Goal: Task Accomplishment & Management: Complete application form

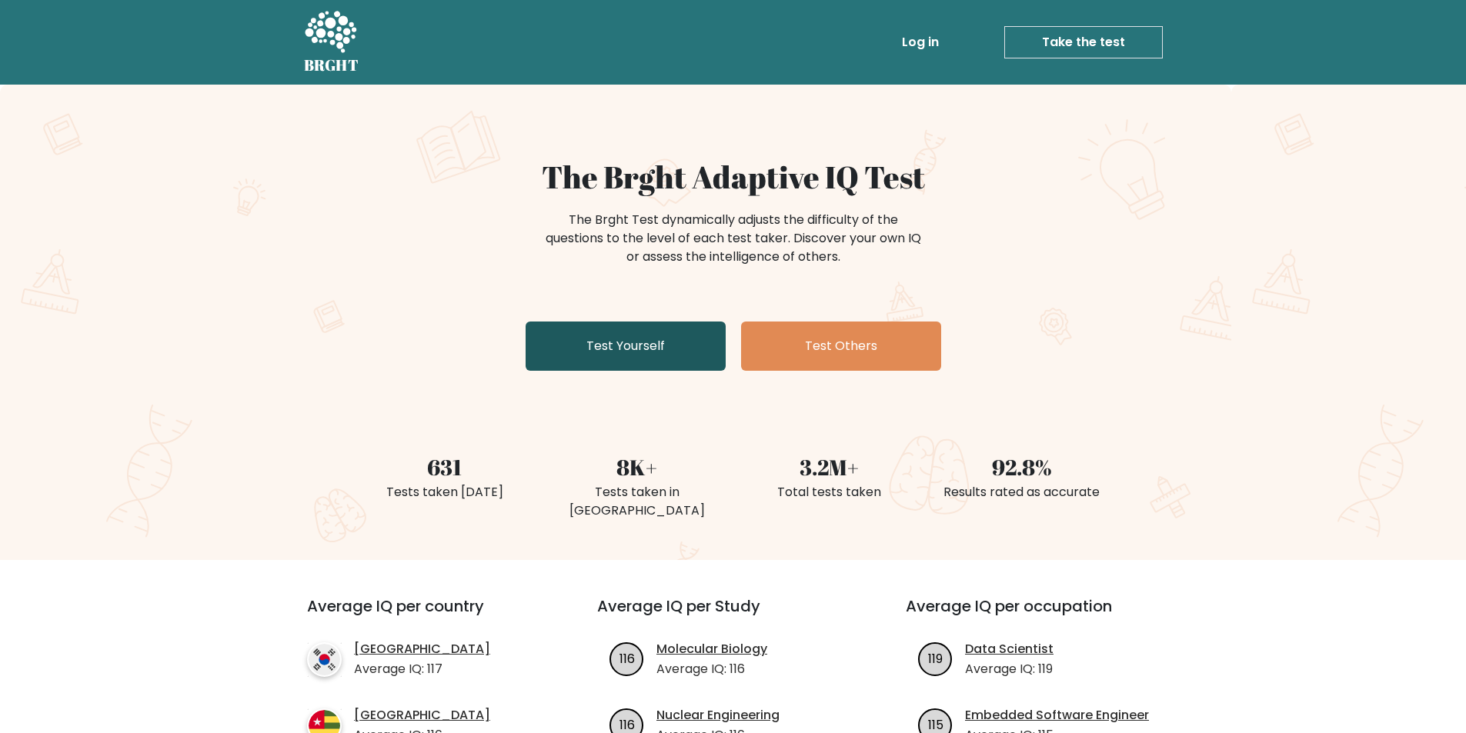
click at [670, 337] on link "Test Yourself" at bounding box center [626, 346] width 200 height 49
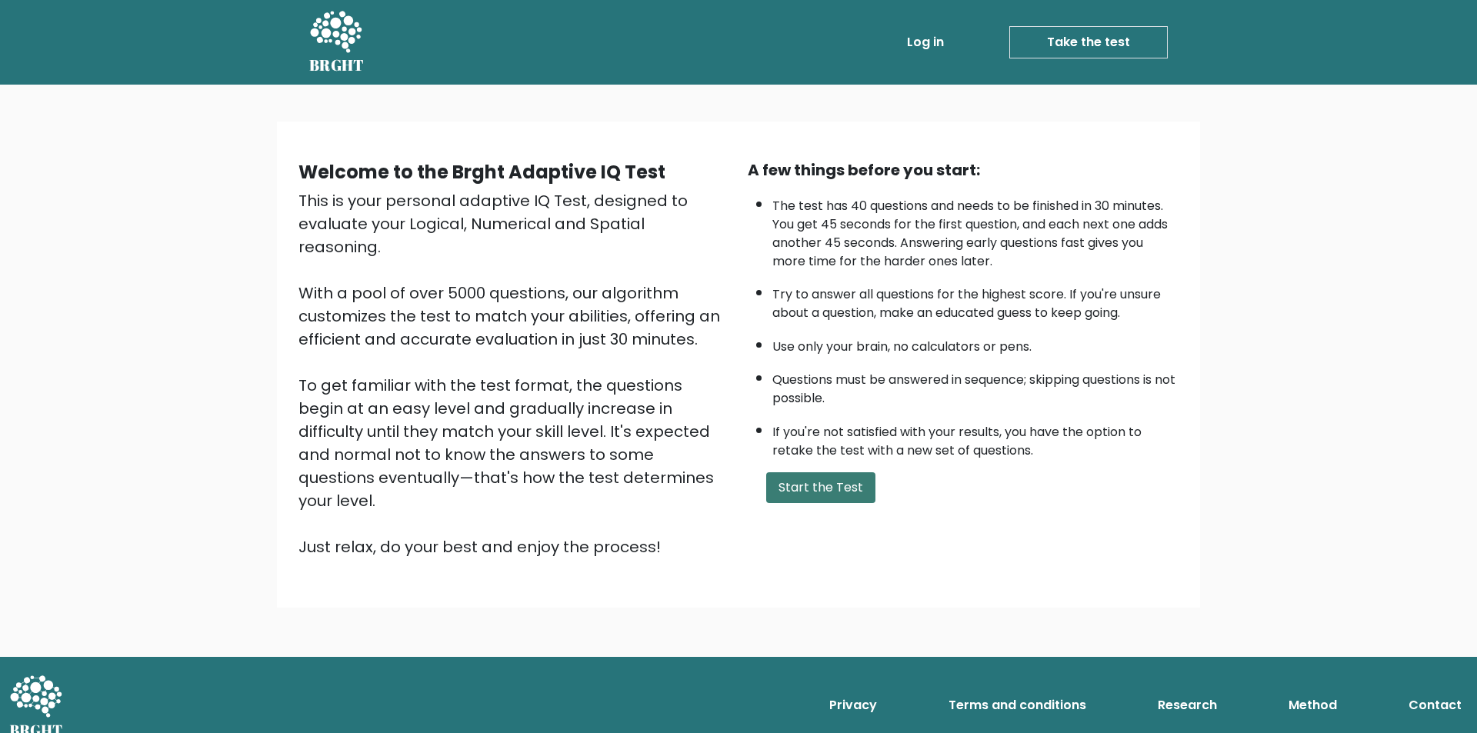
click at [792, 488] on button "Start the Test" at bounding box center [820, 487] width 109 height 31
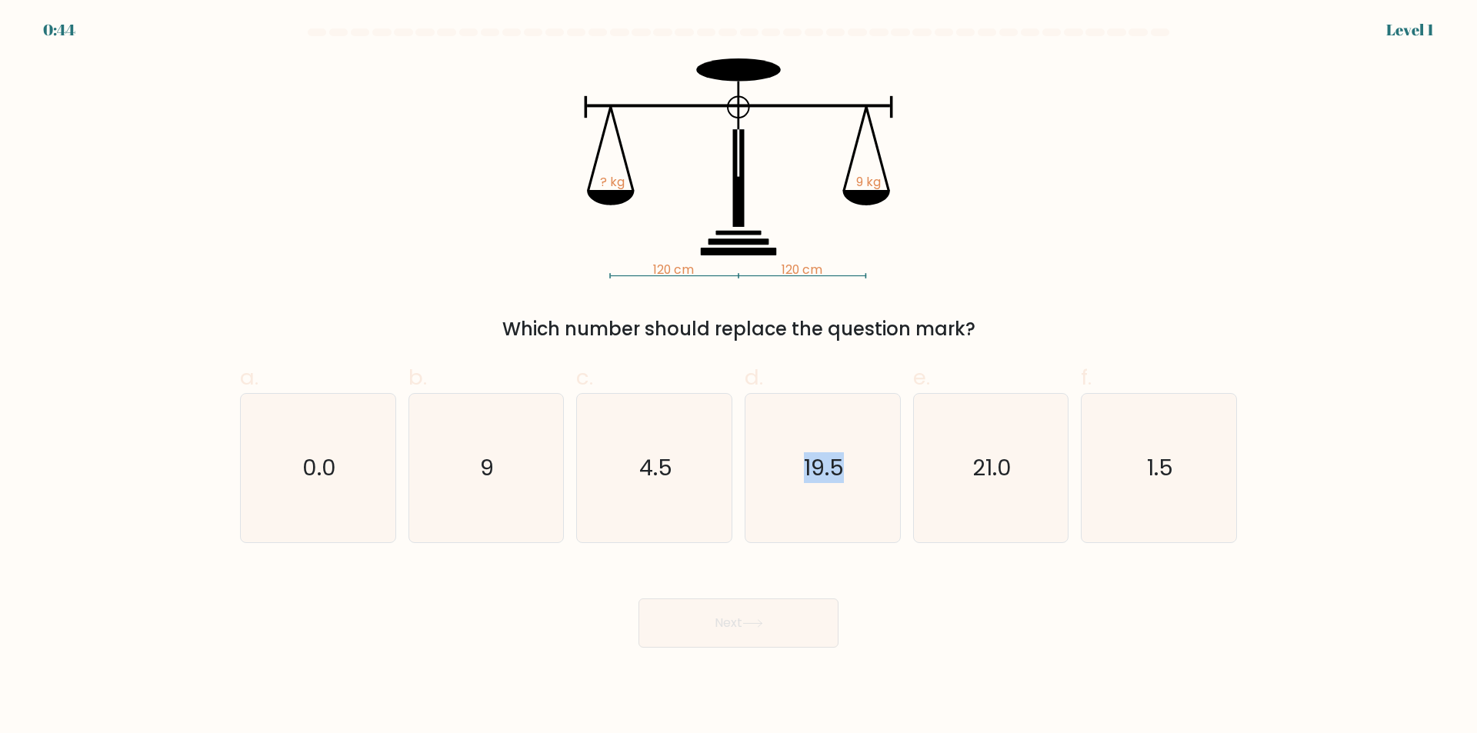
click at [792, 488] on icon "19.5" at bounding box center [823, 468] width 149 height 149
click at [739, 377] on input "d. 19.5" at bounding box center [739, 372] width 1 height 10
radio input "true"
drag, startPoint x: 721, startPoint y: 623, endPoint x: 726, endPoint y: 631, distance: 9.0
click at [726, 631] on button "Next" at bounding box center [739, 623] width 200 height 49
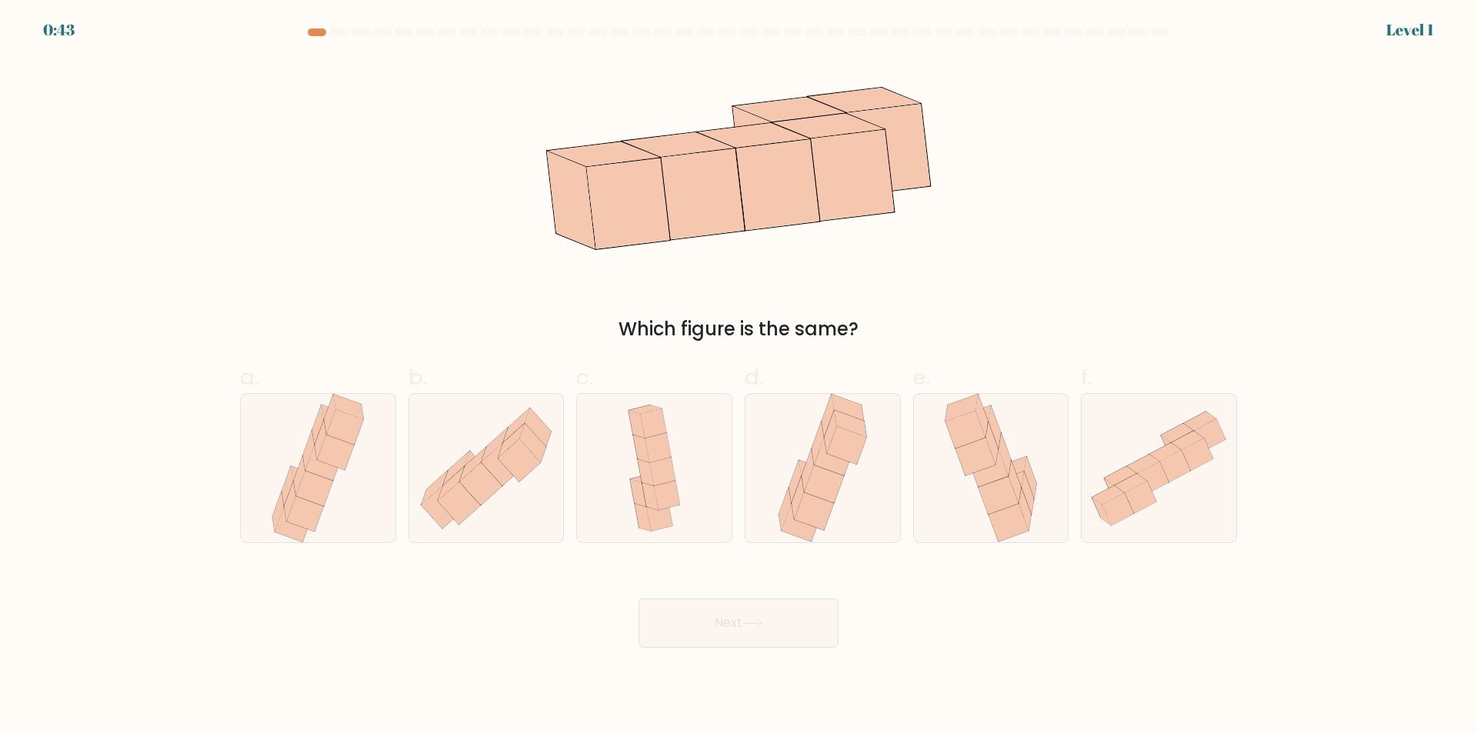
click at [723, 475] on div at bounding box center [654, 468] width 156 height 150
click at [739, 377] on input "c." at bounding box center [739, 372] width 1 height 10
radio input "true"
click at [733, 638] on button "Next" at bounding box center [739, 623] width 200 height 49
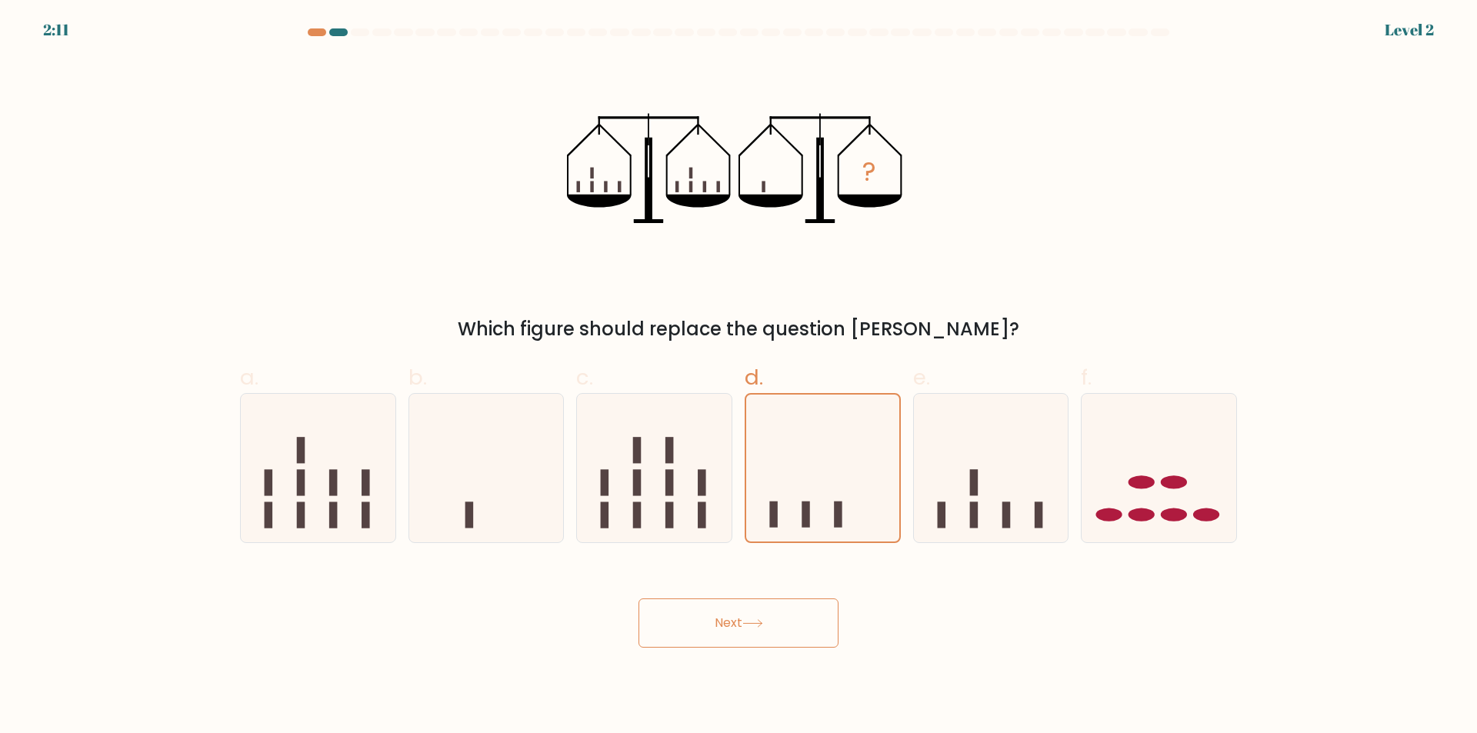
click at [777, 624] on button "Next" at bounding box center [739, 623] width 200 height 49
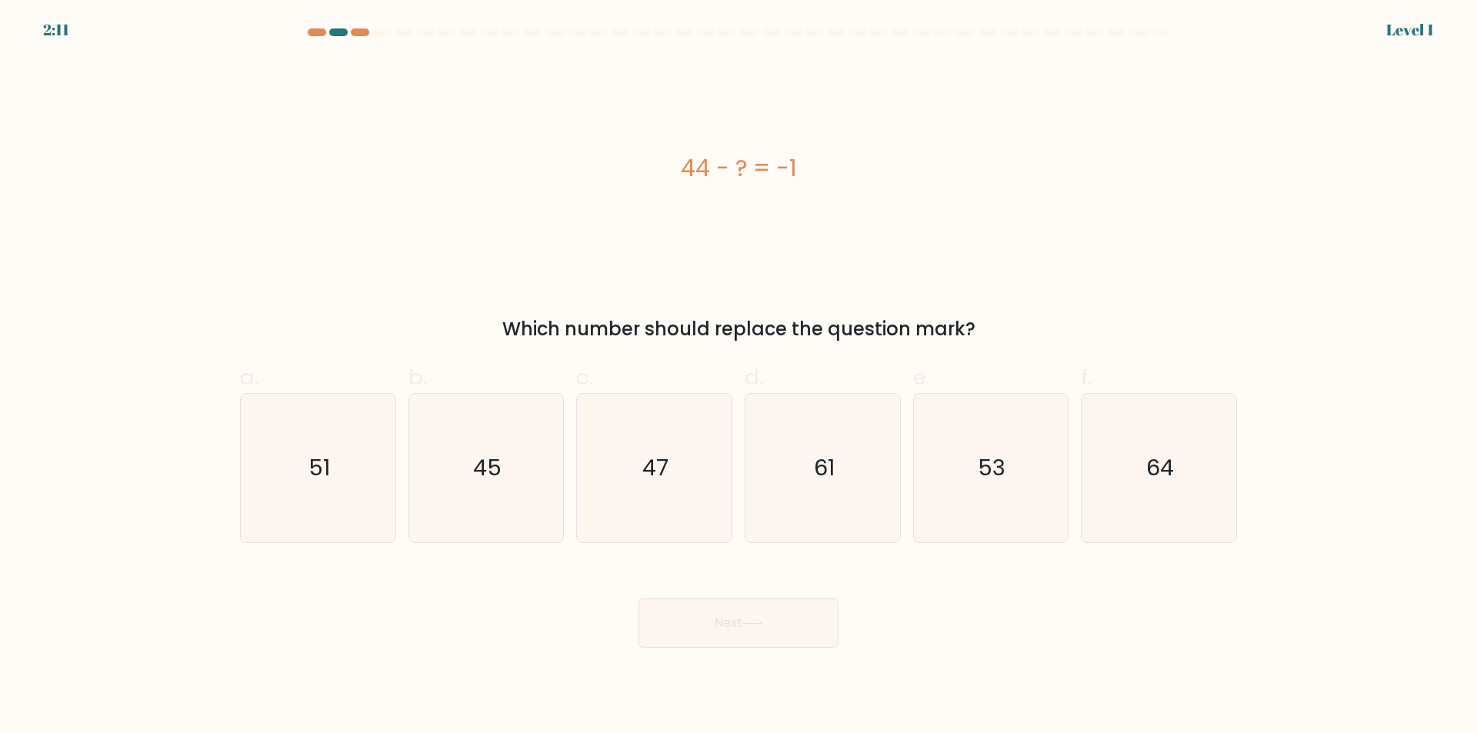
click at [678, 496] on icon "47" at bounding box center [654, 468] width 149 height 149
click at [739, 377] on input "c. 47" at bounding box center [739, 372] width 1 height 10
radio input "true"
drag, startPoint x: 734, startPoint y: 586, endPoint x: 743, endPoint y: 571, distance: 17.9
click at [734, 587] on div "Next" at bounding box center [739, 605] width 1016 height 86
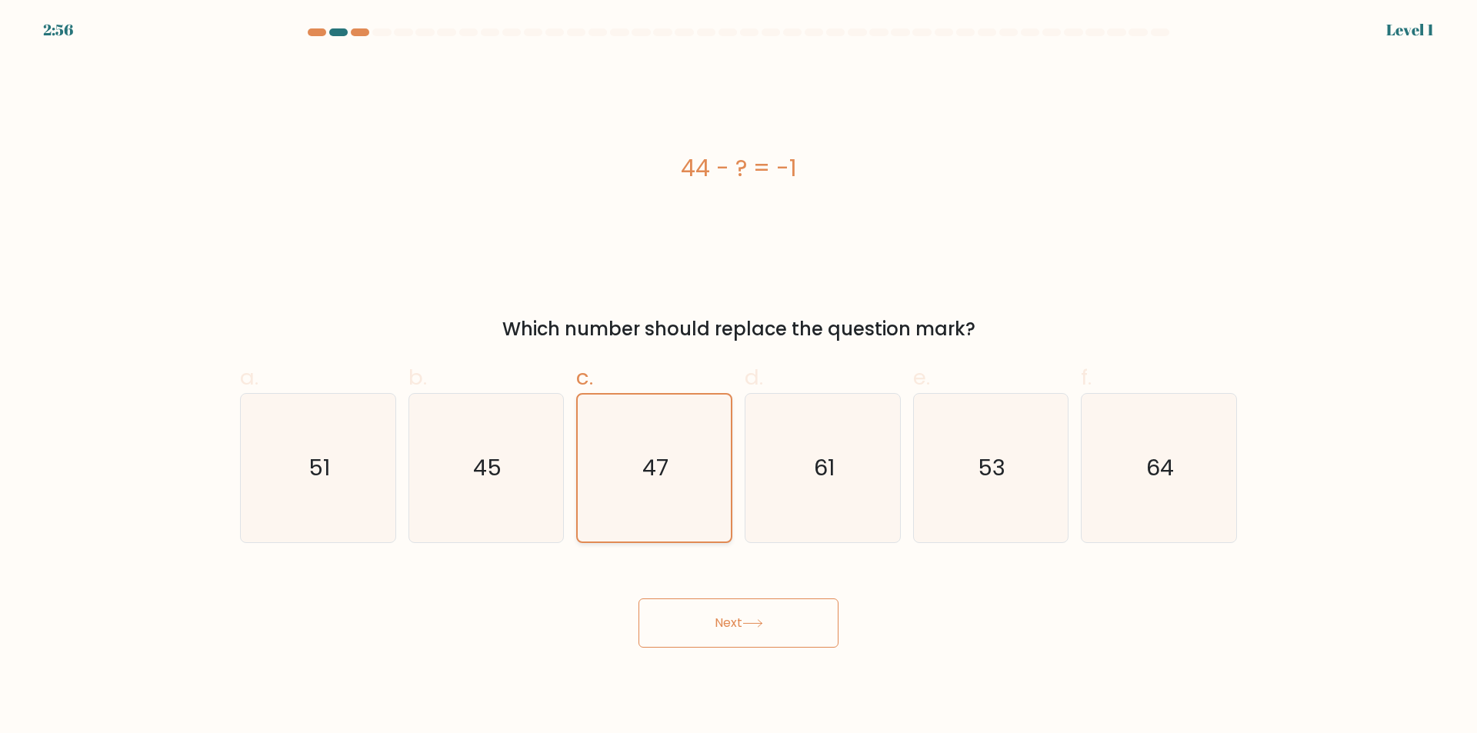
drag, startPoint x: 1018, startPoint y: 423, endPoint x: 615, endPoint y: 485, distance: 407.9
click at [1017, 423] on icon "53" at bounding box center [990, 468] width 149 height 149
click at [739, 377] on input "e. 53" at bounding box center [739, 372] width 1 height 10
radio input "true"
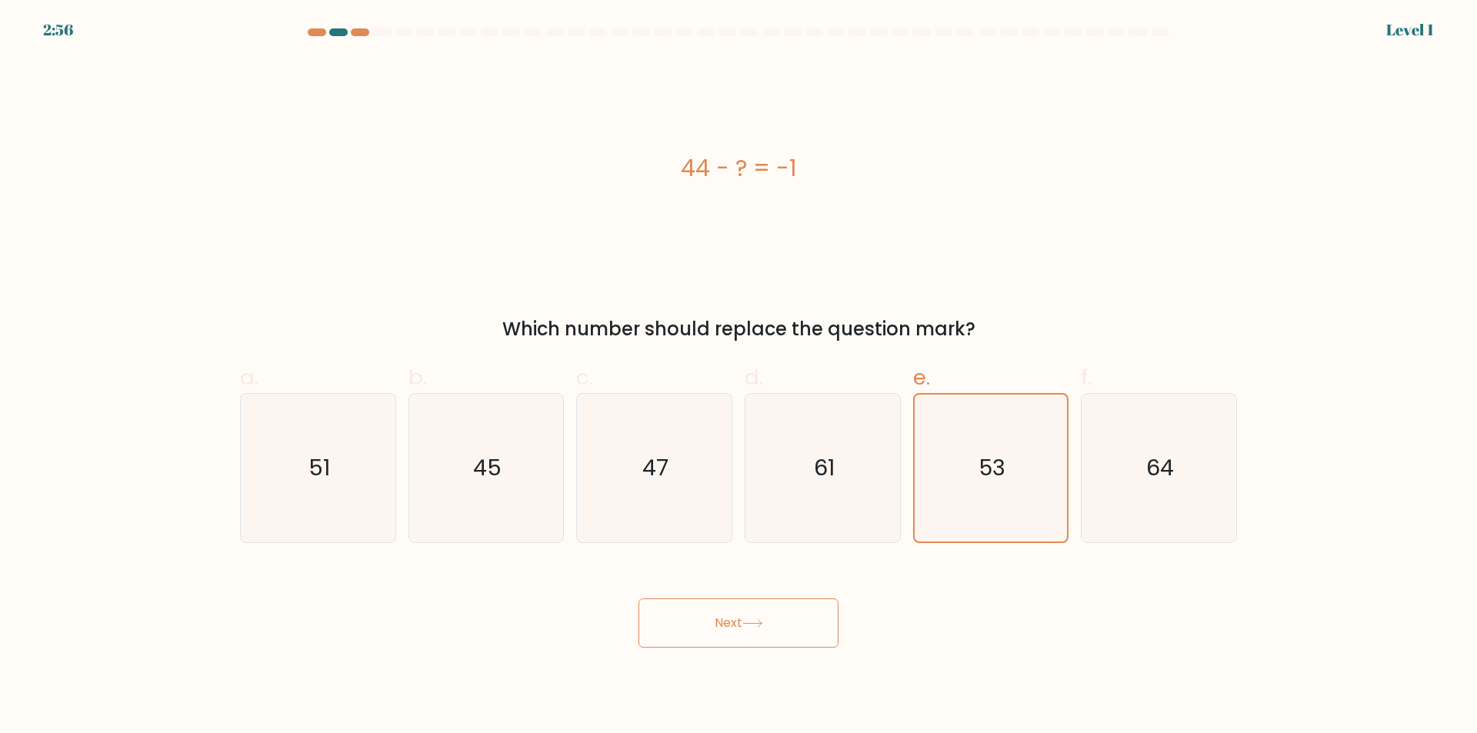
drag, startPoint x: 612, startPoint y: 530, endPoint x: 825, endPoint y: 591, distance: 221.6
click at [693, 555] on form "a." at bounding box center [738, 337] width 1477 height 619
drag, startPoint x: 783, startPoint y: 645, endPoint x: 770, endPoint y: 648, distance: 12.7
click at [770, 648] on button "Next" at bounding box center [739, 623] width 200 height 49
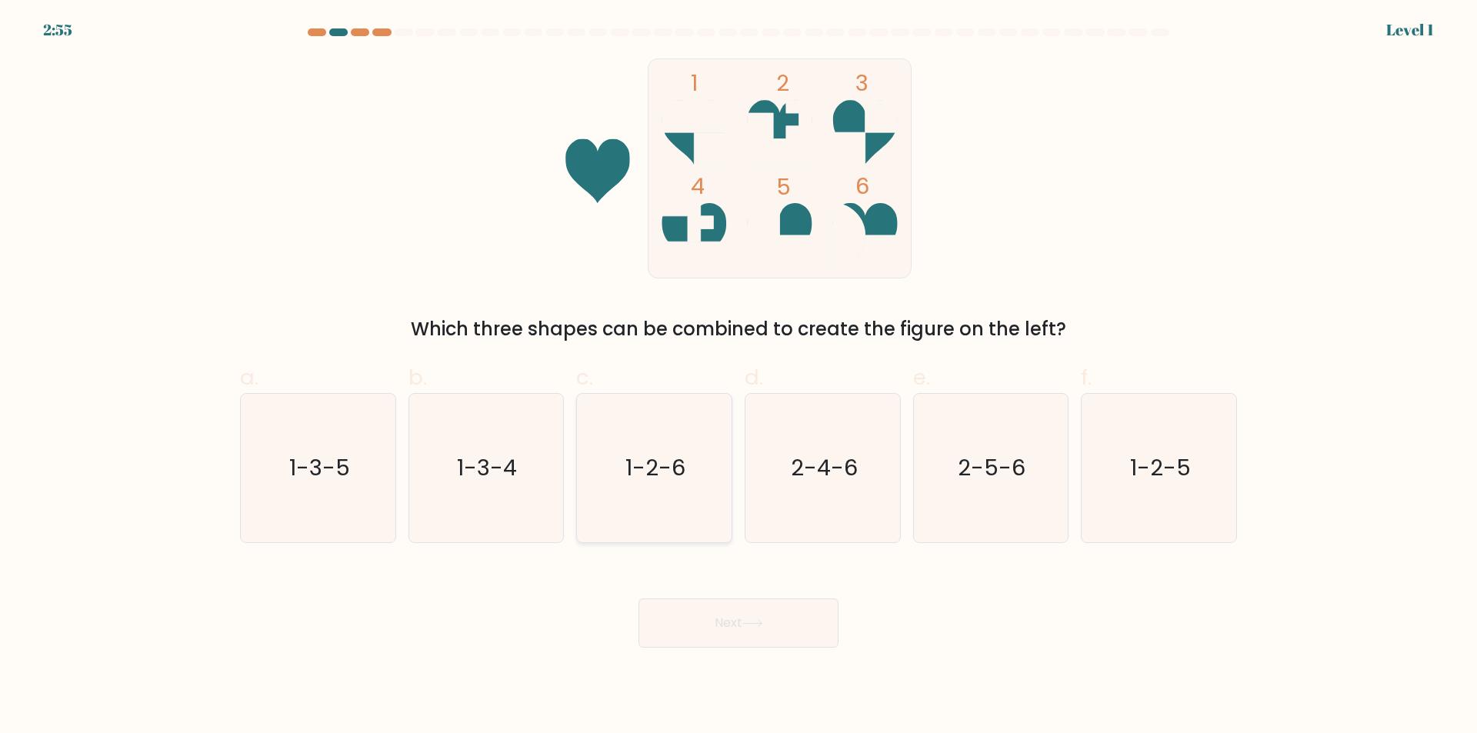
click at [639, 512] on icon "1-2-6" at bounding box center [654, 468] width 149 height 149
drag, startPoint x: 717, startPoint y: 616, endPoint x: 706, endPoint y: 550, distance: 67.2
click at [715, 610] on button "Next" at bounding box center [739, 623] width 200 height 49
drag, startPoint x: 689, startPoint y: 462, endPoint x: 696, endPoint y: 591, distance: 129.4
click at [689, 462] on icon "1-2-6" at bounding box center [654, 468] width 149 height 149
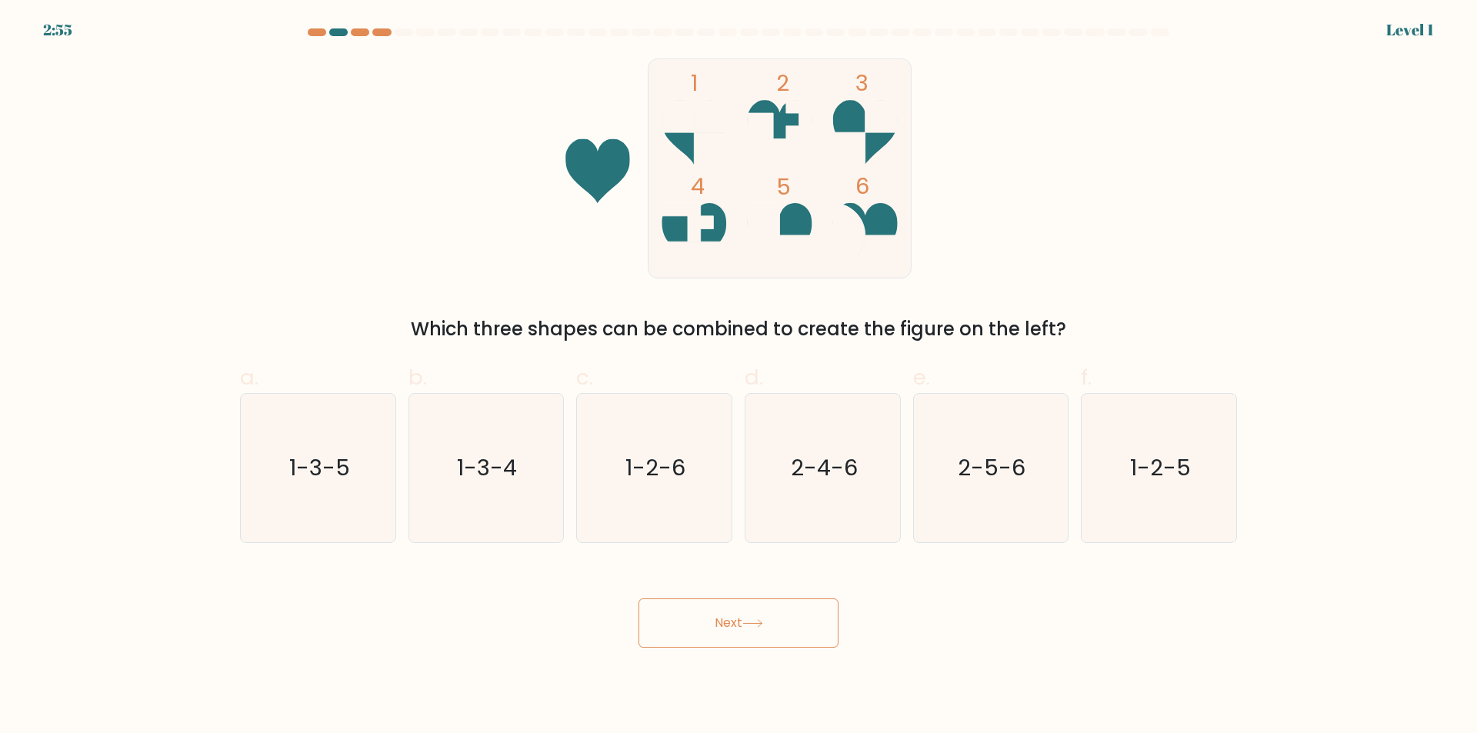
click at [739, 377] on input "c. 1-2-6" at bounding box center [739, 372] width 1 height 10
radio input "true"
click at [701, 612] on button "Next" at bounding box center [739, 623] width 200 height 49
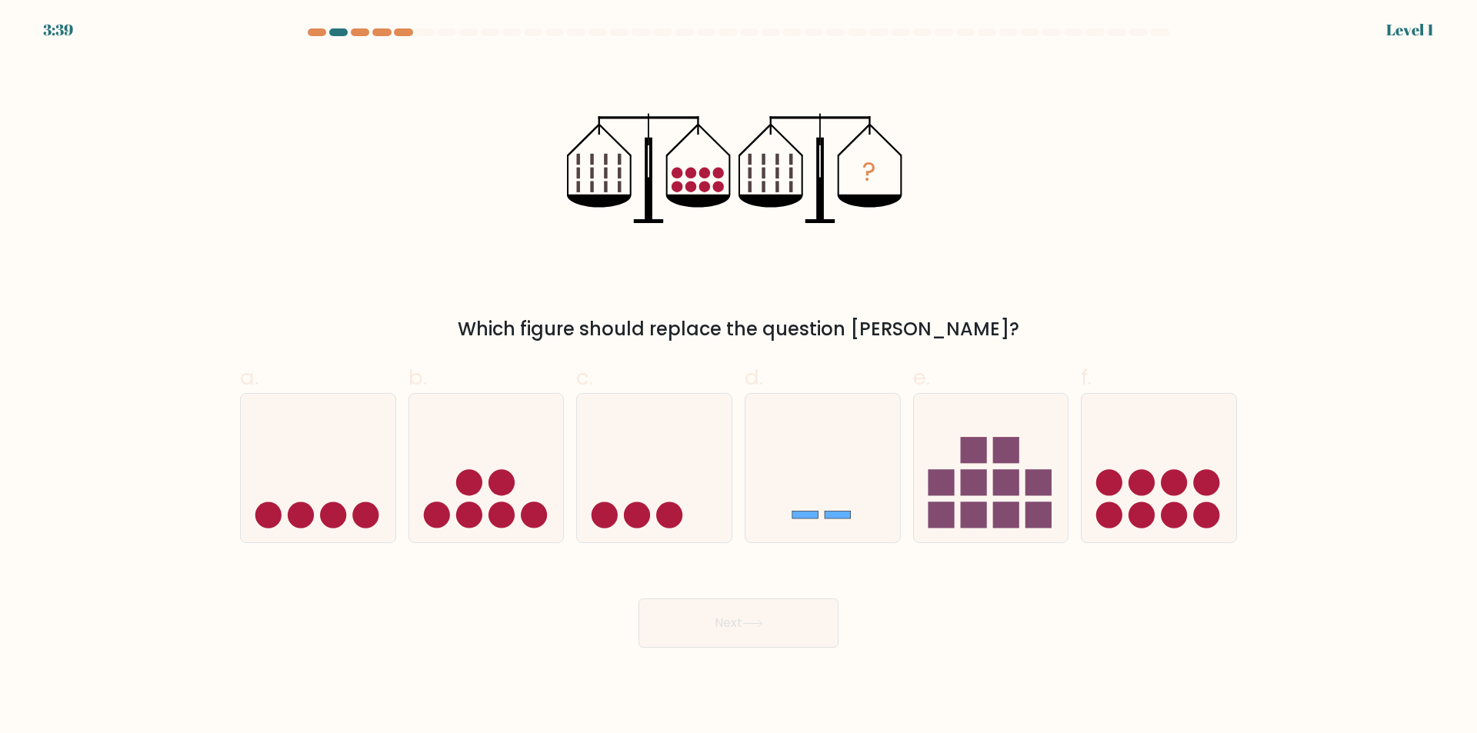
click at [668, 526] on icon at bounding box center [654, 469] width 155 height 128
click at [739, 377] on input "c." at bounding box center [739, 372] width 1 height 10
radio input "true"
click at [697, 623] on button "Next" at bounding box center [739, 623] width 200 height 49
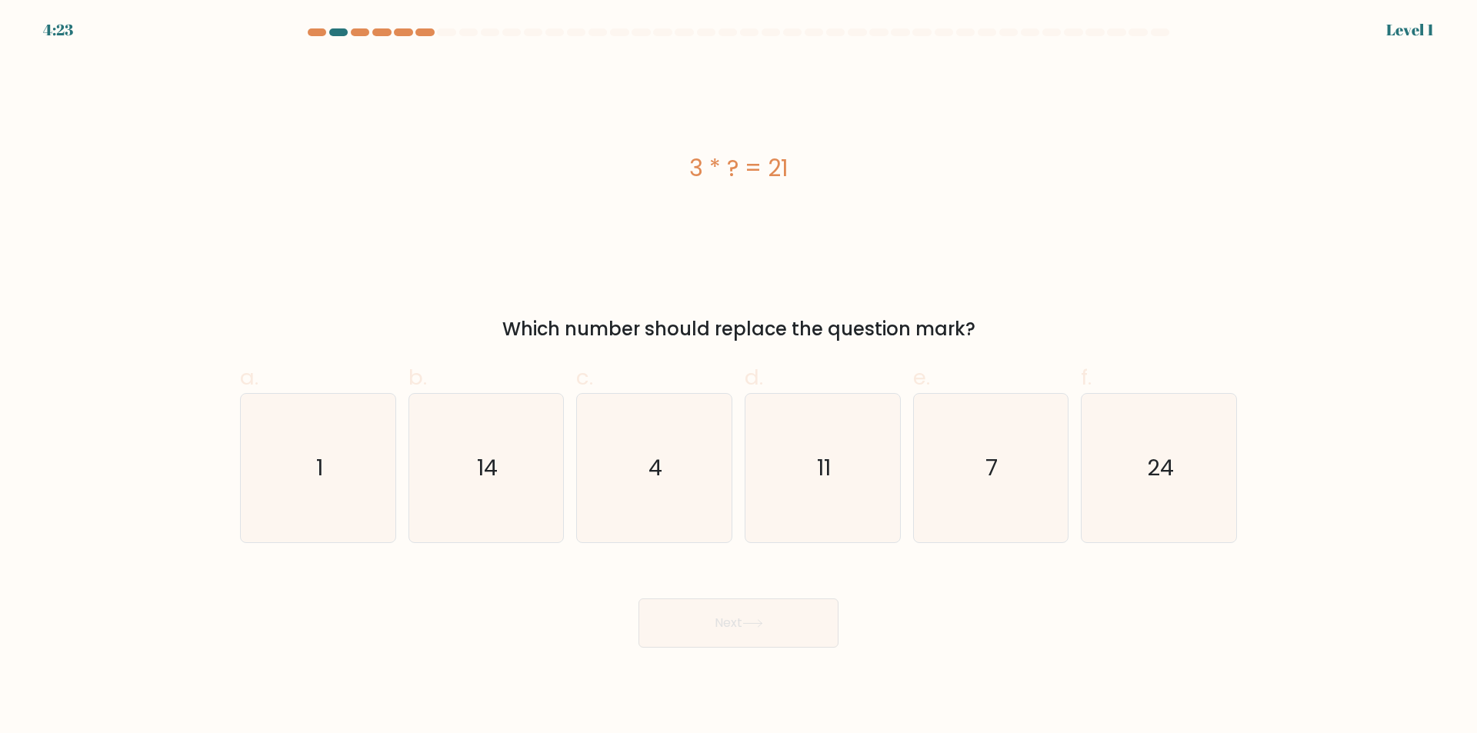
click at [676, 491] on icon "4" at bounding box center [654, 468] width 149 height 149
click at [739, 377] on input "c. 4" at bounding box center [739, 372] width 1 height 10
radio input "true"
click at [726, 596] on div "Next" at bounding box center [739, 605] width 1016 height 86
click at [686, 479] on icon "4" at bounding box center [654, 468] width 147 height 147
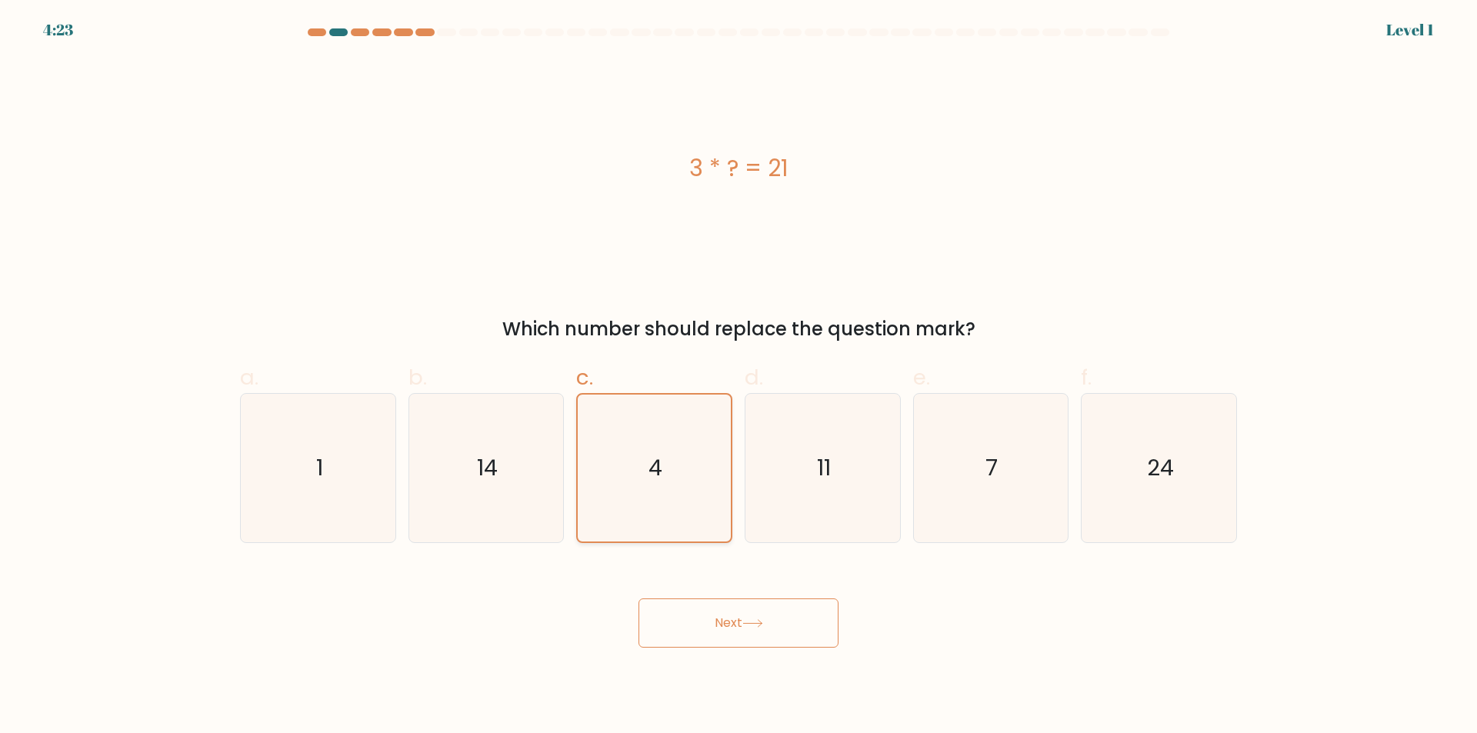
click at [739, 377] on input "c. 4" at bounding box center [739, 372] width 1 height 10
click at [723, 639] on button "Next" at bounding box center [739, 623] width 200 height 49
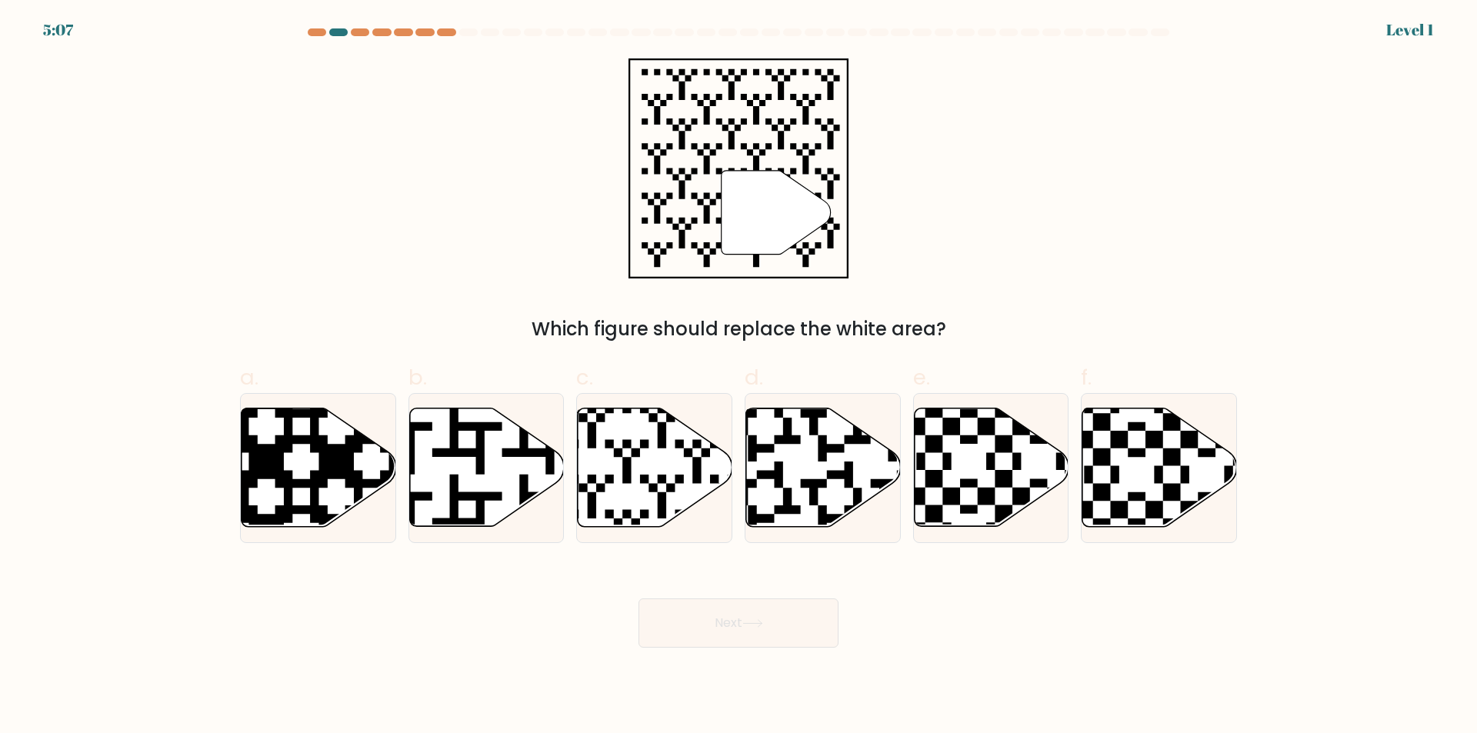
click at [697, 519] on icon at bounding box center [606, 405] width 280 height 280
click at [739, 377] on input "c." at bounding box center [739, 372] width 1 height 10
radio input "true"
drag, startPoint x: 699, startPoint y: 575, endPoint x: 673, endPoint y: 449, distance: 129.0
click at [693, 544] on form "a." at bounding box center [738, 337] width 1477 height 619
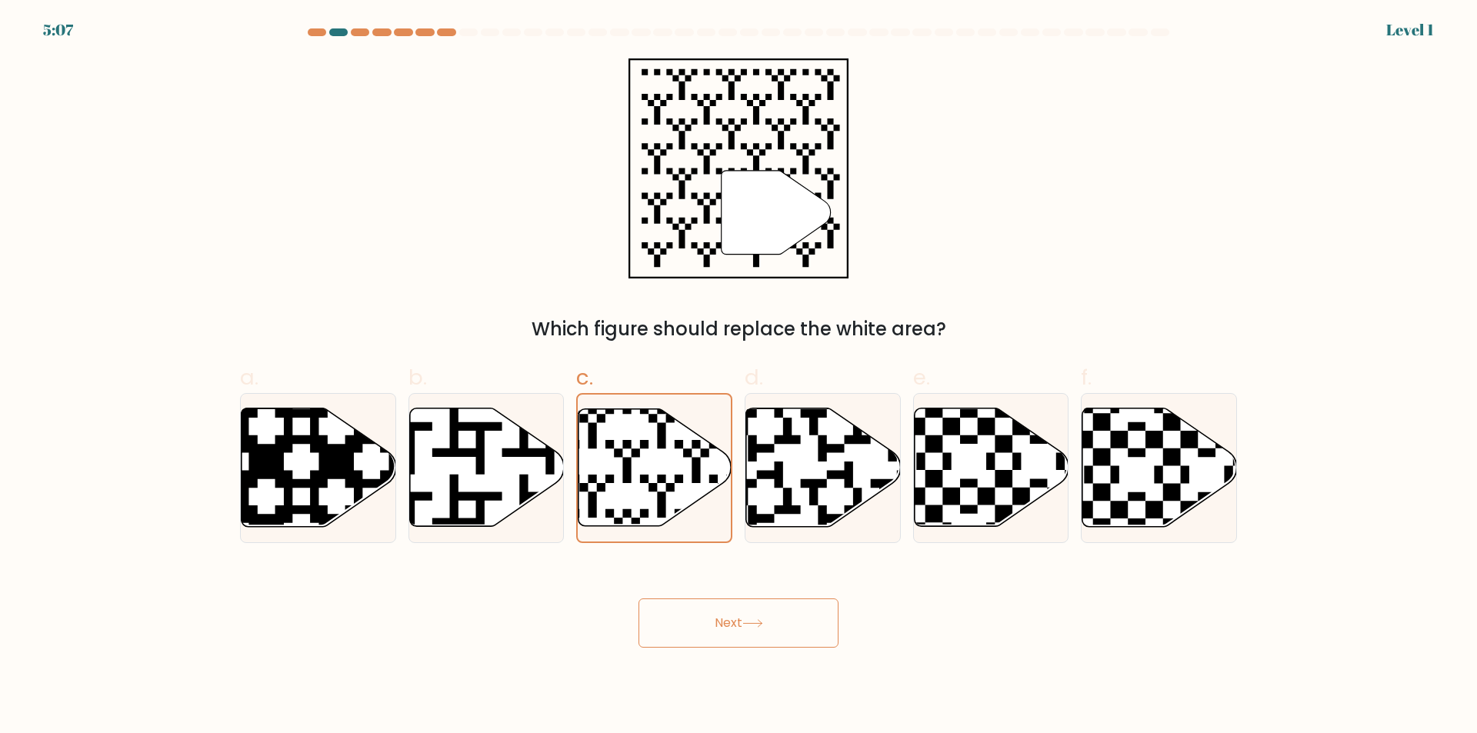
drag, startPoint x: 673, startPoint y: 449, endPoint x: 676, endPoint y: 716, distance: 267.0
click at [676, 710] on body "5:07 Level 1" at bounding box center [738, 366] width 1477 height 733
click at [653, 473] on body "5:07 Level 1" at bounding box center [738, 366] width 1477 height 733
drag, startPoint x: 686, startPoint y: 576, endPoint x: 679, endPoint y: 556, distance: 21.2
click at [682, 563] on div "Next" at bounding box center [739, 605] width 1016 height 86
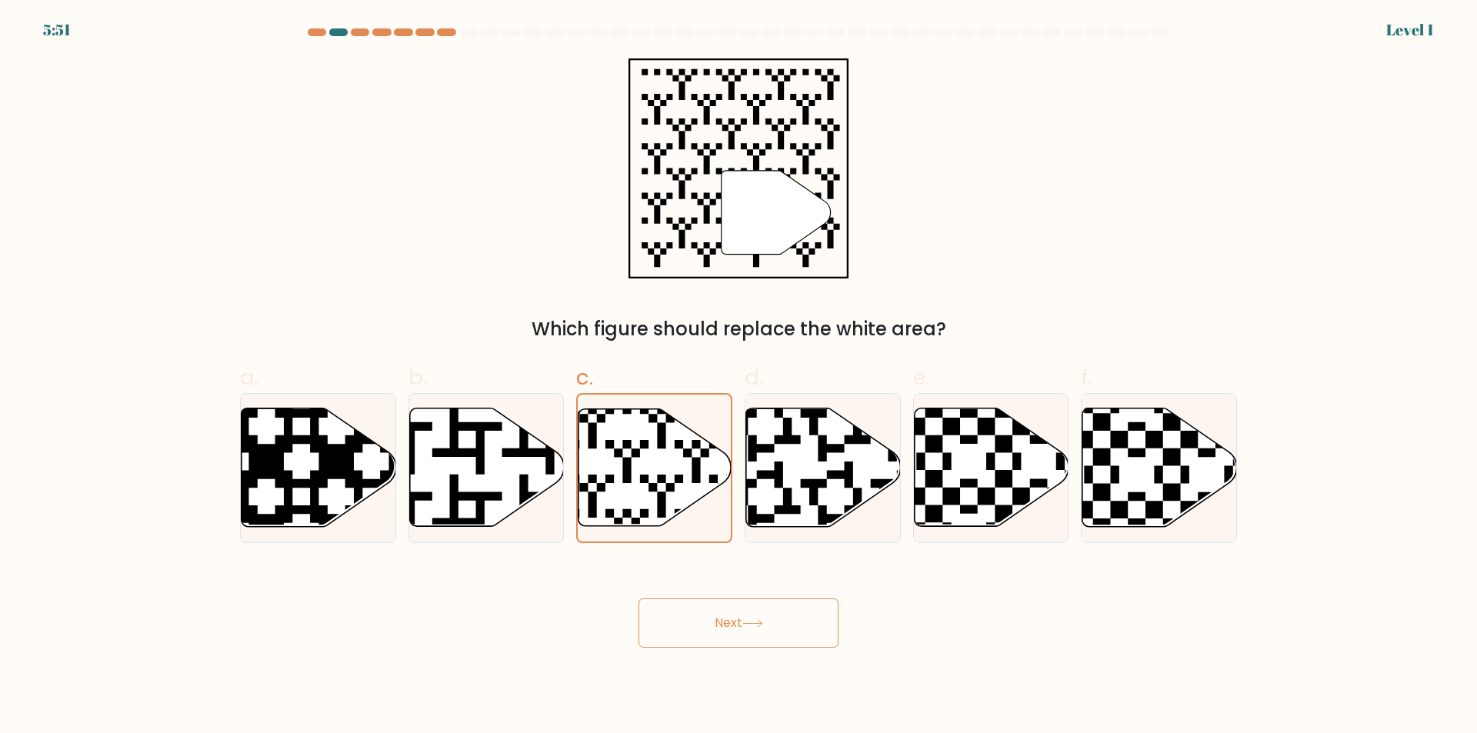
drag, startPoint x: 683, startPoint y: 603, endPoint x: 675, endPoint y: 556, distance: 47.6
click at [683, 604] on button "Next" at bounding box center [739, 623] width 200 height 49
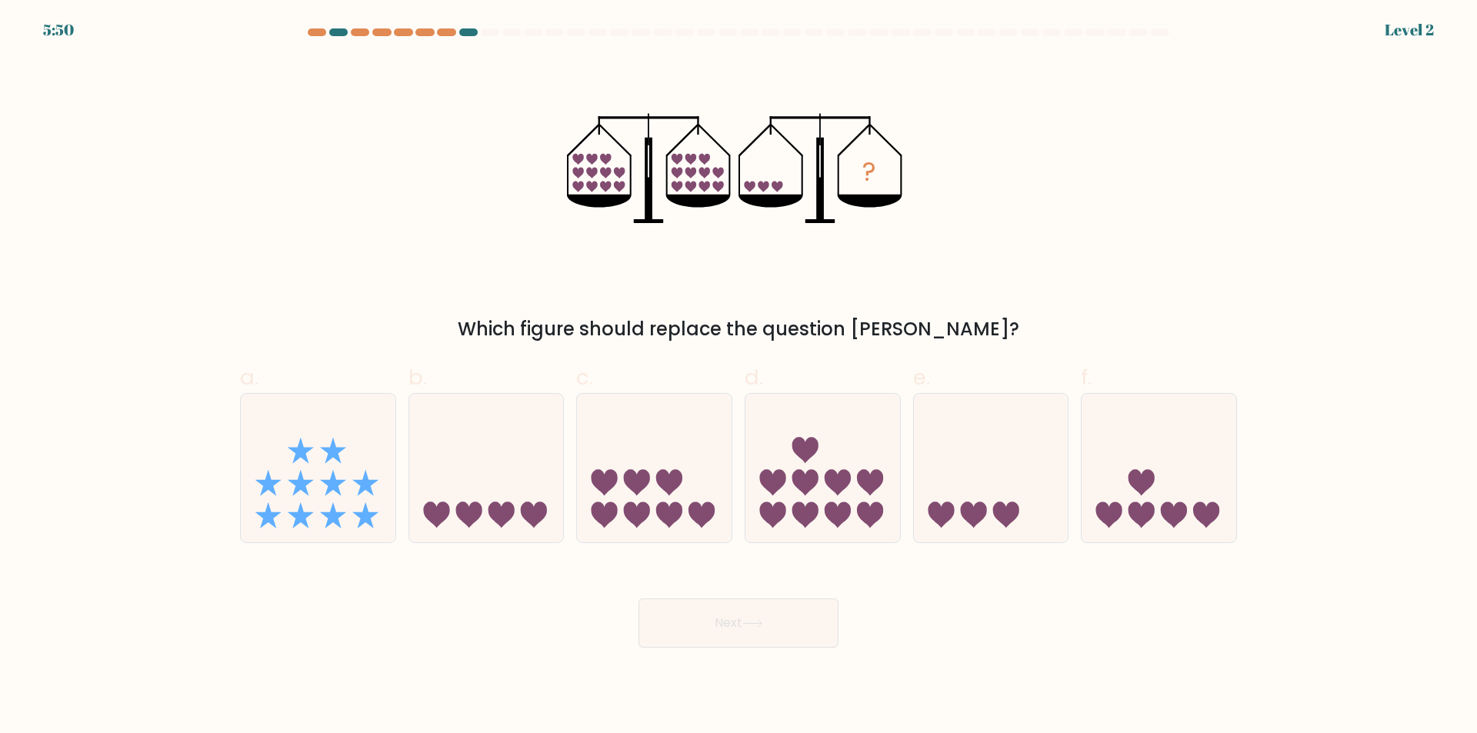
drag, startPoint x: 669, startPoint y: 518, endPoint x: 685, endPoint y: 592, distance: 75.5
click at [674, 543] on div at bounding box center [654, 468] width 156 height 150
click at [739, 377] on input "c." at bounding box center [739, 372] width 1 height 10
radio input "true"
drag, startPoint x: 688, startPoint y: 598, endPoint x: 683, endPoint y: 549, distance: 49.5
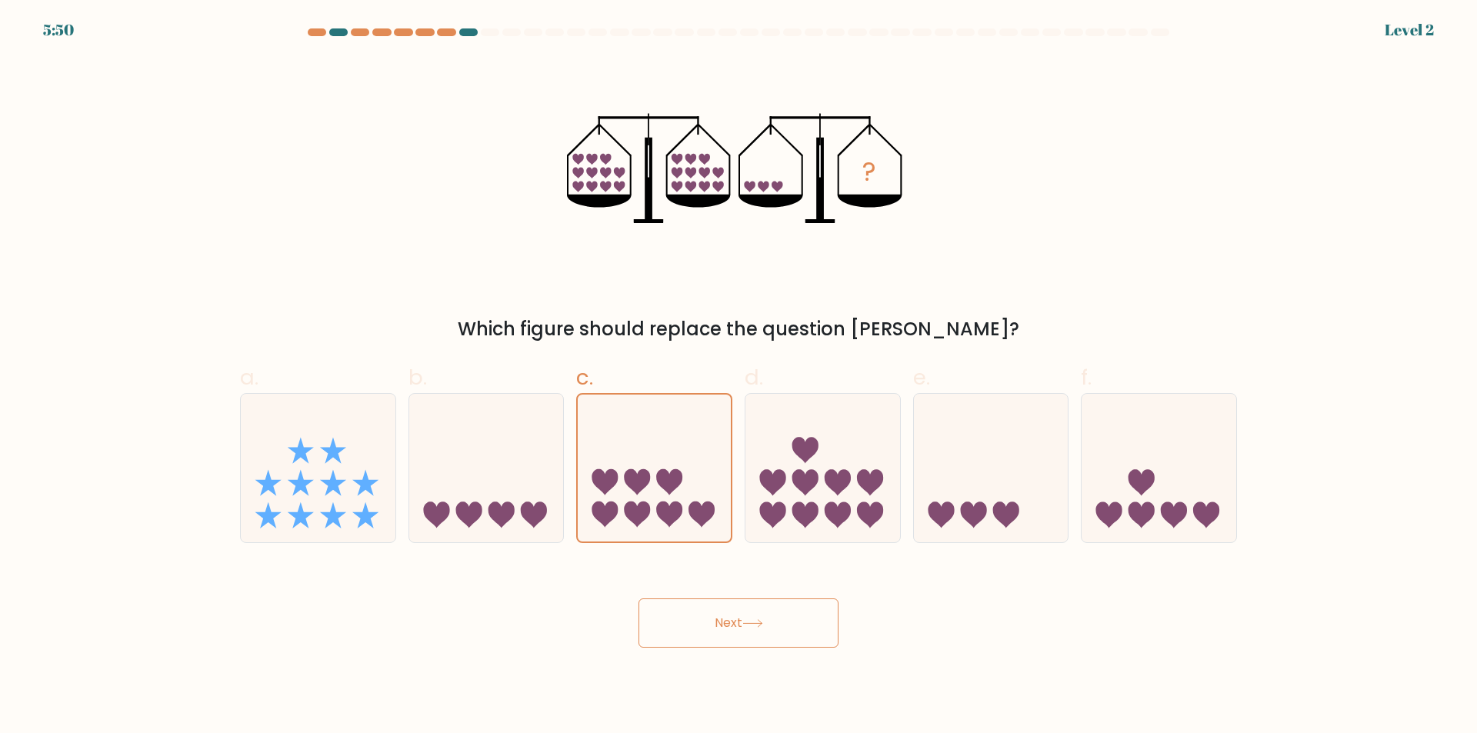
click at [689, 598] on div "Next" at bounding box center [739, 605] width 1016 height 86
drag, startPoint x: 679, startPoint y: 491, endPoint x: 685, endPoint y: 540, distance: 49.5
click at [679, 510] on icon at bounding box center [654, 468] width 153 height 127
click at [739, 377] on input "c." at bounding box center [739, 372] width 1 height 10
click at [698, 581] on div "Next" at bounding box center [739, 605] width 1016 height 86
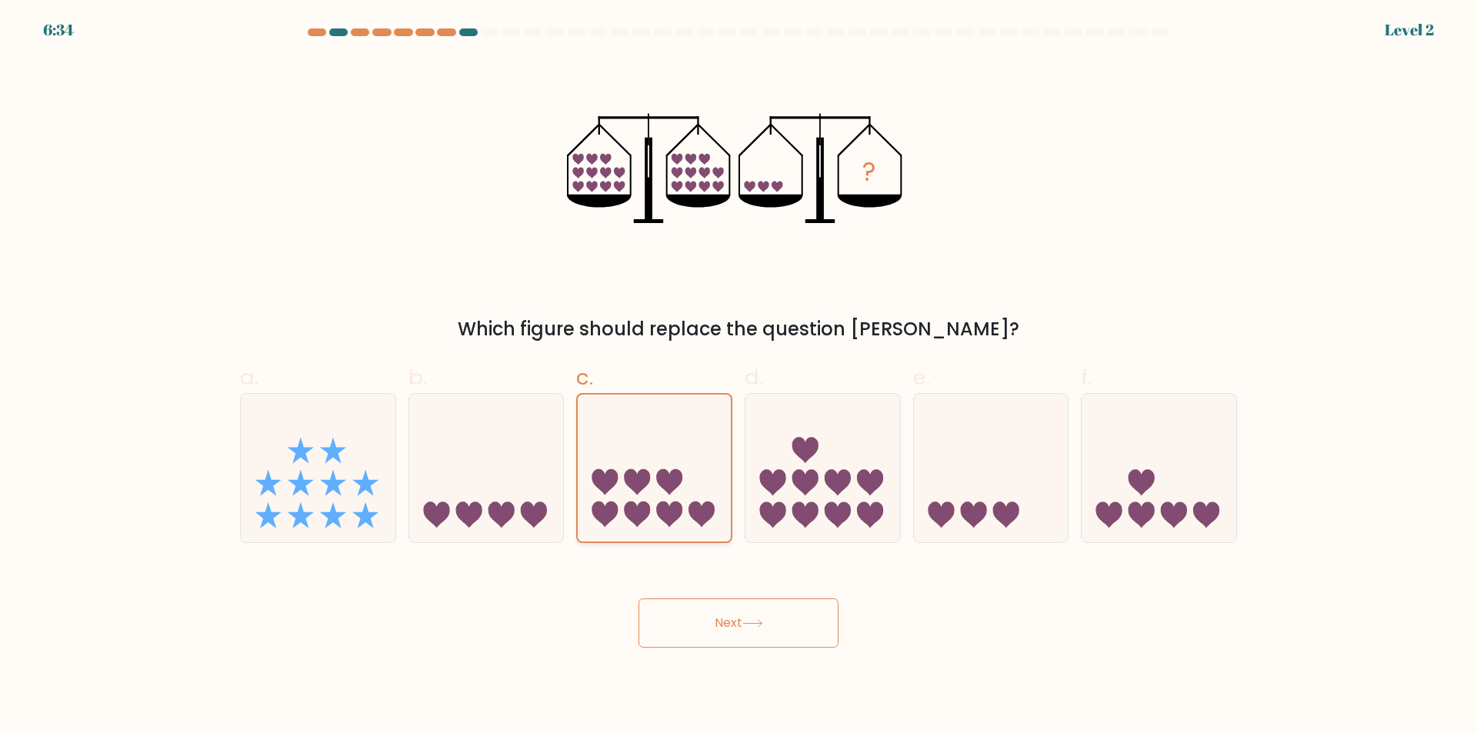
click at [680, 508] on icon at bounding box center [669, 515] width 26 height 26
click at [739, 377] on input "c." at bounding box center [739, 372] width 1 height 10
drag, startPoint x: 701, startPoint y: 588, endPoint x: 673, endPoint y: 479, distance: 112.0
click at [691, 575] on div "Next" at bounding box center [739, 605] width 1016 height 86
drag, startPoint x: 673, startPoint y: 479, endPoint x: 702, endPoint y: 599, distance: 124.1
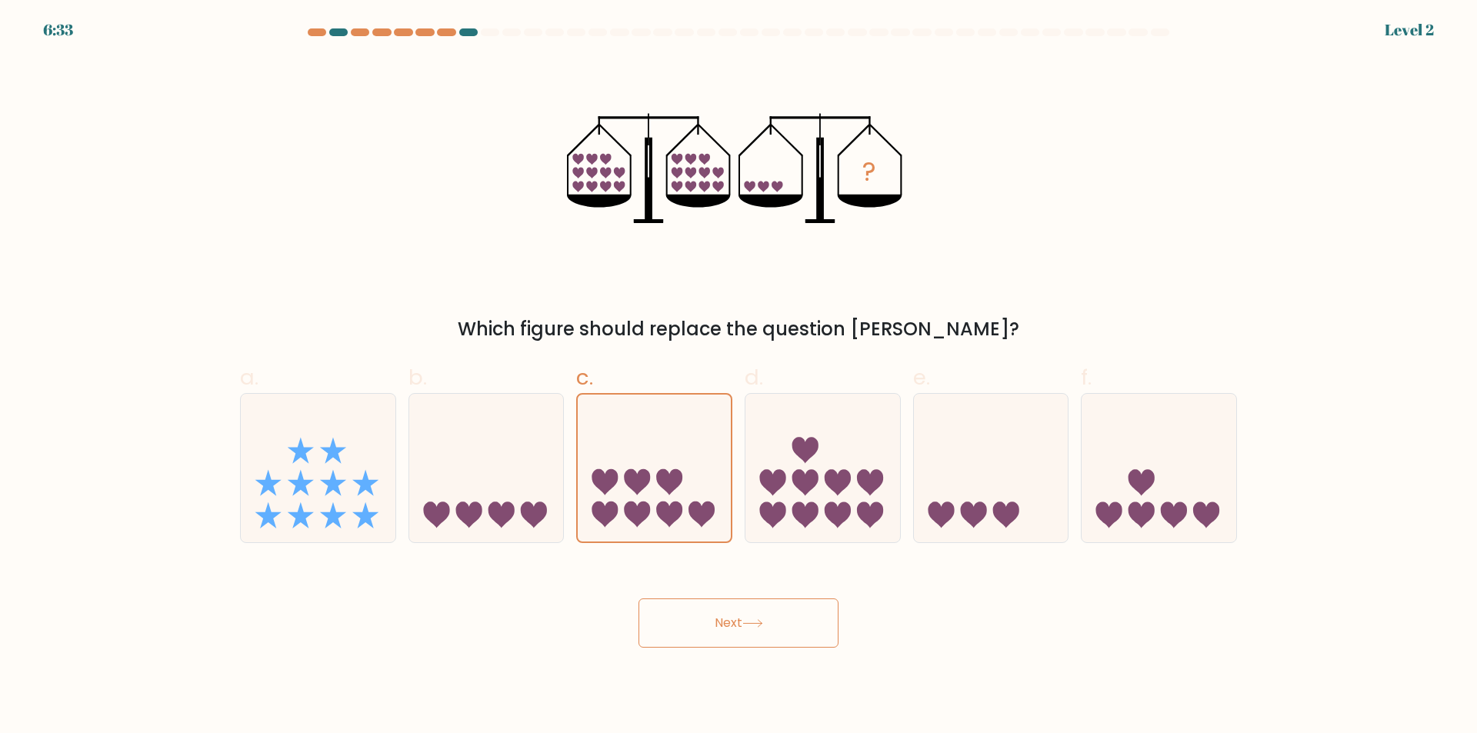
click at [699, 583] on form at bounding box center [738, 337] width 1477 height 619
drag, startPoint x: 693, startPoint y: 558, endPoint x: 684, endPoint y: 505, distance: 53.8
click at [690, 546] on form at bounding box center [738, 337] width 1477 height 619
click at [693, 623] on button "Next" at bounding box center [739, 623] width 200 height 49
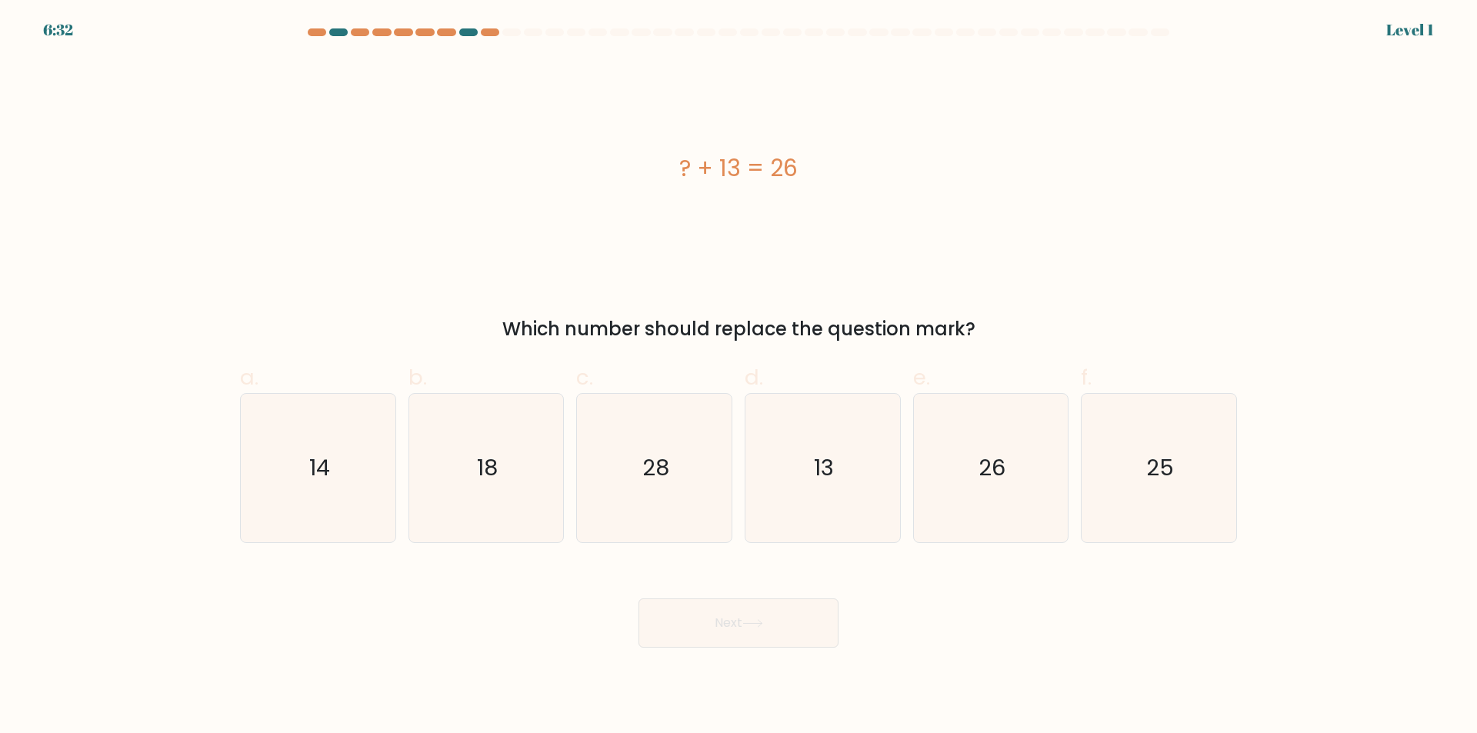
click at [672, 494] on icon "28" at bounding box center [654, 468] width 149 height 149
click at [739, 377] on input "c. 28" at bounding box center [739, 372] width 1 height 10
radio input "true"
click at [694, 626] on button "Next" at bounding box center [739, 623] width 200 height 49
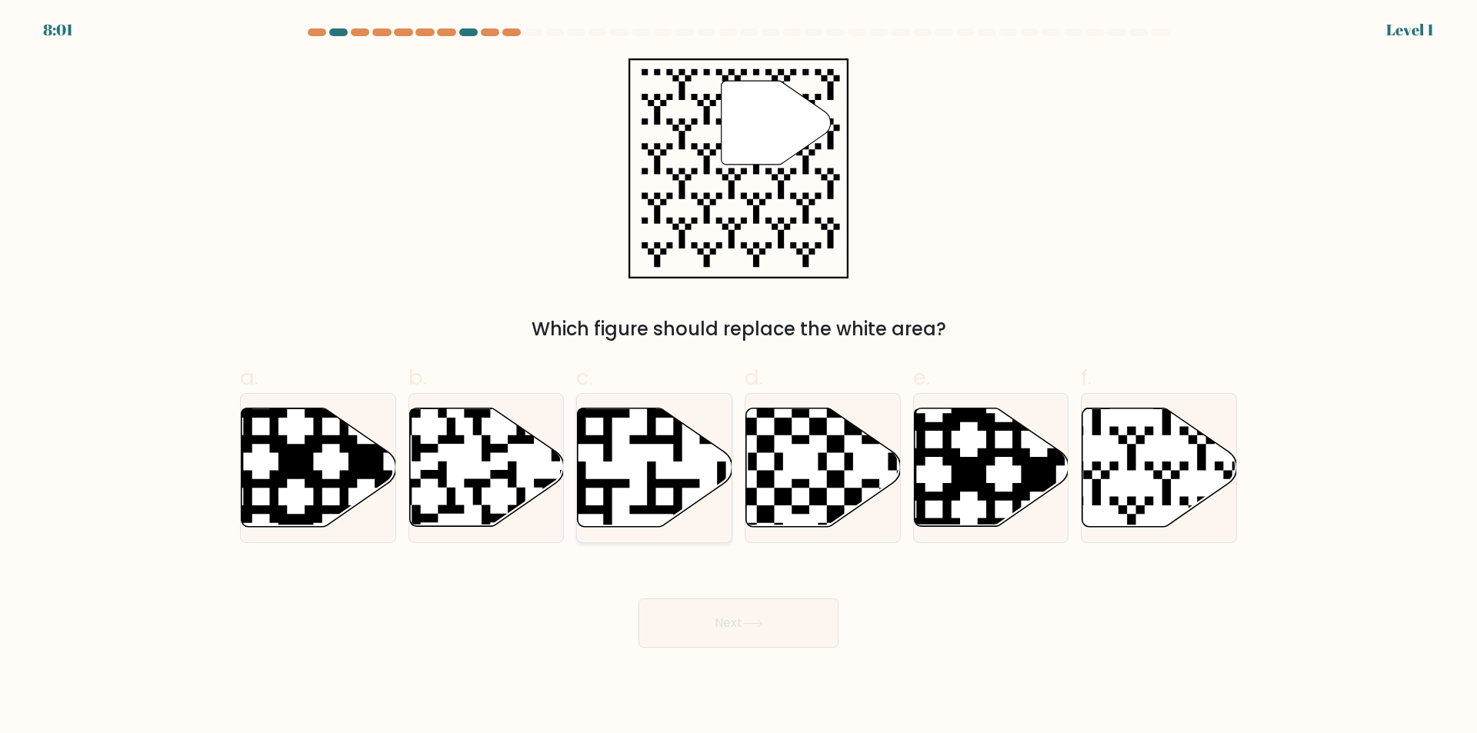
click at [695, 509] on icon at bounding box center [654, 468] width 155 height 121
click at [739, 377] on input "c." at bounding box center [739, 372] width 1 height 10
radio input "true"
drag, startPoint x: 711, startPoint y: 613, endPoint x: 707, endPoint y: 606, distance: 8.6
click at [709, 628] on button "Next" at bounding box center [739, 623] width 200 height 49
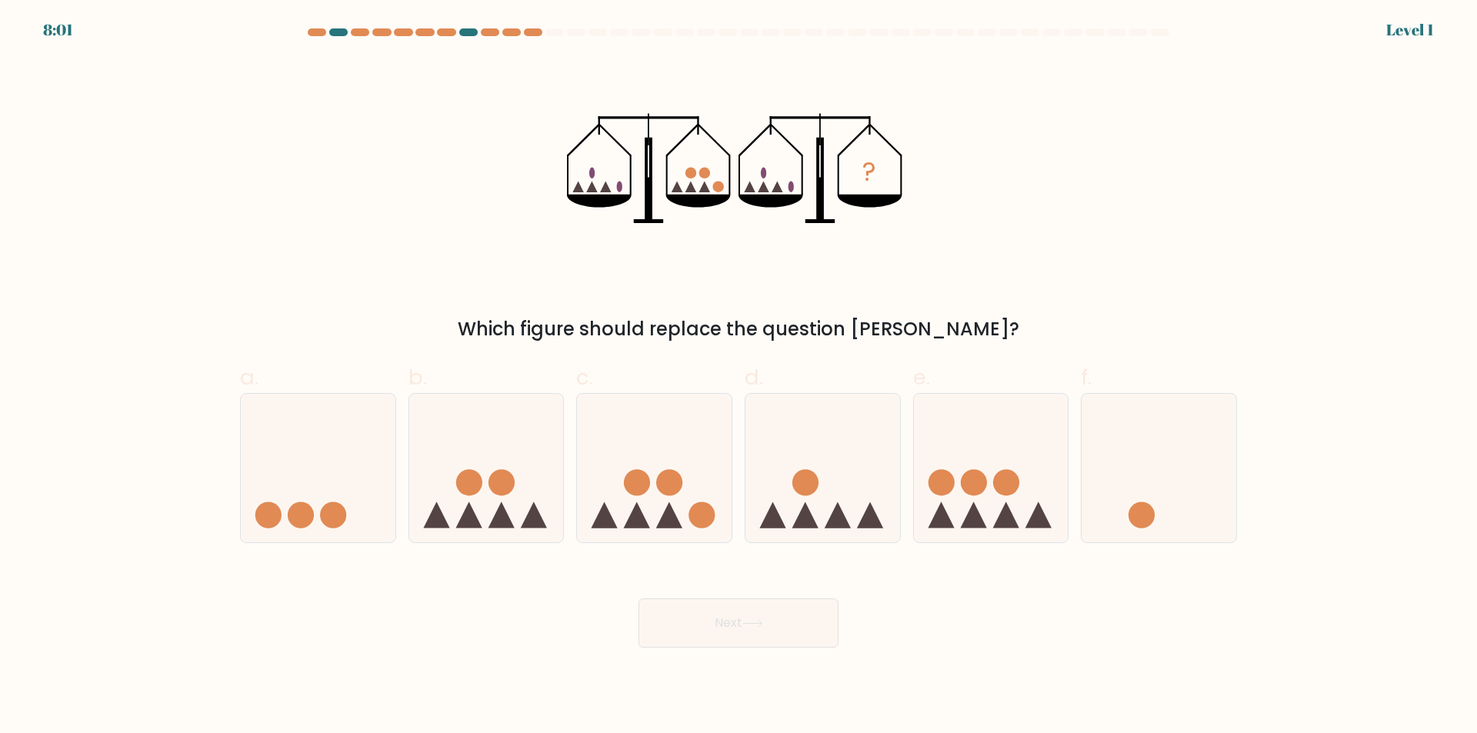
drag, startPoint x: 752, startPoint y: 523, endPoint x: 721, endPoint y: 609, distance: 90.8
click at [748, 579] on form at bounding box center [738, 337] width 1477 height 619
click at [731, 638] on button "Next" at bounding box center [739, 623] width 200 height 49
click at [688, 513] on icon at bounding box center [654, 469] width 155 height 128
click at [739, 377] on input "c." at bounding box center [739, 372] width 1 height 10
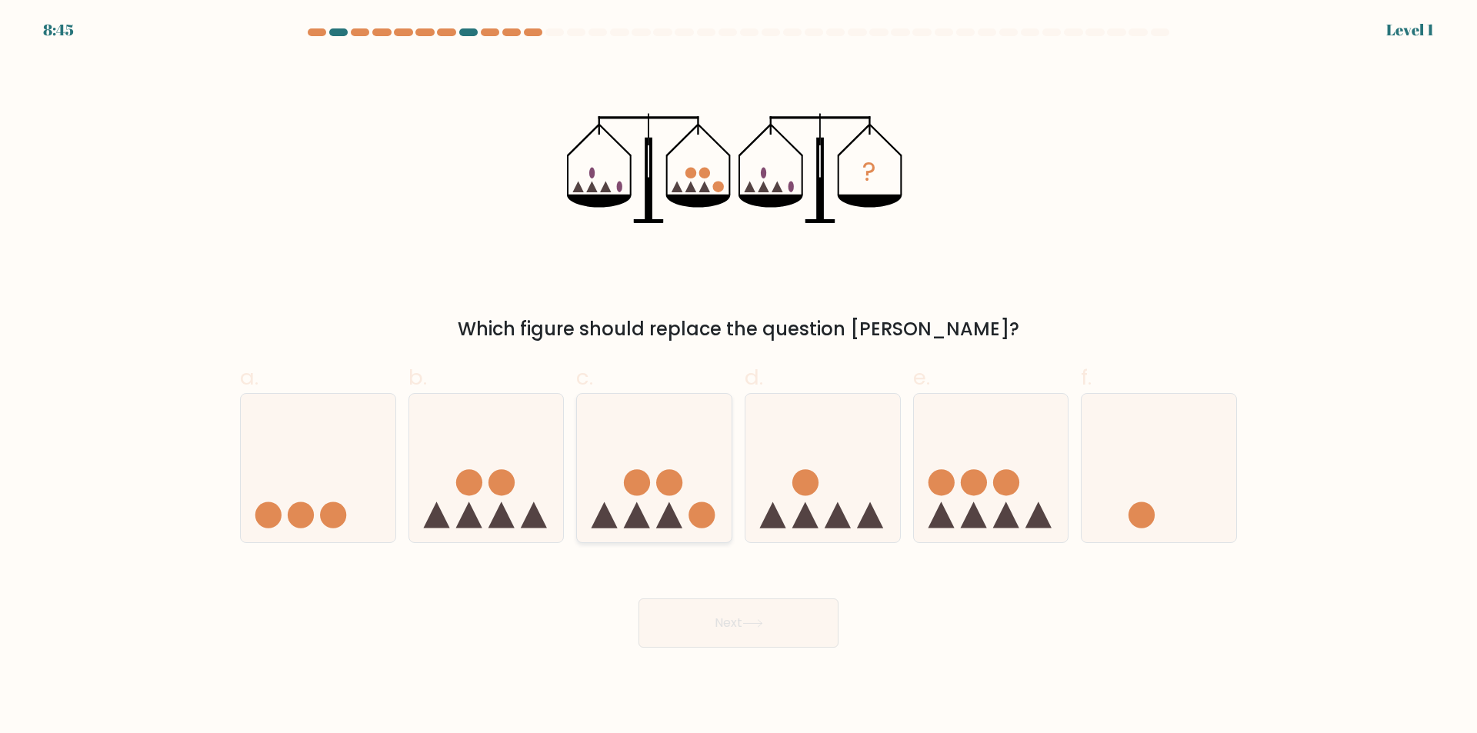
radio input "true"
click at [727, 612] on button "Next" at bounding box center [739, 623] width 200 height 49
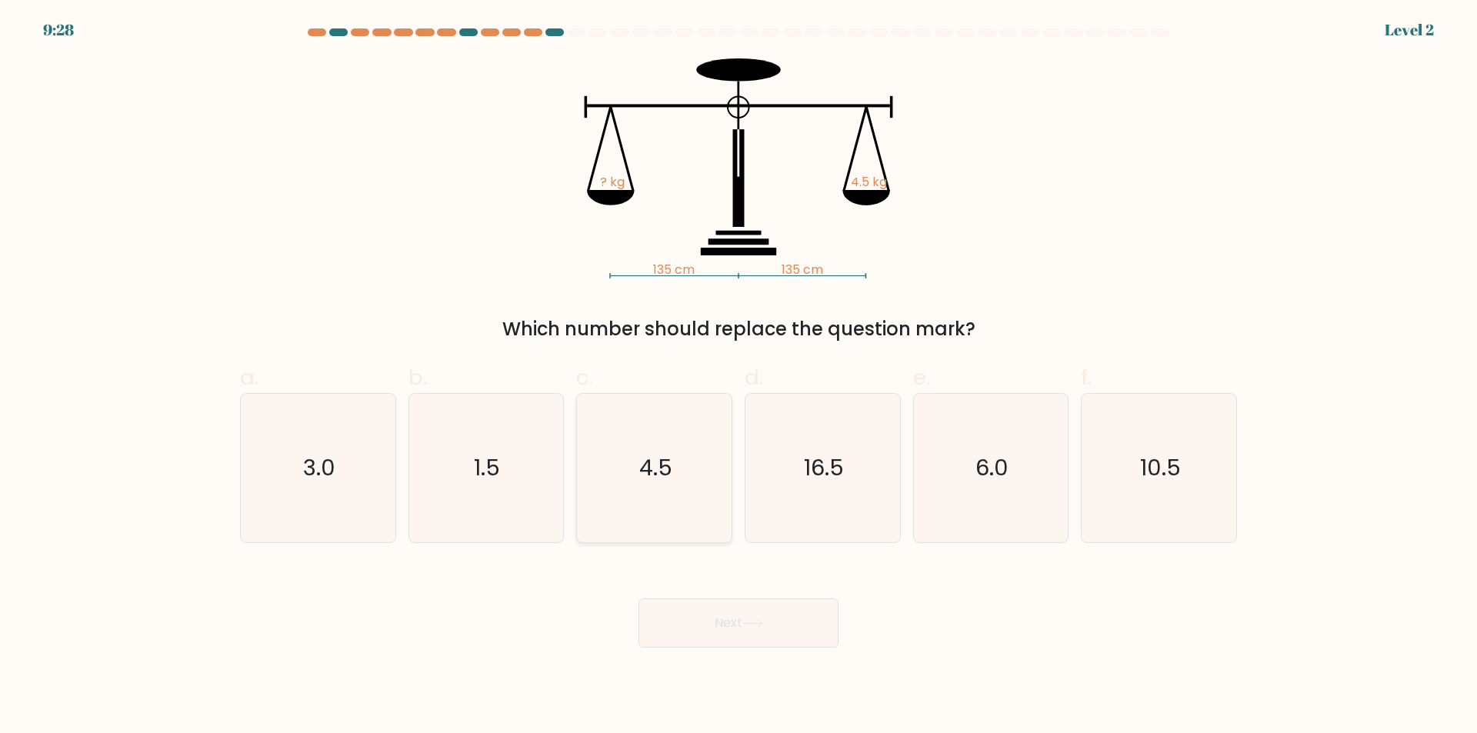
click at [693, 508] on icon "4.5" at bounding box center [654, 468] width 149 height 149
click at [739, 377] on input "c. 4.5" at bounding box center [739, 372] width 1 height 10
radio input "true"
click at [723, 616] on button "Next" at bounding box center [739, 623] width 200 height 49
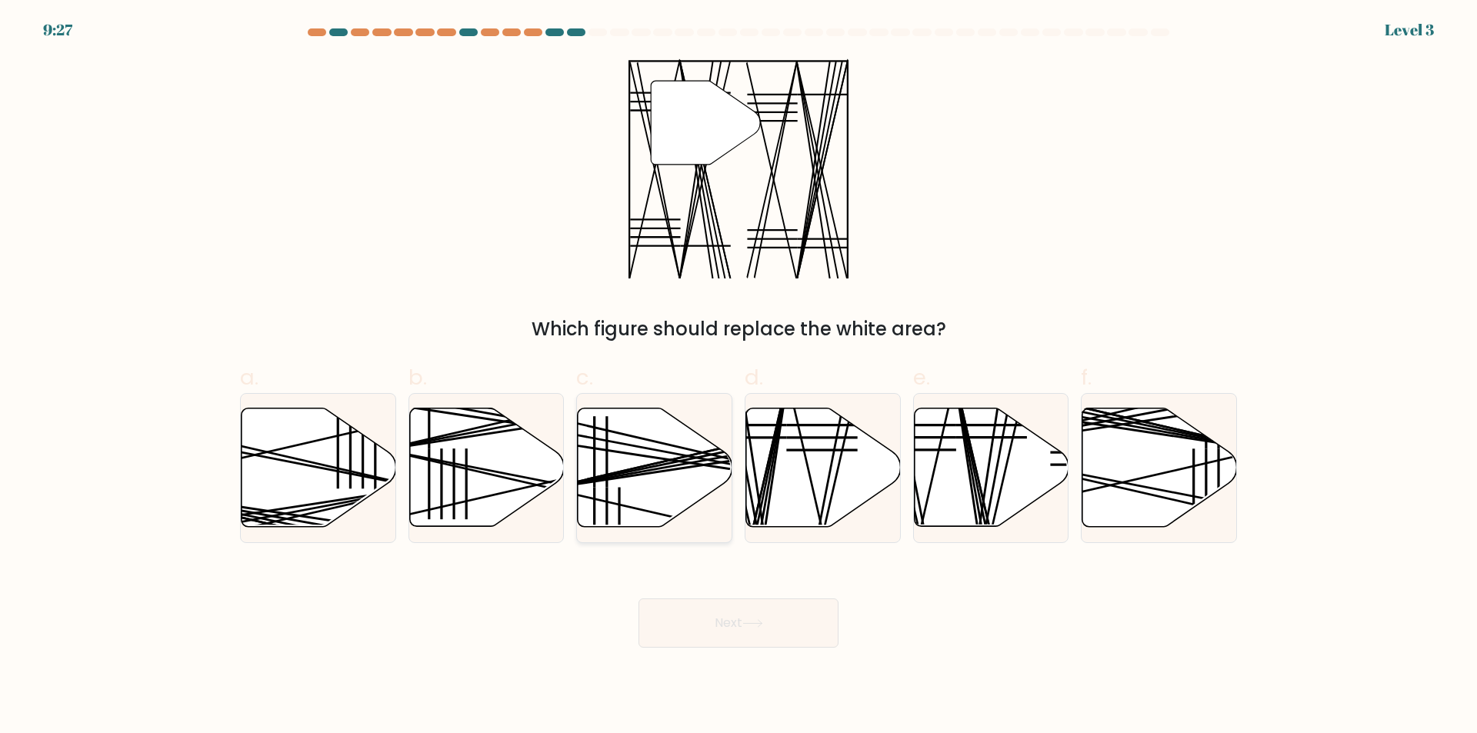
click at [696, 517] on icon at bounding box center [654, 468] width 155 height 121
click at [739, 377] on input "c." at bounding box center [739, 372] width 1 height 10
radio input "true"
drag, startPoint x: 703, startPoint y: 667, endPoint x: 686, endPoint y: 621, distance: 49.4
click at [701, 666] on body "9:27 Level 3" at bounding box center [738, 366] width 1477 height 733
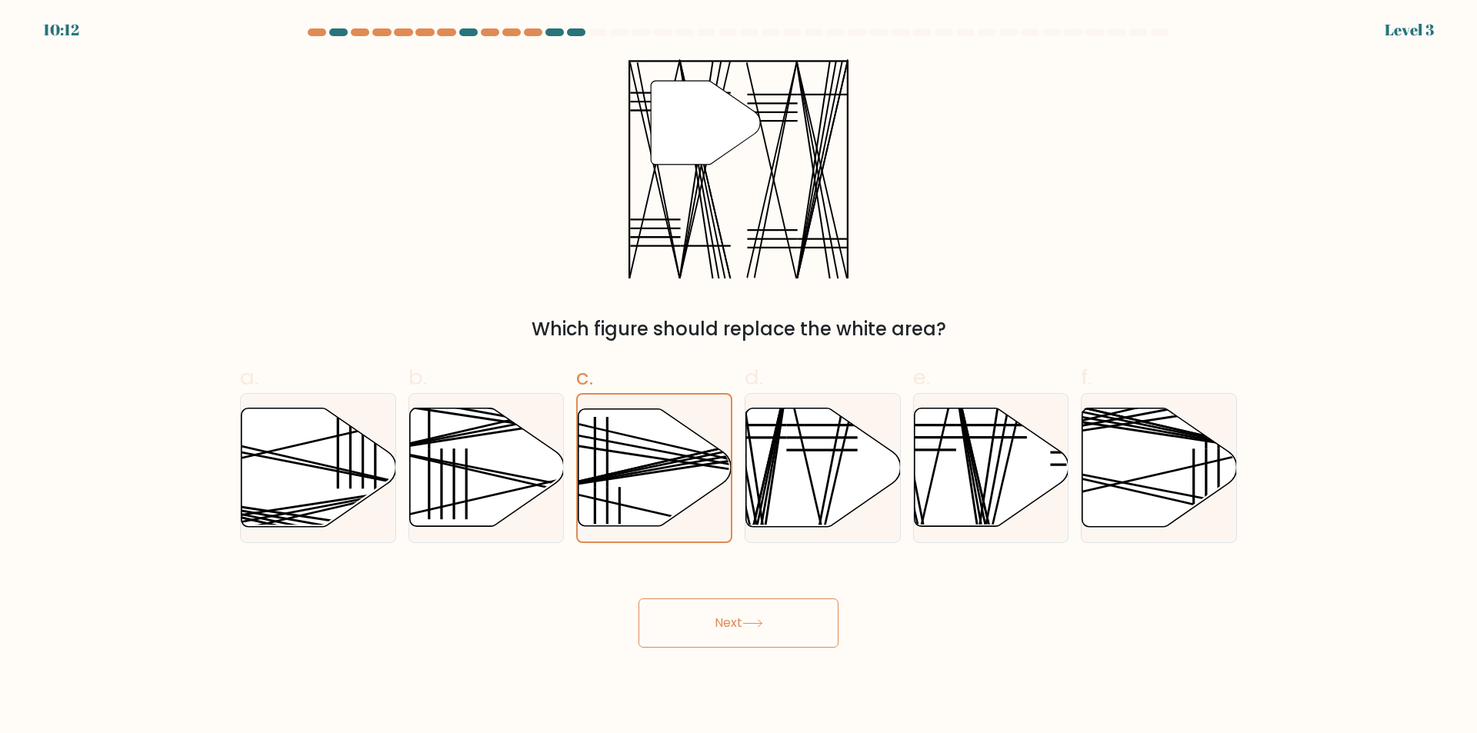
click at [727, 644] on button "Next" at bounding box center [739, 623] width 200 height 49
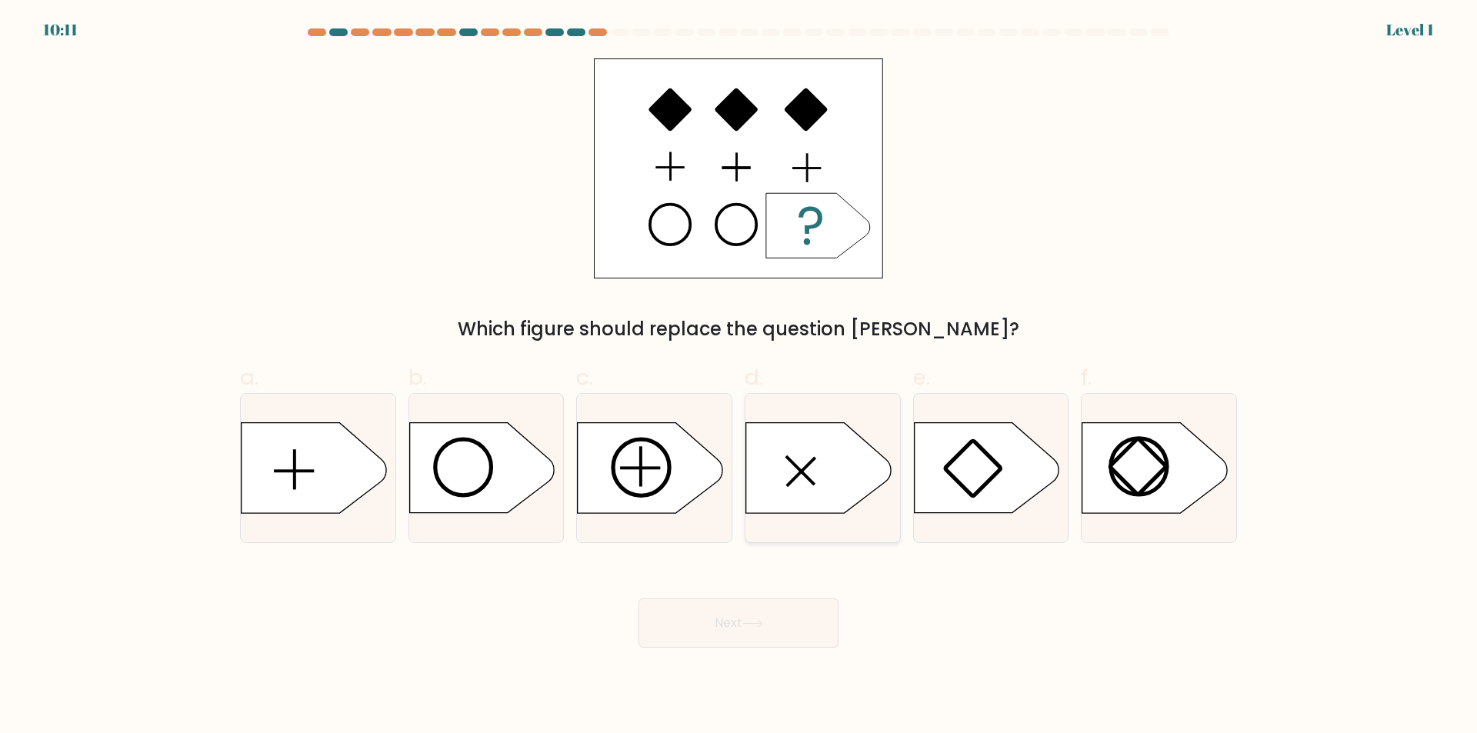
click at [790, 458] on icon at bounding box center [818, 468] width 145 height 90
click at [739, 377] on input "d." at bounding box center [739, 372] width 1 height 10
radio input "true"
click at [756, 635] on button "Next" at bounding box center [739, 623] width 200 height 49
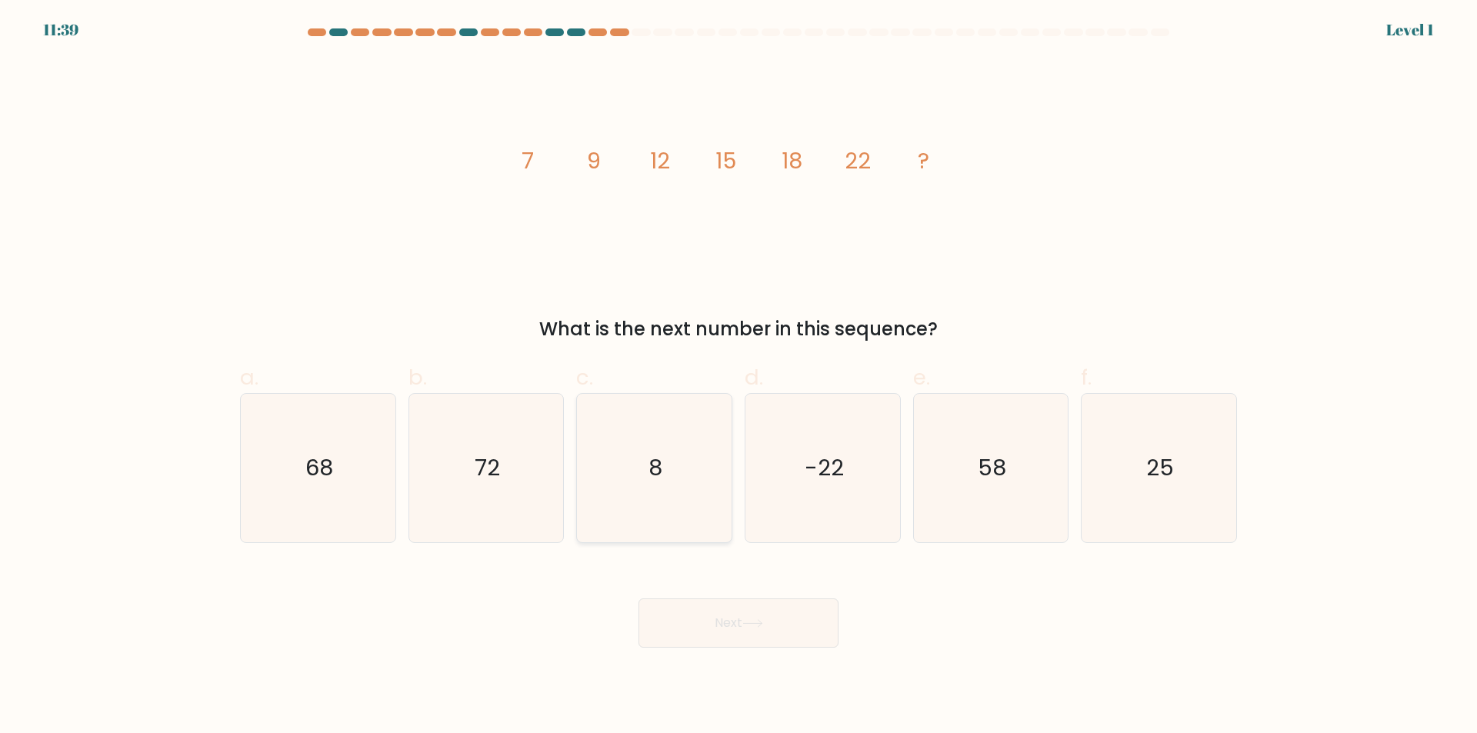
click at [701, 480] on icon "8" at bounding box center [654, 468] width 149 height 149
click at [739, 377] on input "c. 8" at bounding box center [739, 372] width 1 height 10
radio input "true"
drag, startPoint x: 739, startPoint y: 633, endPoint x: 739, endPoint y: 625, distance: 7.7
click at [739, 633] on button "Next" at bounding box center [739, 623] width 200 height 49
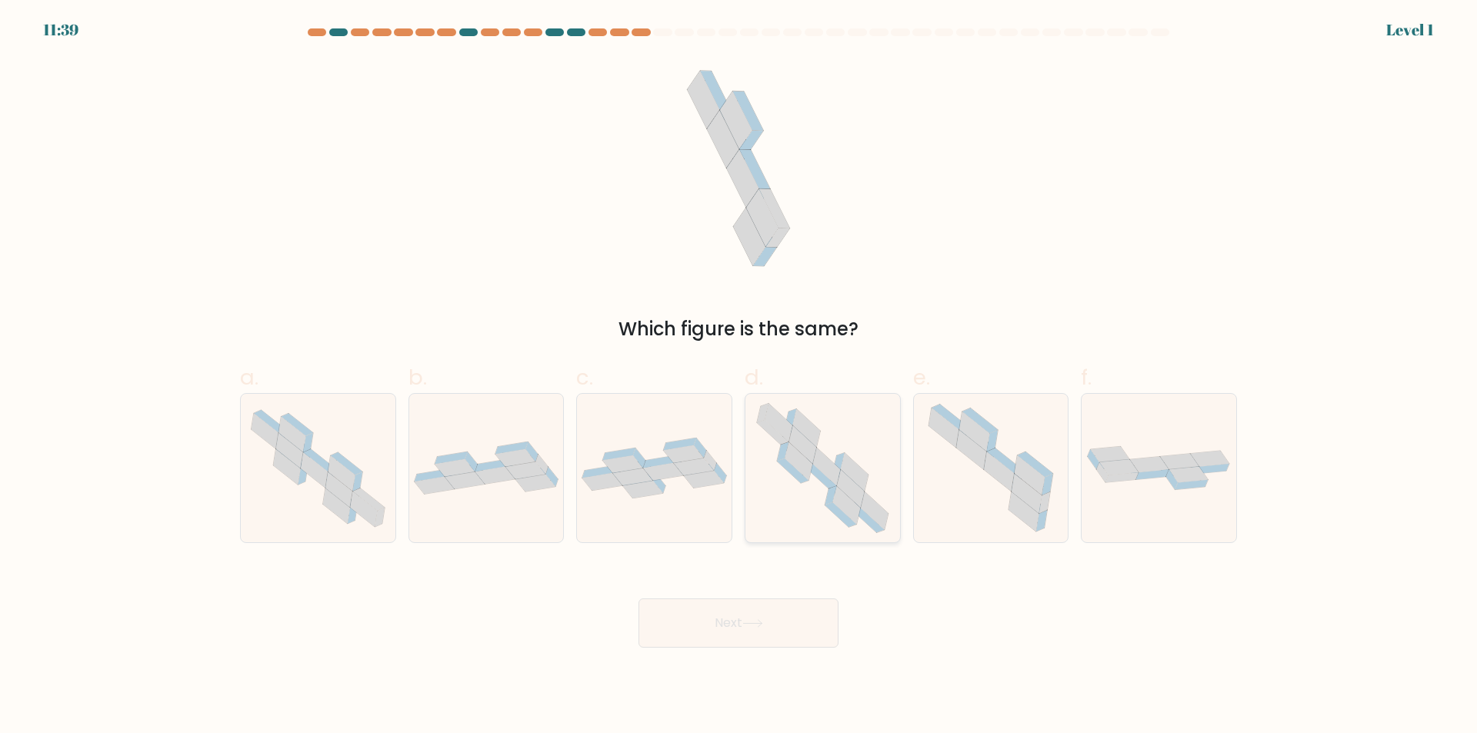
click at [799, 501] on icon at bounding box center [823, 468] width 152 height 149
click at [739, 377] on input "d." at bounding box center [739, 372] width 1 height 10
radio input "true"
click at [755, 614] on button "Next" at bounding box center [739, 623] width 200 height 49
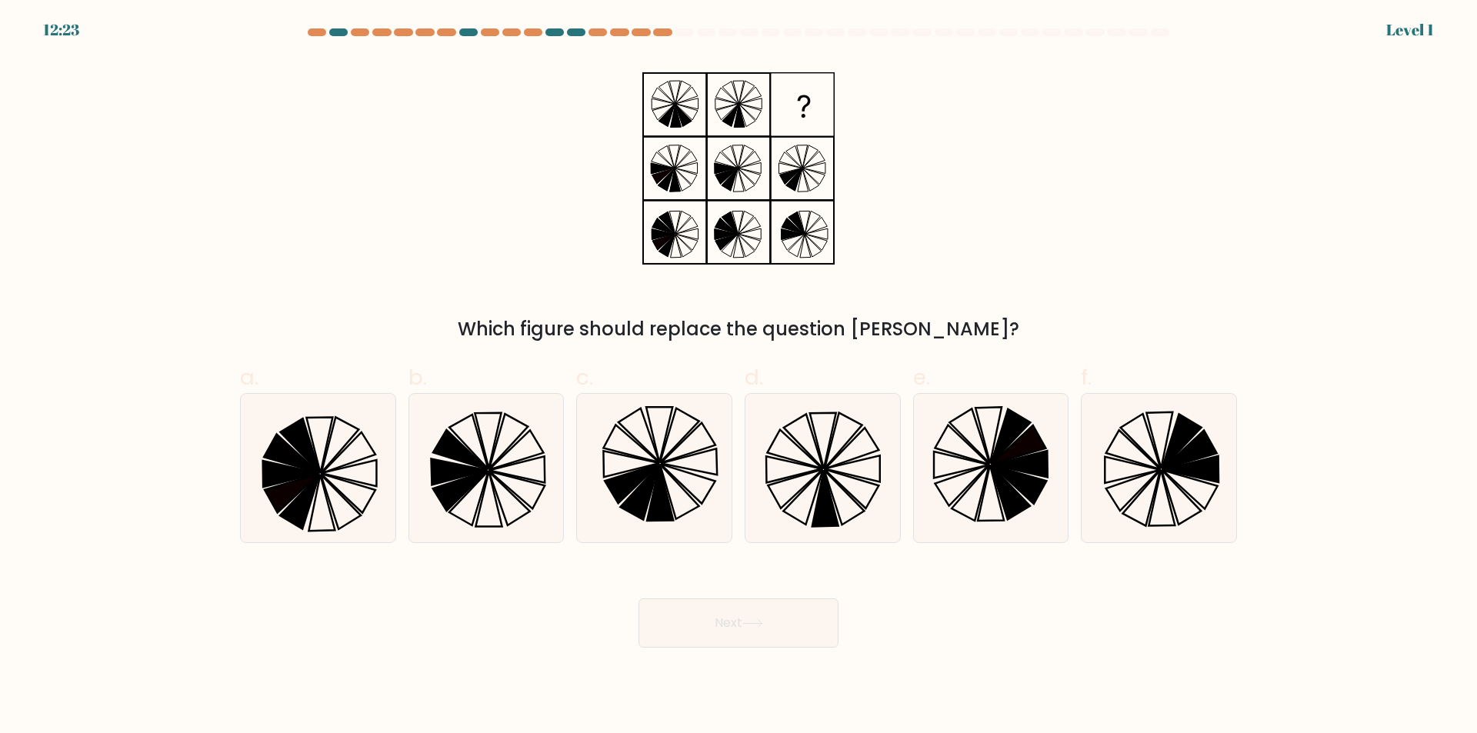
click at [790, 507] on icon at bounding box center [823, 468] width 149 height 149
click at [739, 377] on input "d." at bounding box center [739, 372] width 1 height 10
radio input "true"
drag, startPoint x: 743, startPoint y: 618, endPoint x: 746, endPoint y: 554, distance: 63.9
click at [741, 619] on button "Next" at bounding box center [739, 623] width 200 height 49
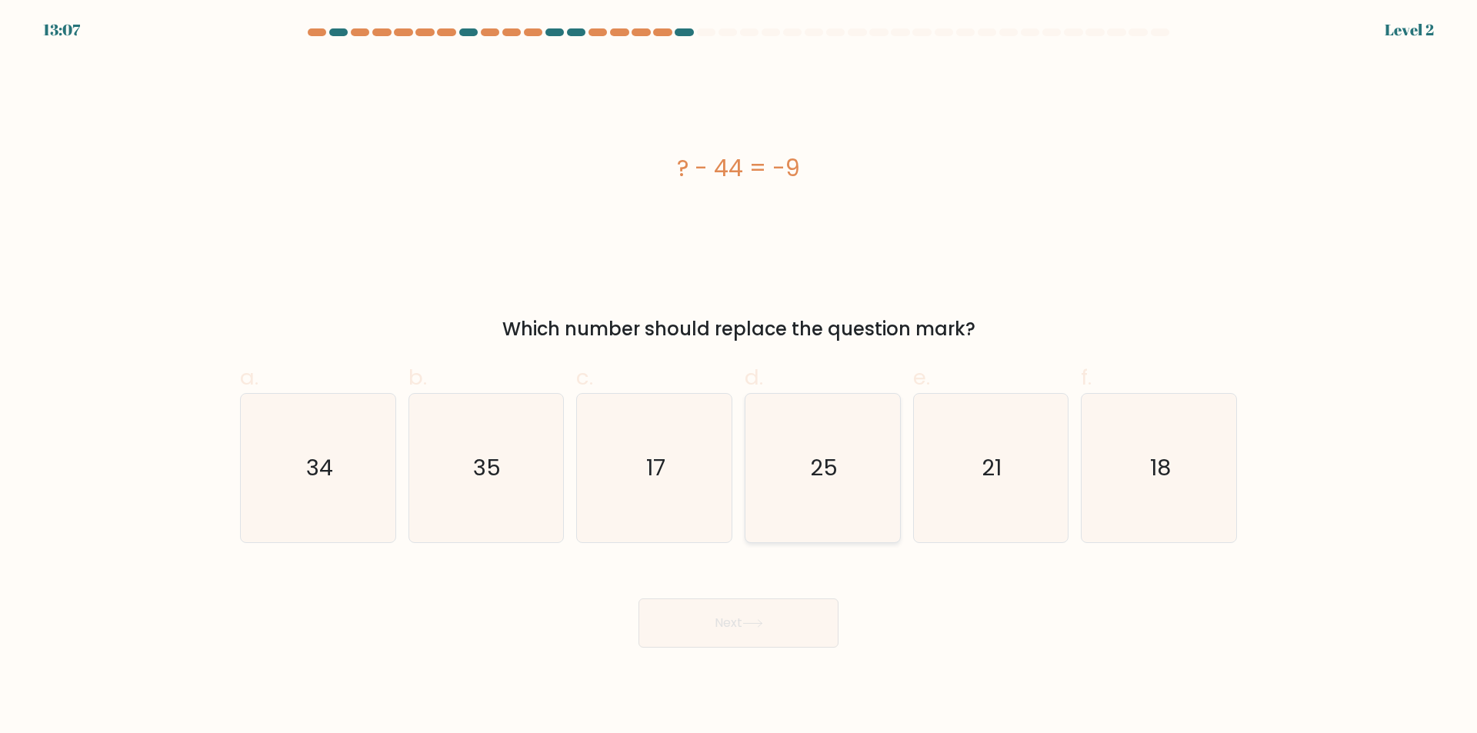
click at [810, 467] on icon "25" at bounding box center [823, 468] width 149 height 149
click at [739, 377] on input "d. 25" at bounding box center [739, 372] width 1 height 10
radio input "true"
click at [756, 582] on div "Next" at bounding box center [739, 605] width 1016 height 86
drag, startPoint x: 756, startPoint y: 640, endPoint x: 714, endPoint y: 554, distance: 95.7
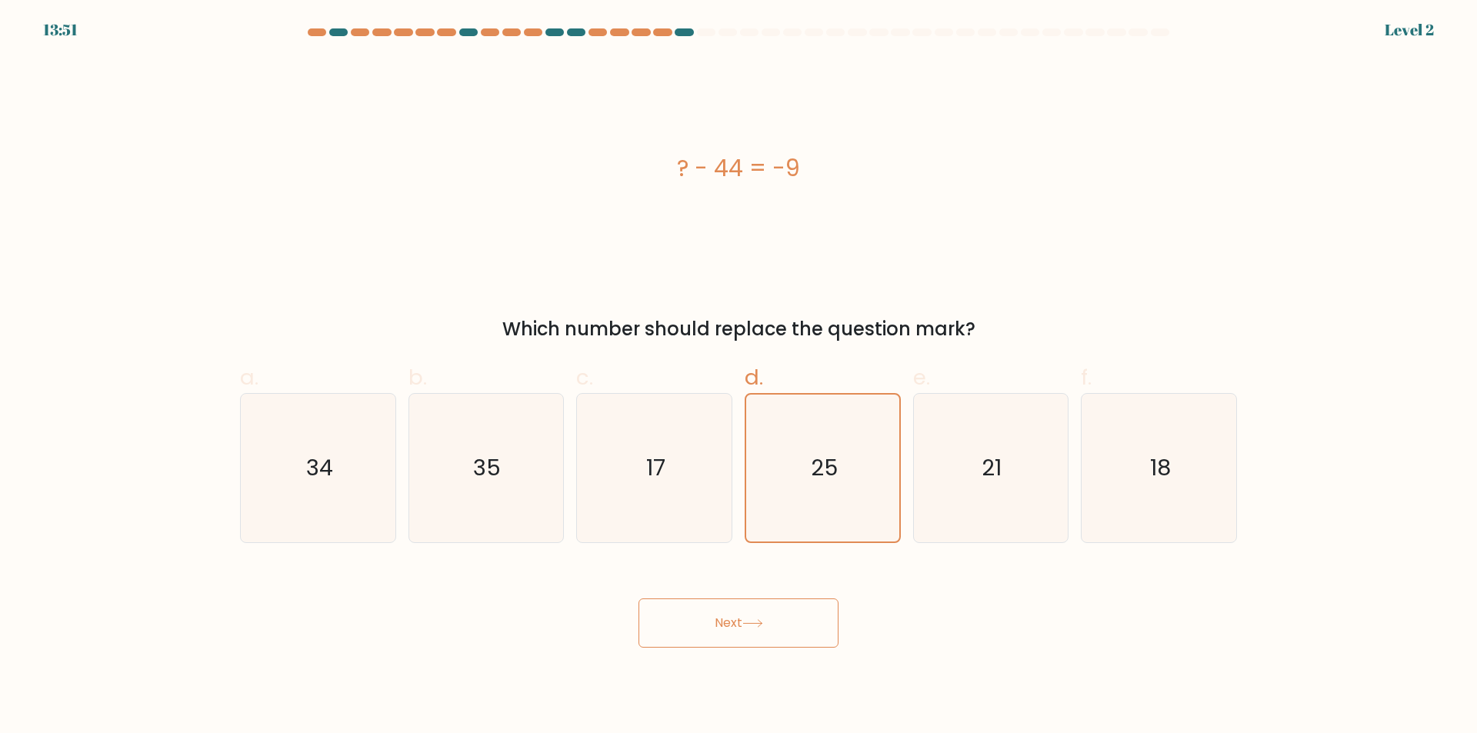
click at [755, 640] on button "Next" at bounding box center [739, 623] width 200 height 49
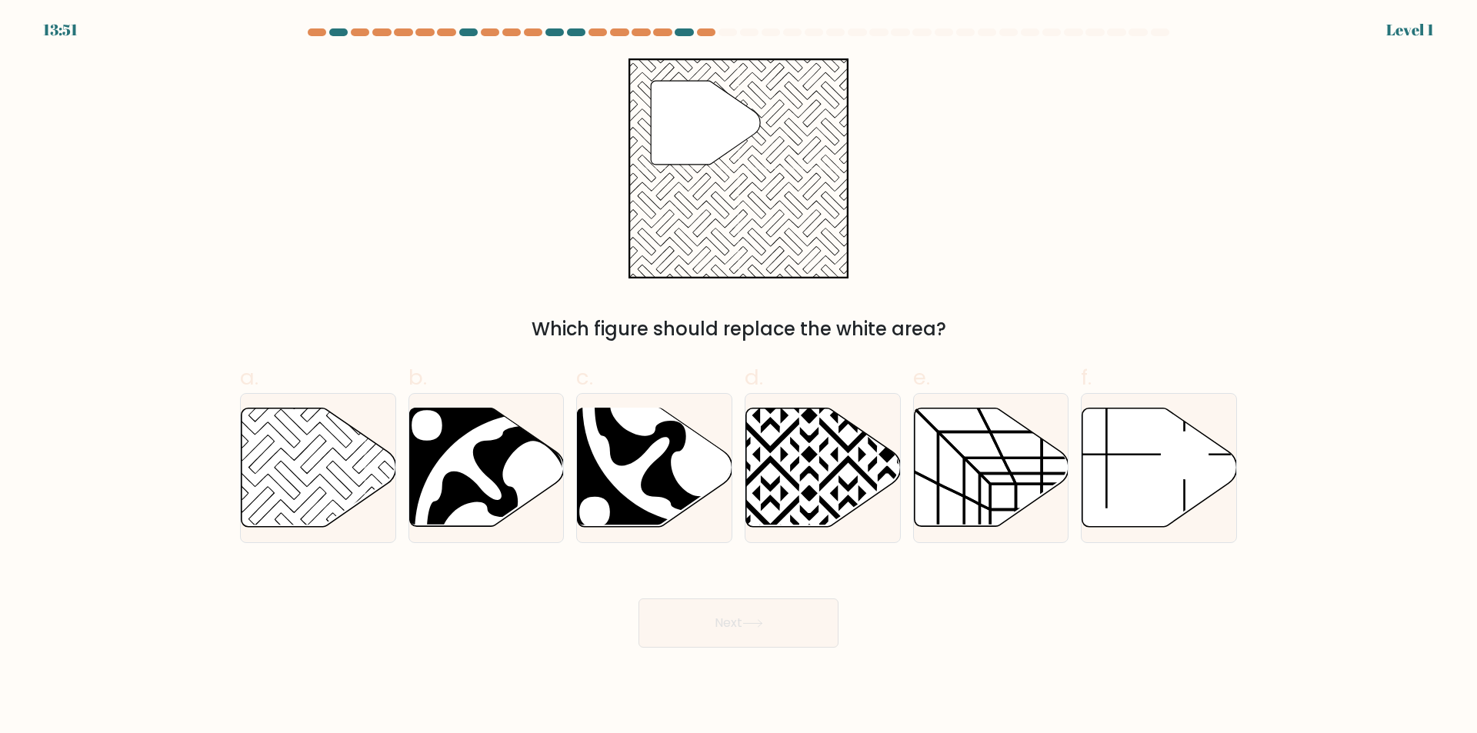
drag, startPoint x: 699, startPoint y: 517, endPoint x: 716, endPoint y: 627, distance: 111.3
click at [700, 542] on div at bounding box center [654, 468] width 156 height 150
click at [739, 377] on input "c." at bounding box center [739, 372] width 1 height 10
radio input "true"
drag, startPoint x: 717, startPoint y: 646, endPoint x: 702, endPoint y: 618, distance: 31.7
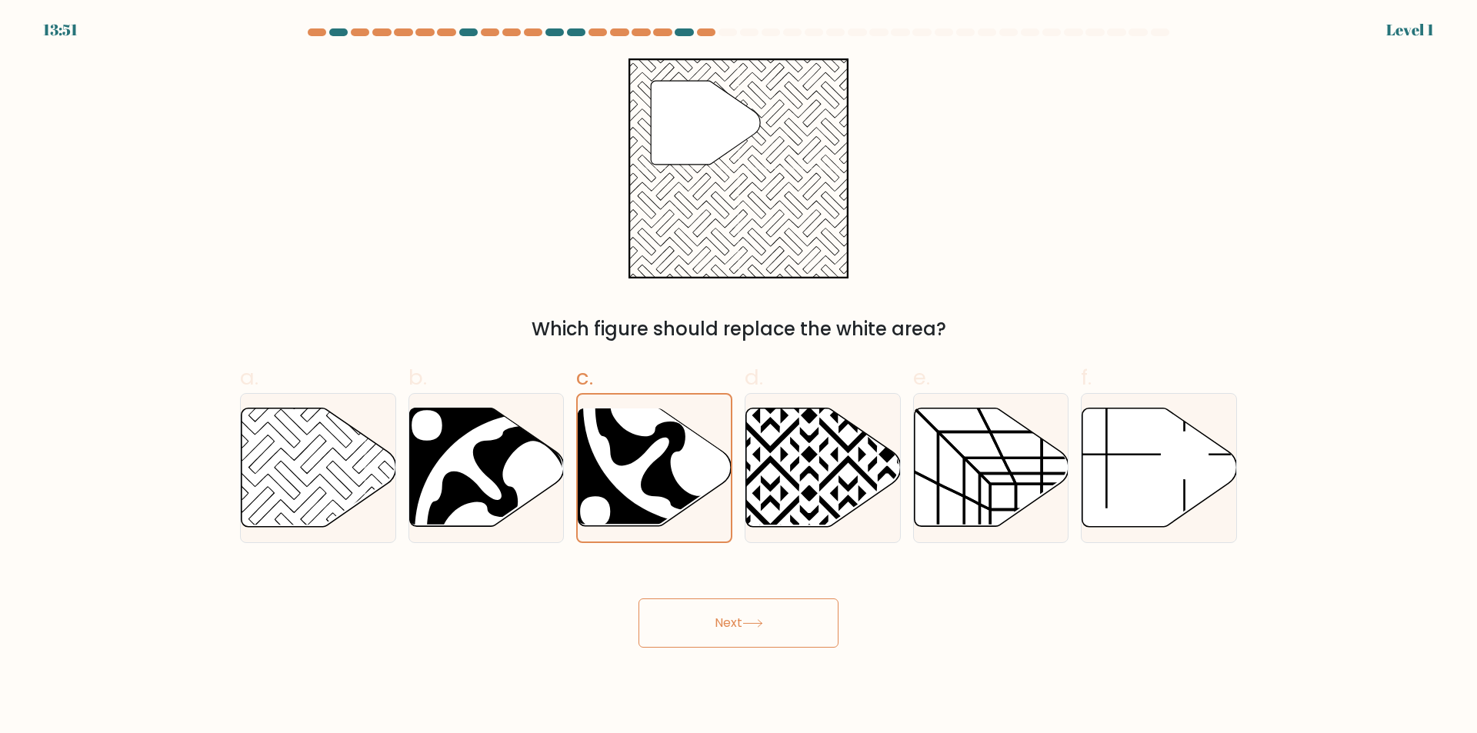
click at [716, 646] on button "Next" at bounding box center [739, 623] width 200 height 49
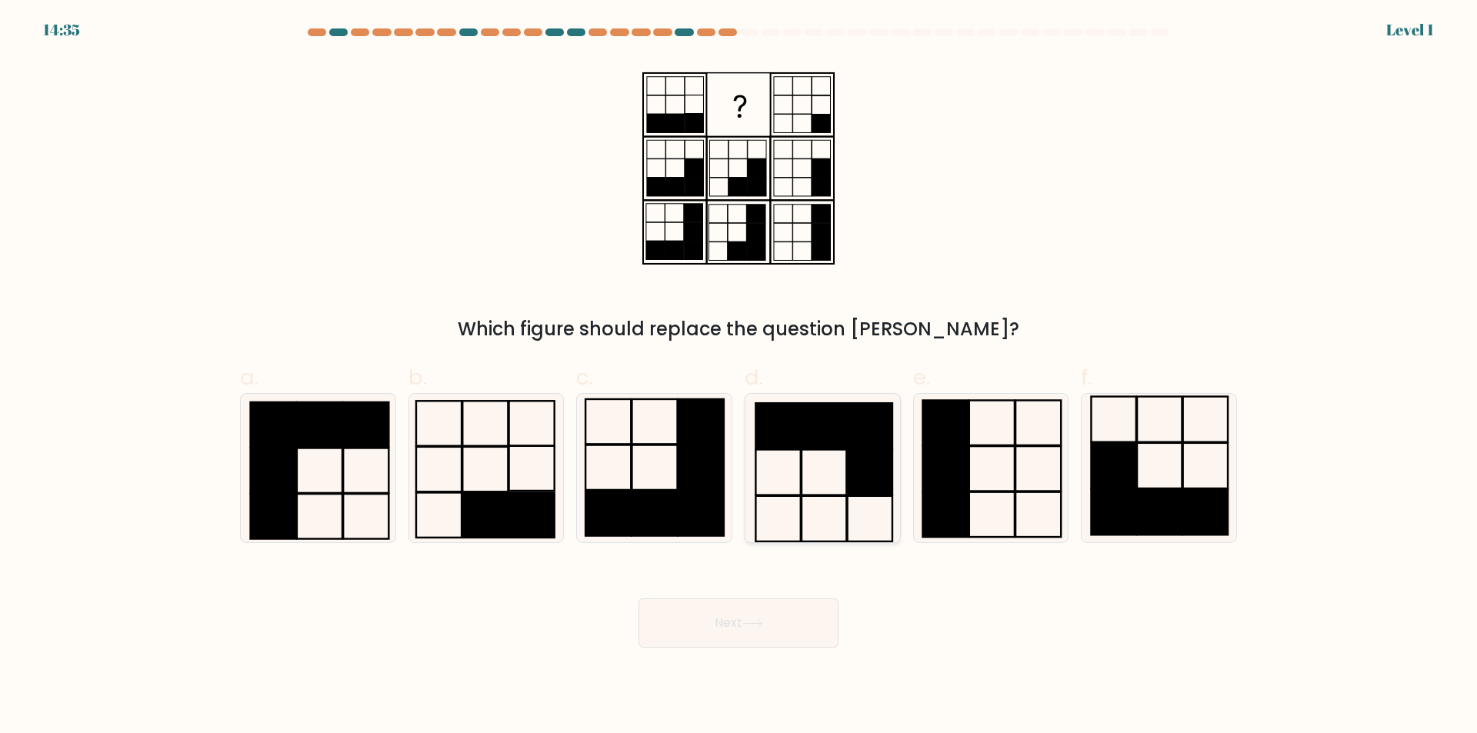
click at [809, 508] on icon at bounding box center [823, 468] width 149 height 149
click at [739, 377] on input "d." at bounding box center [739, 372] width 1 height 10
radio input "true"
click at [761, 636] on button "Next" at bounding box center [739, 623] width 200 height 49
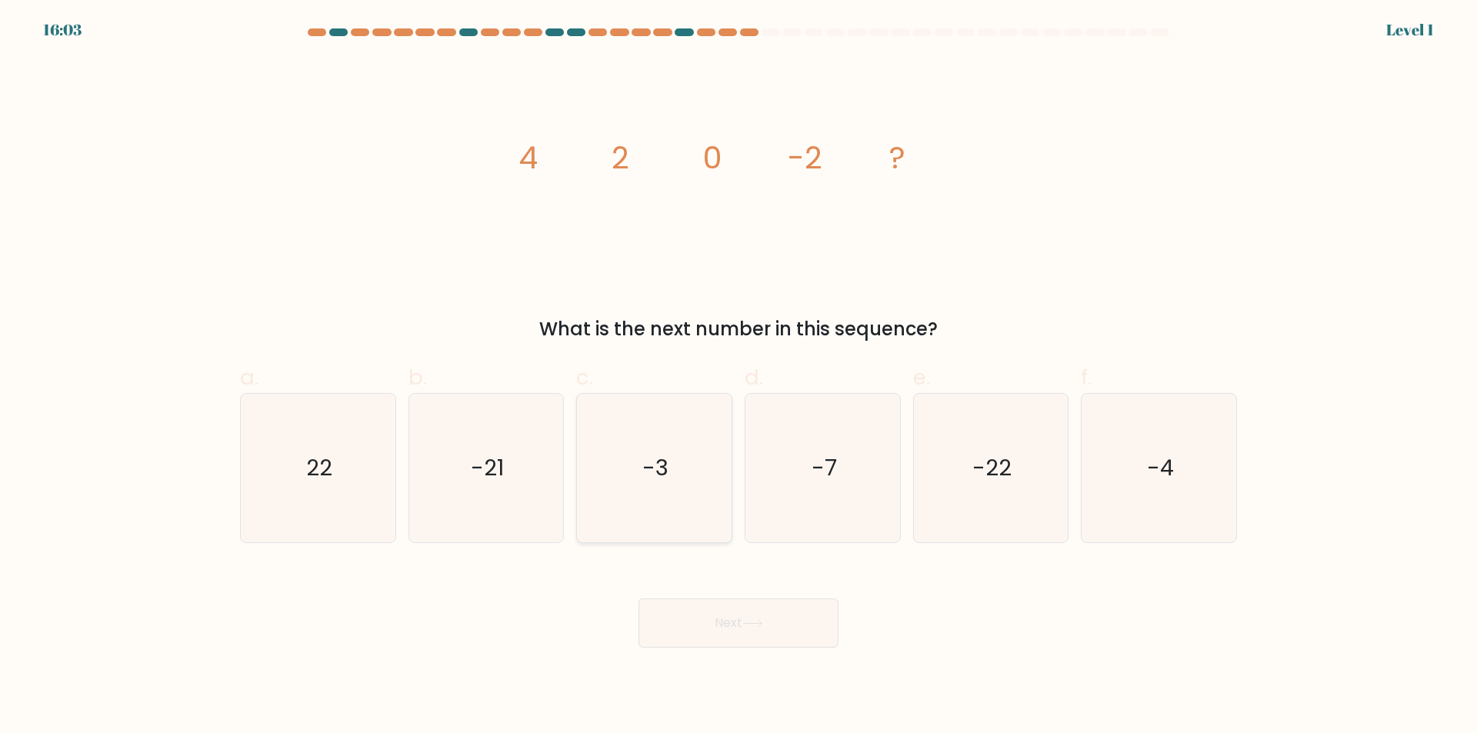
click at [709, 516] on icon "-3" at bounding box center [654, 468] width 149 height 149
click at [739, 377] on input "c. -3" at bounding box center [739, 372] width 1 height 10
radio input "true"
click at [760, 620] on button "Next" at bounding box center [739, 623] width 200 height 49
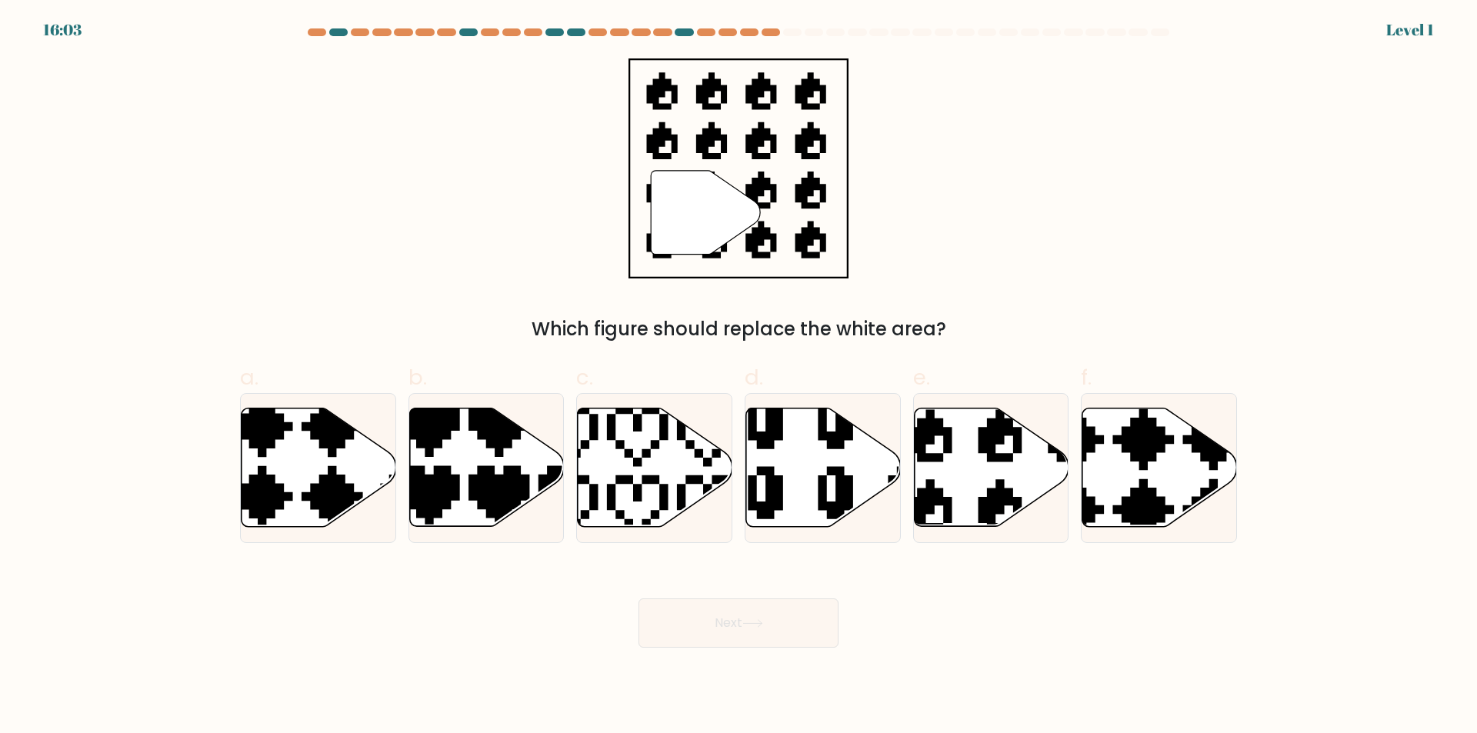
click at [813, 495] on icon at bounding box center [823, 468] width 155 height 118
click at [739, 377] on input "d." at bounding box center [739, 372] width 1 height 10
radio input "true"
drag, startPoint x: 750, startPoint y: 579, endPoint x: 739, endPoint y: 570, distance: 14.2
click at [749, 580] on div "Next" at bounding box center [739, 605] width 1016 height 86
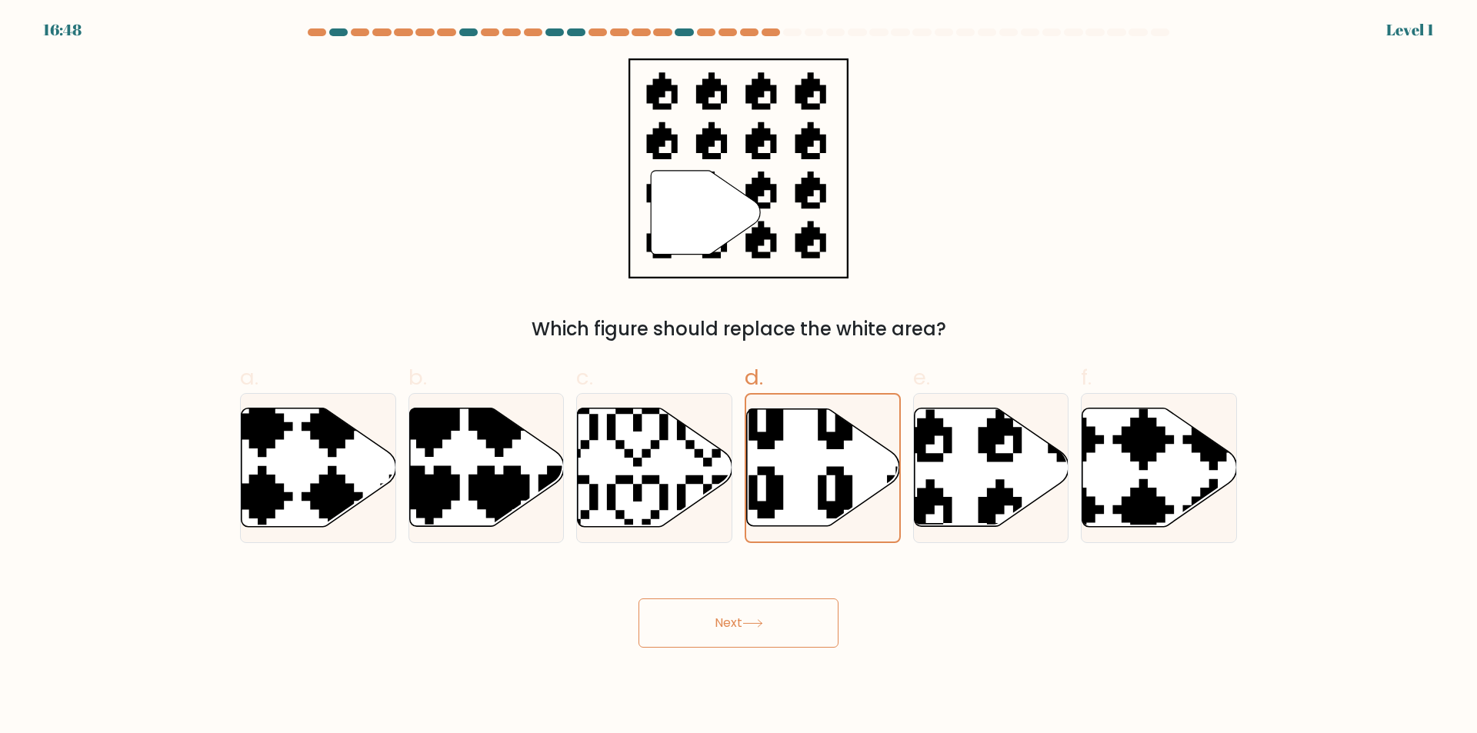
click at [716, 612] on div "Next" at bounding box center [739, 605] width 1016 height 86
drag, startPoint x: 716, startPoint y: 612, endPoint x: 712, endPoint y: 600, distance: 12.9
click at [715, 612] on button "Next" at bounding box center [739, 623] width 200 height 49
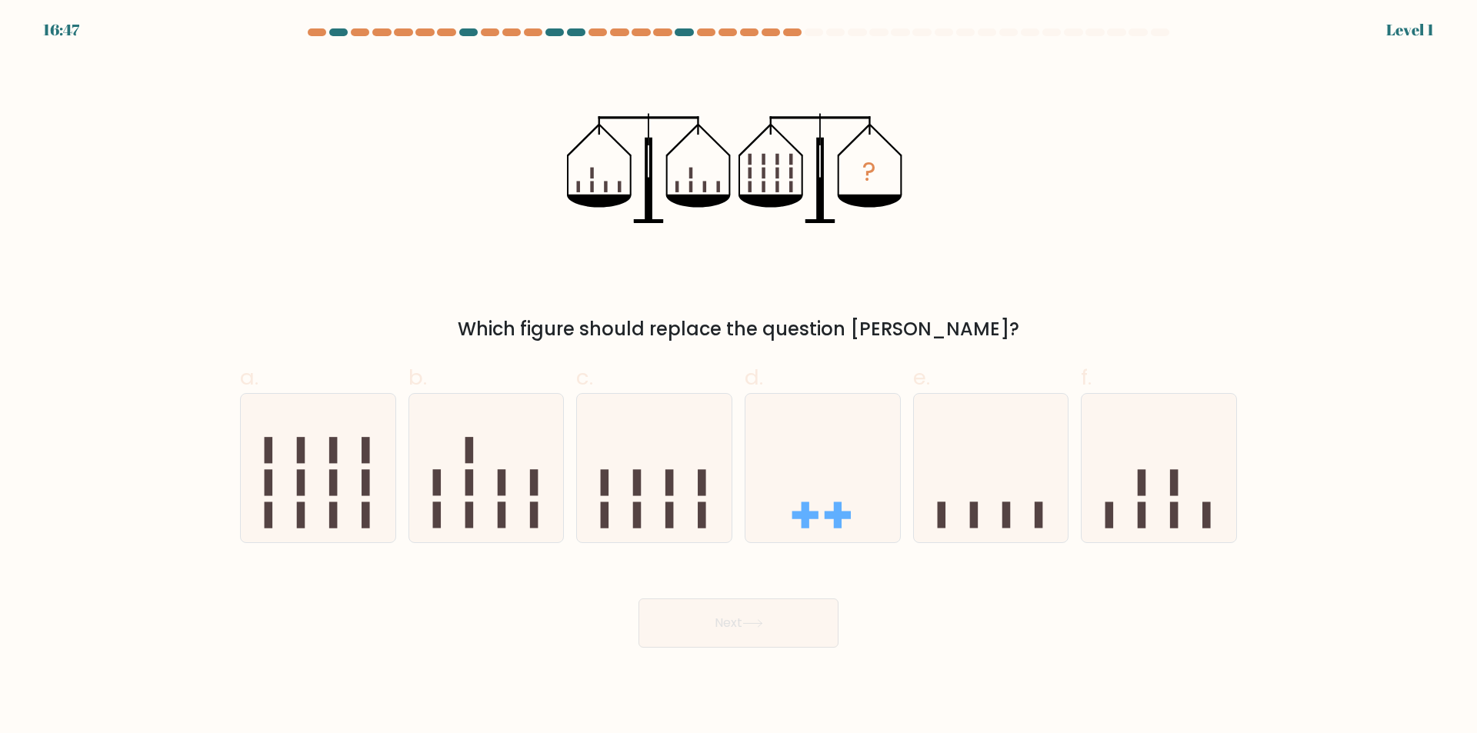
click at [689, 506] on icon at bounding box center [654, 469] width 155 height 128
click at [739, 377] on input "c." at bounding box center [739, 372] width 1 height 10
radio input "true"
click at [711, 636] on button "Next" at bounding box center [739, 623] width 200 height 49
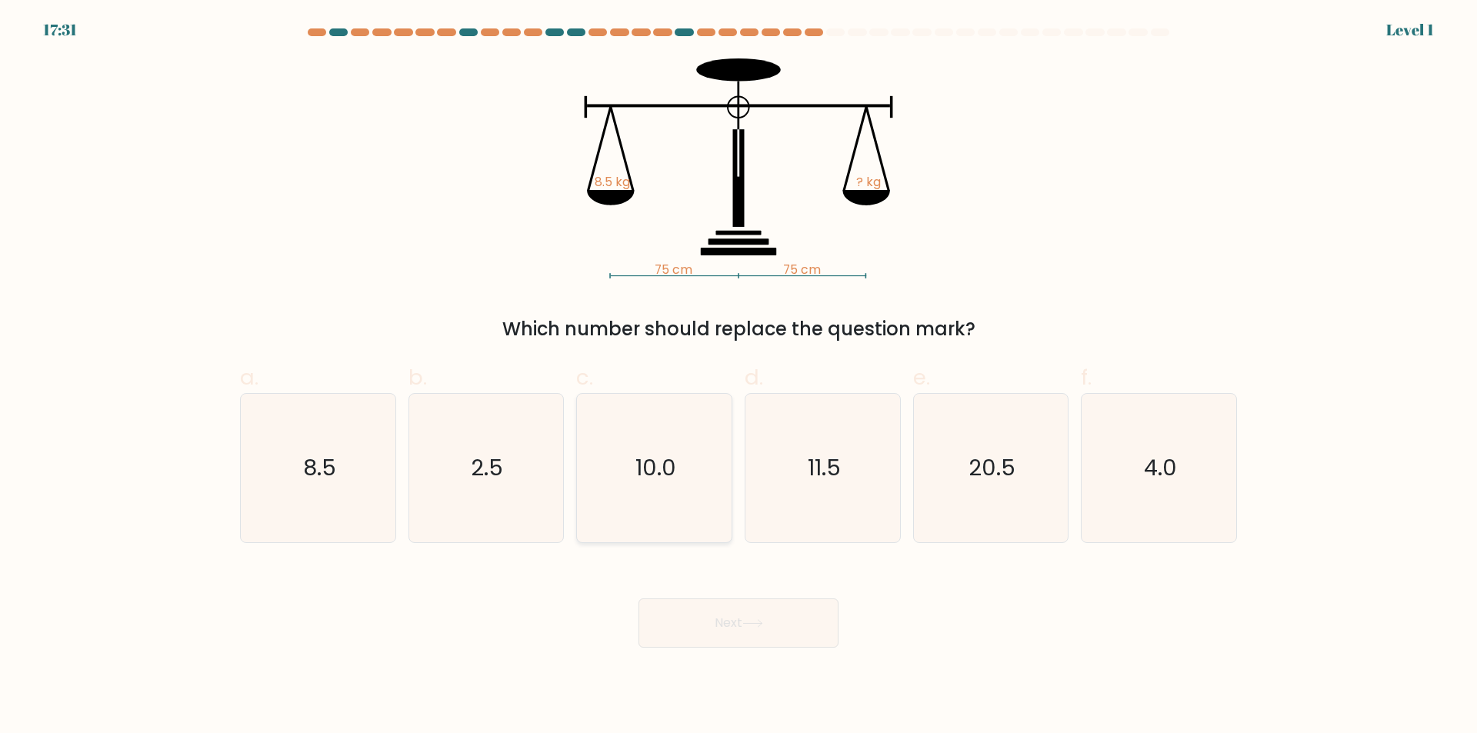
click at [682, 516] on icon "10.0" at bounding box center [654, 468] width 149 height 149
click at [739, 377] on input "c. 10.0" at bounding box center [739, 372] width 1 height 10
radio input "true"
click at [716, 638] on button "Next" at bounding box center [739, 623] width 200 height 49
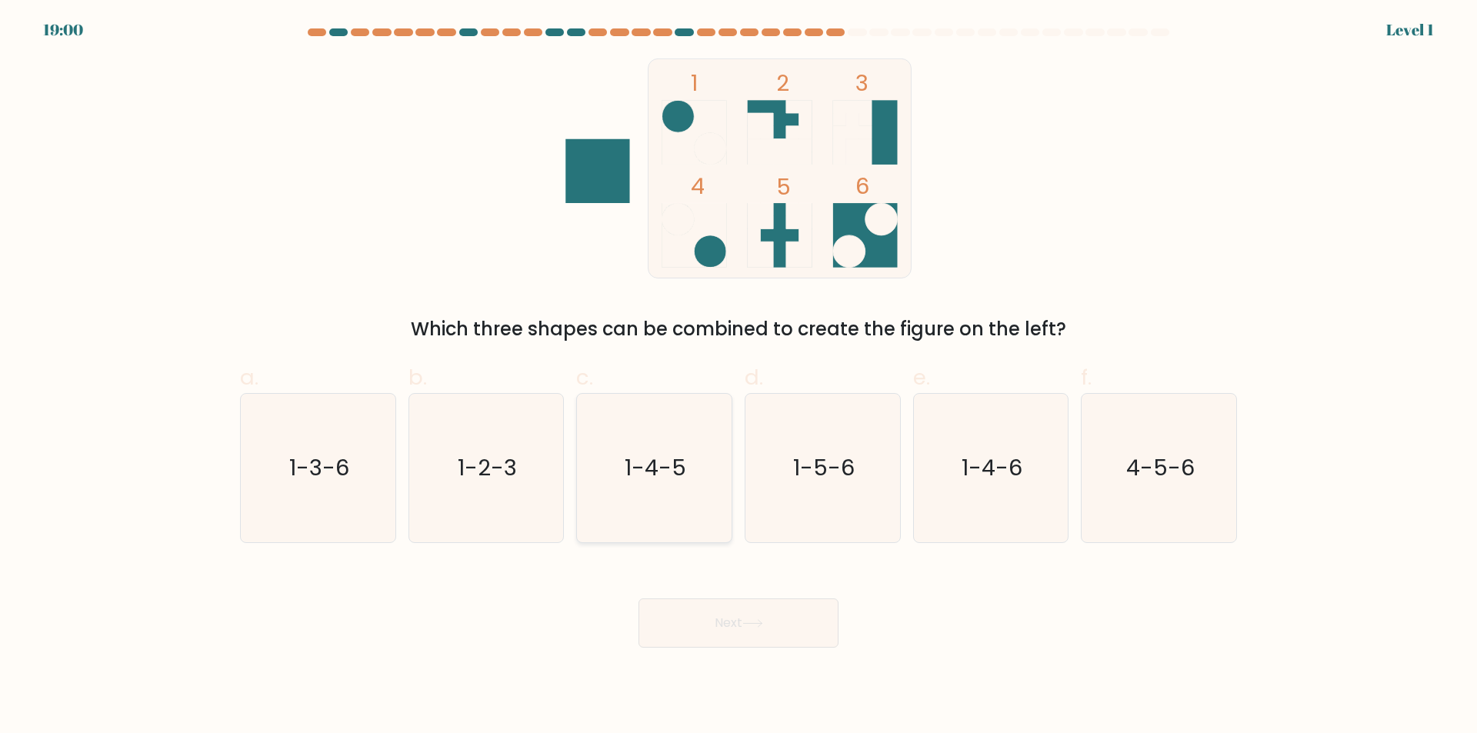
click at [709, 520] on icon "1-4-5" at bounding box center [654, 468] width 149 height 149
click at [739, 377] on input "c. 1-4-5" at bounding box center [739, 372] width 1 height 10
radio input "true"
click at [750, 638] on button "Next" at bounding box center [739, 623] width 200 height 49
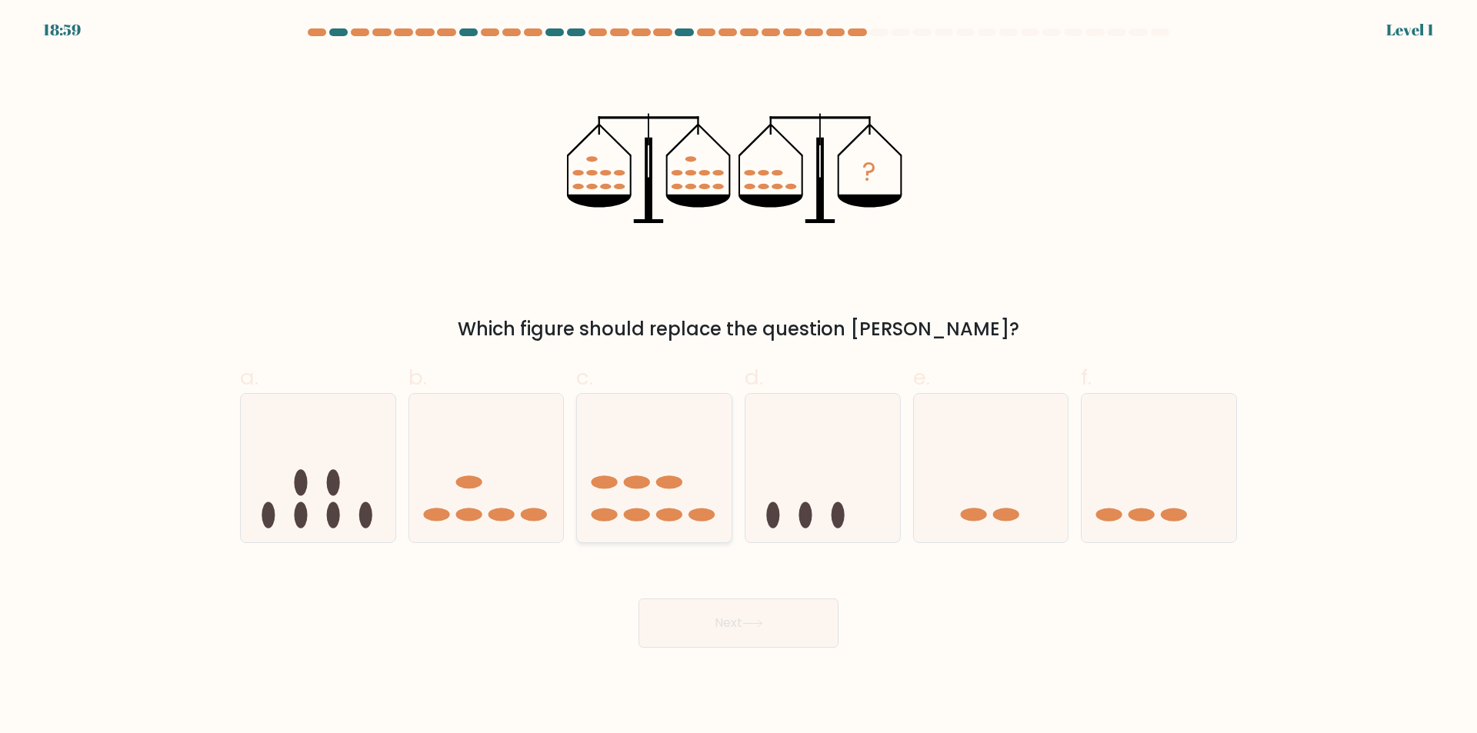
click at [684, 489] on icon at bounding box center [654, 469] width 155 height 128
click at [739, 377] on input "c." at bounding box center [739, 372] width 1 height 10
radio input "true"
click at [724, 643] on button "Next" at bounding box center [739, 623] width 200 height 49
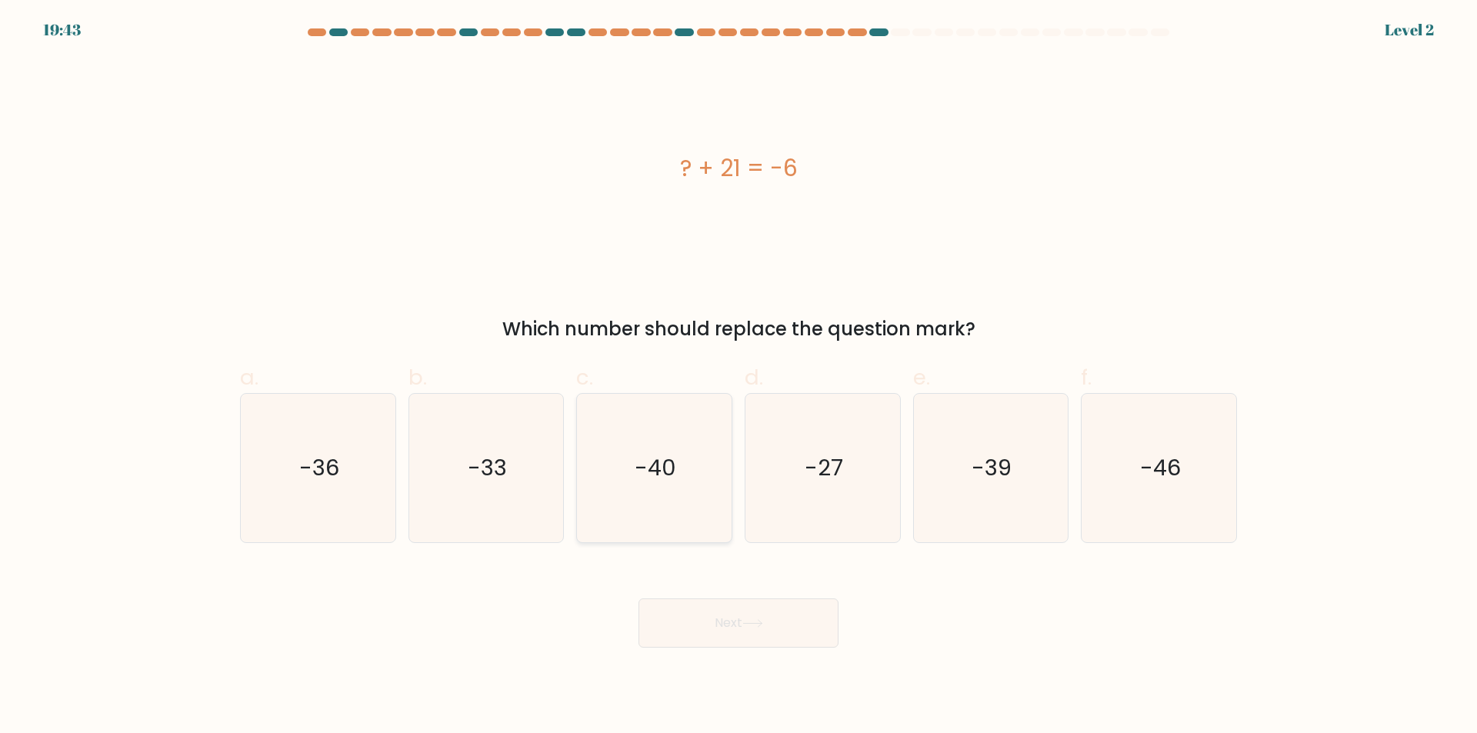
click at [688, 516] on icon "-40" at bounding box center [654, 468] width 149 height 149
click at [739, 377] on input "c. -40" at bounding box center [739, 372] width 1 height 10
radio input "true"
click at [704, 629] on button "Next" at bounding box center [739, 623] width 200 height 49
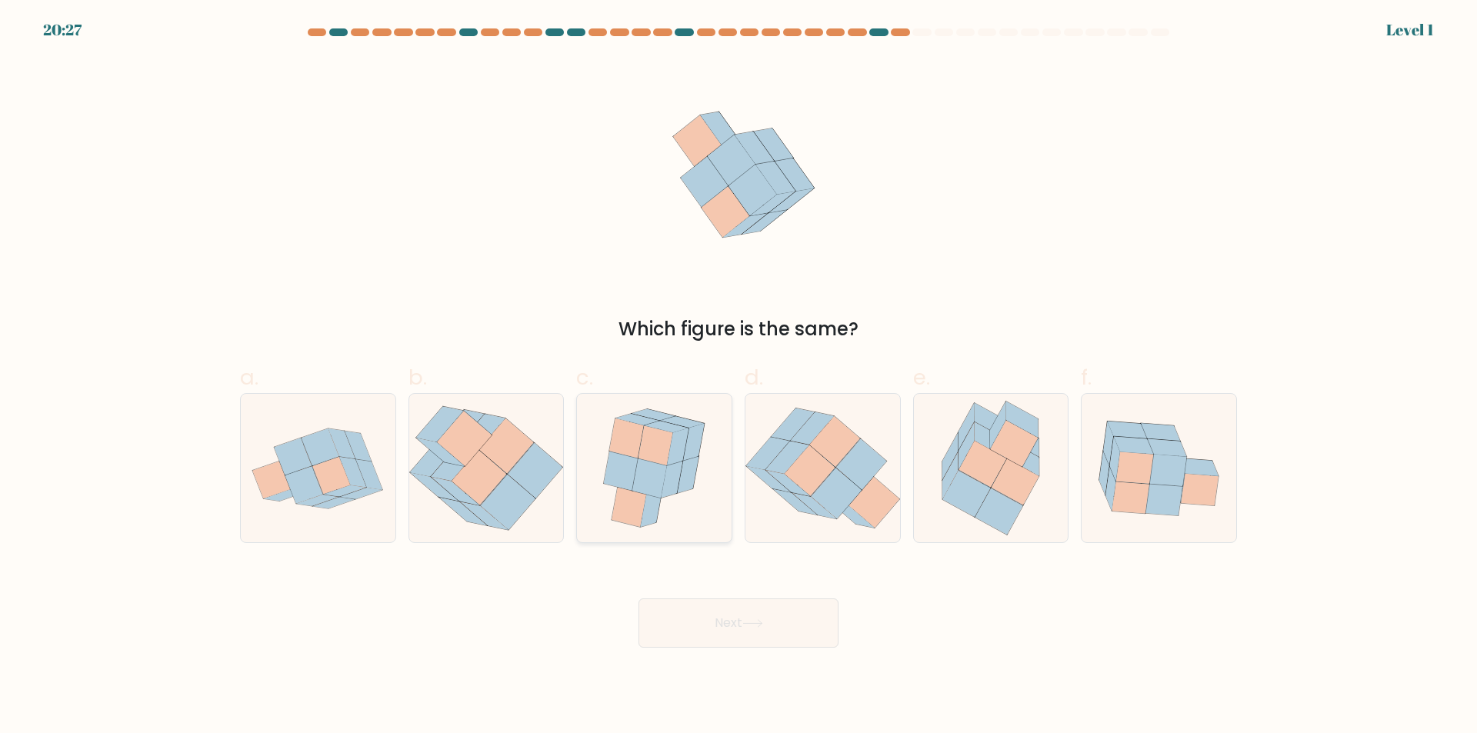
click at [668, 516] on icon at bounding box center [653, 468] width 123 height 149
click at [739, 377] on input "c." at bounding box center [739, 372] width 1 height 10
radio input "true"
click at [694, 623] on button "Next" at bounding box center [739, 623] width 200 height 49
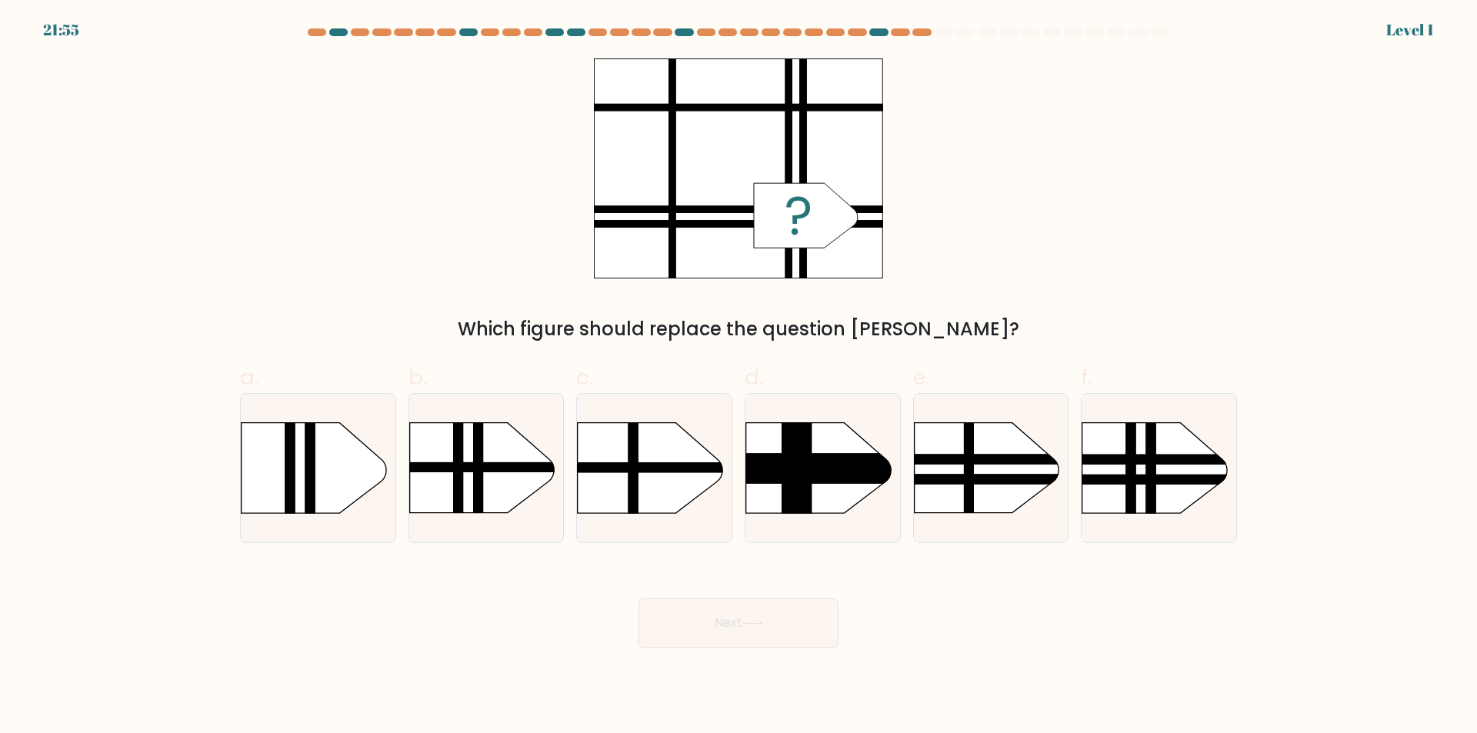
click at [660, 506] on rect at bounding box center [556, 402] width 402 height 305
click at [739, 377] on input "c." at bounding box center [739, 372] width 1 height 10
radio input "true"
drag, startPoint x: 691, startPoint y: 587, endPoint x: 695, endPoint y: 605, distance: 18.1
click at [695, 604] on div "Next" at bounding box center [739, 605] width 1016 height 86
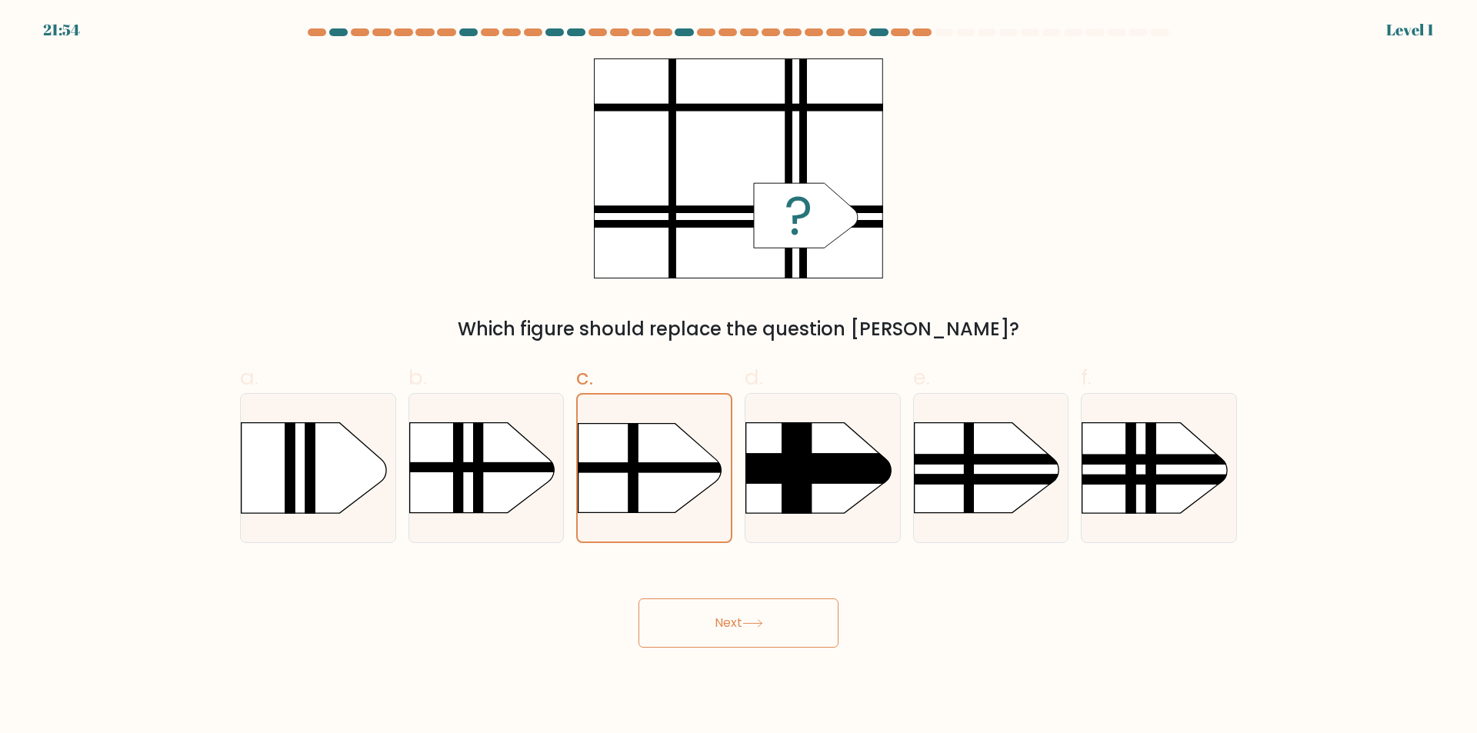
drag, startPoint x: 704, startPoint y: 668, endPoint x: 689, endPoint y: 606, distance: 64.2
click at [699, 655] on body "21:54 Level 1" at bounding box center [738, 366] width 1477 height 733
click at [688, 602] on button "Next" at bounding box center [739, 623] width 200 height 49
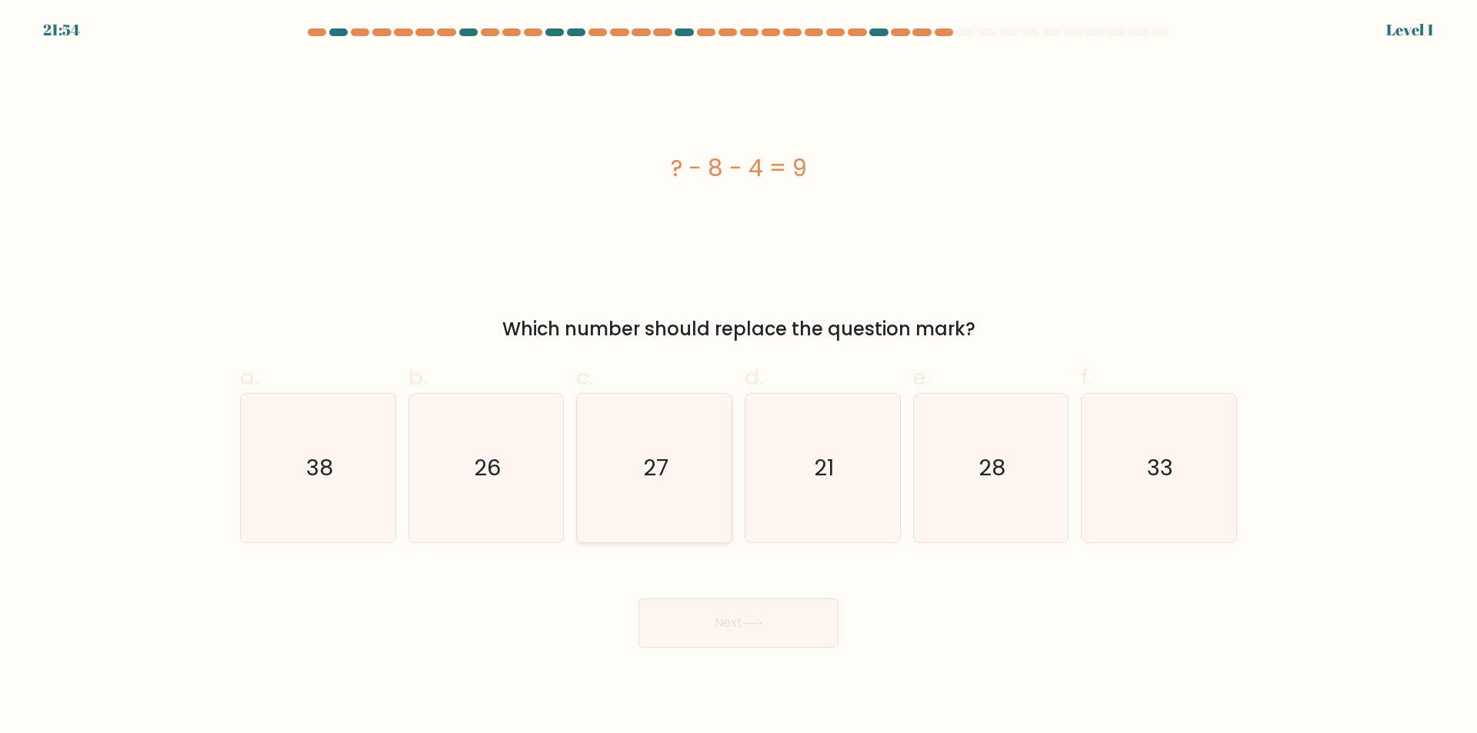
click at [672, 505] on icon "27" at bounding box center [654, 468] width 149 height 149
click at [739, 377] on input "c. 27" at bounding box center [739, 372] width 1 height 10
radio input "true"
click at [692, 649] on body "22:39 Level 1" at bounding box center [738, 366] width 1477 height 733
click at [667, 538] on icon "27" at bounding box center [654, 468] width 147 height 147
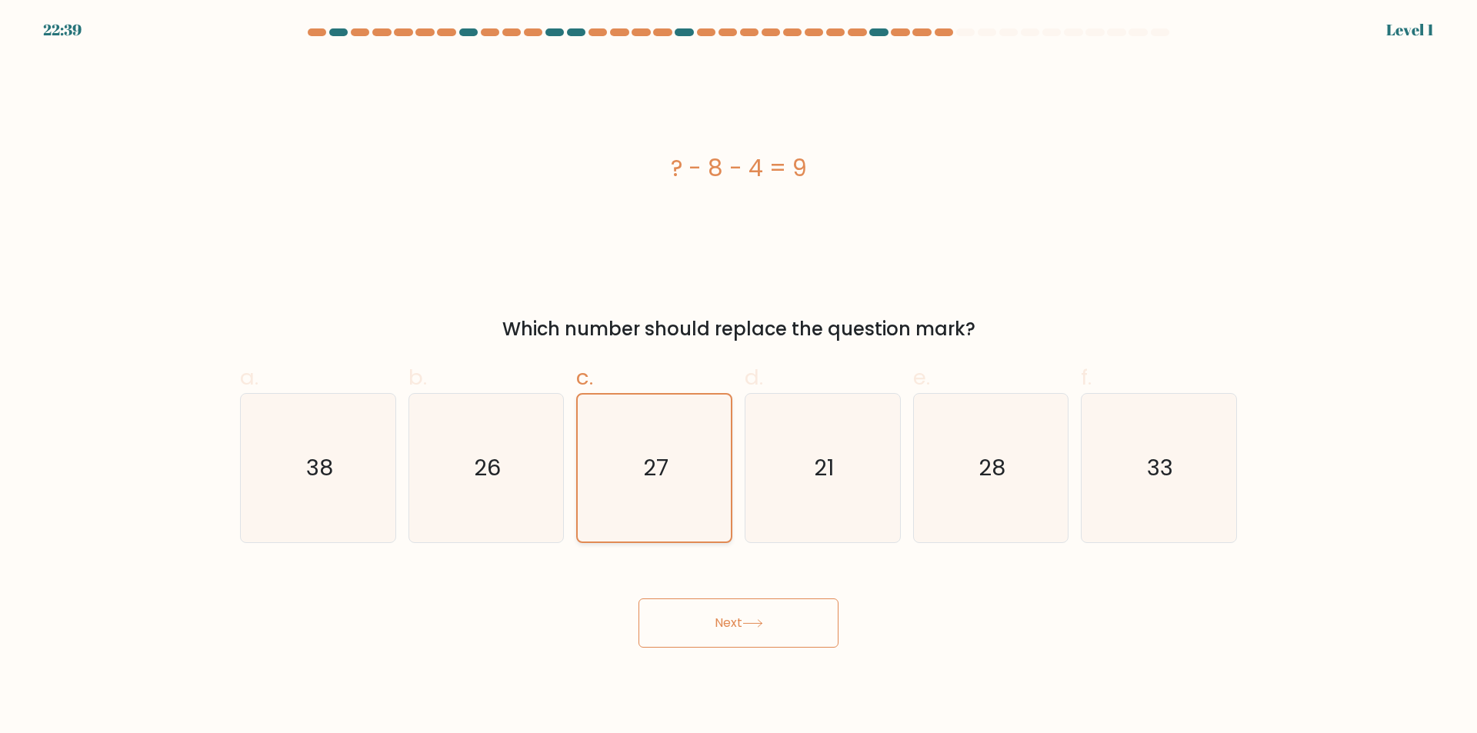
click at [739, 377] on input "c. 27" at bounding box center [739, 372] width 1 height 10
click at [689, 647] on button "Next" at bounding box center [739, 623] width 200 height 49
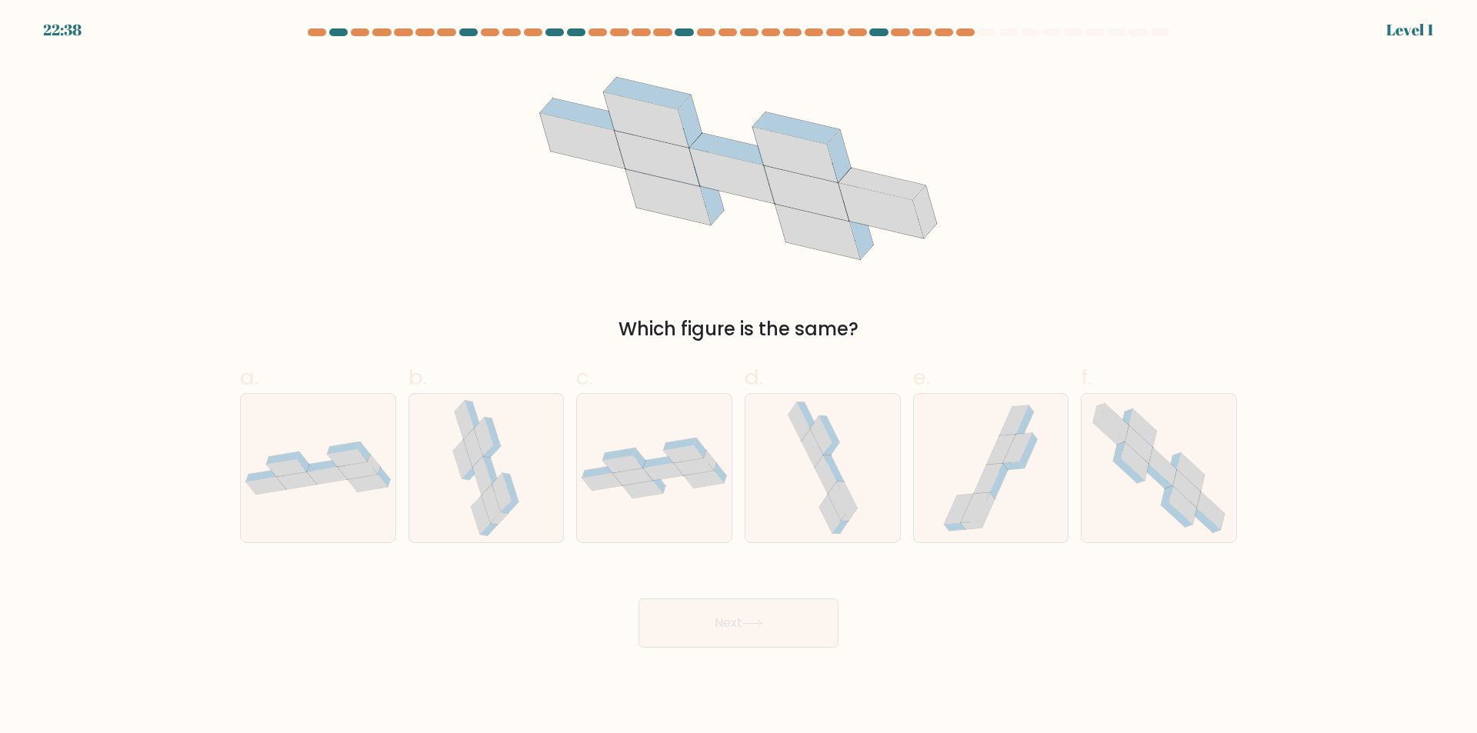
click at [675, 549] on form at bounding box center [738, 337] width 1477 height 619
click at [683, 536] on div at bounding box center [654, 468] width 156 height 150
click at [739, 377] on input "c." at bounding box center [739, 372] width 1 height 10
radio input "true"
click at [703, 612] on button "Next" at bounding box center [739, 623] width 200 height 49
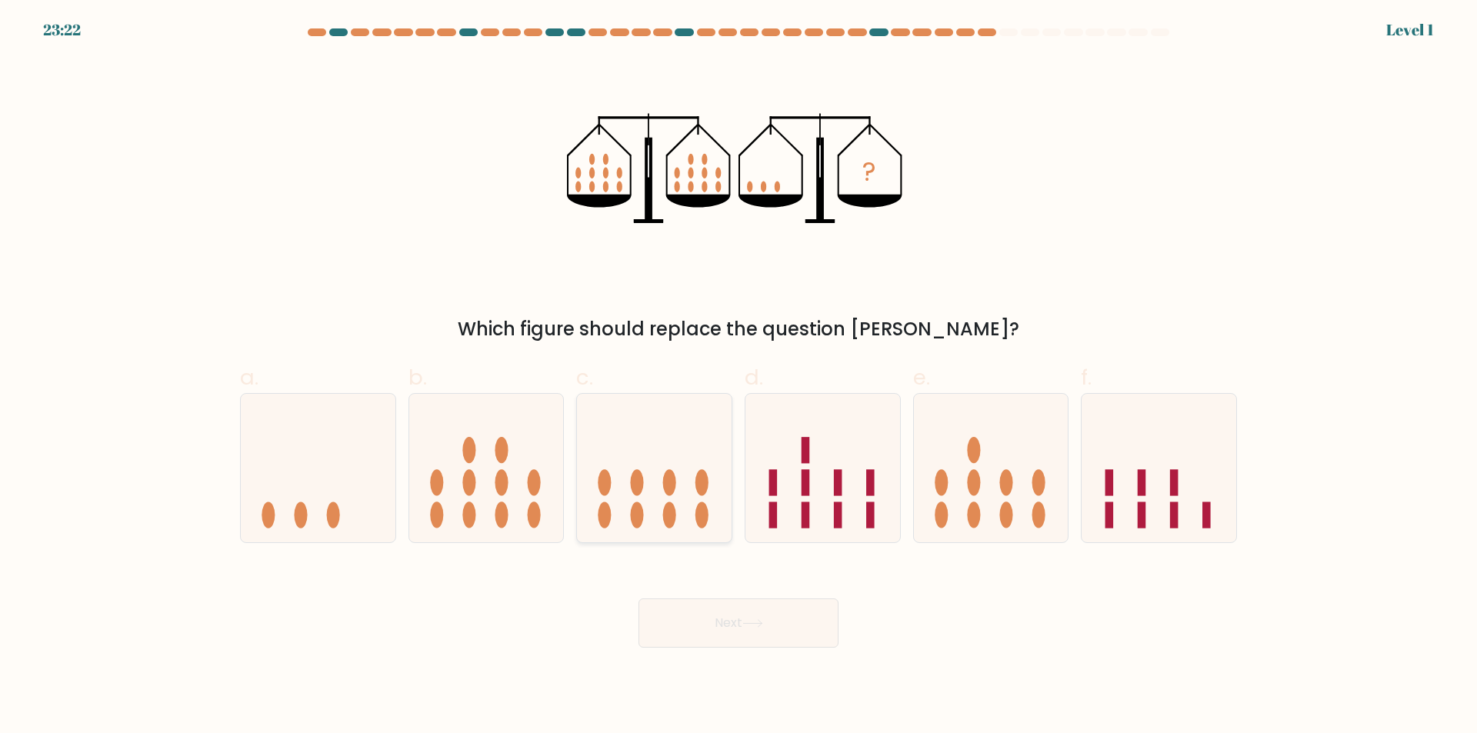
click at [689, 502] on icon at bounding box center [654, 469] width 155 height 128
click at [739, 377] on input "c." at bounding box center [739, 372] width 1 height 10
radio input "true"
click at [706, 604] on div "Next" at bounding box center [739, 605] width 1016 height 86
click at [686, 492] on icon at bounding box center [654, 468] width 153 height 127
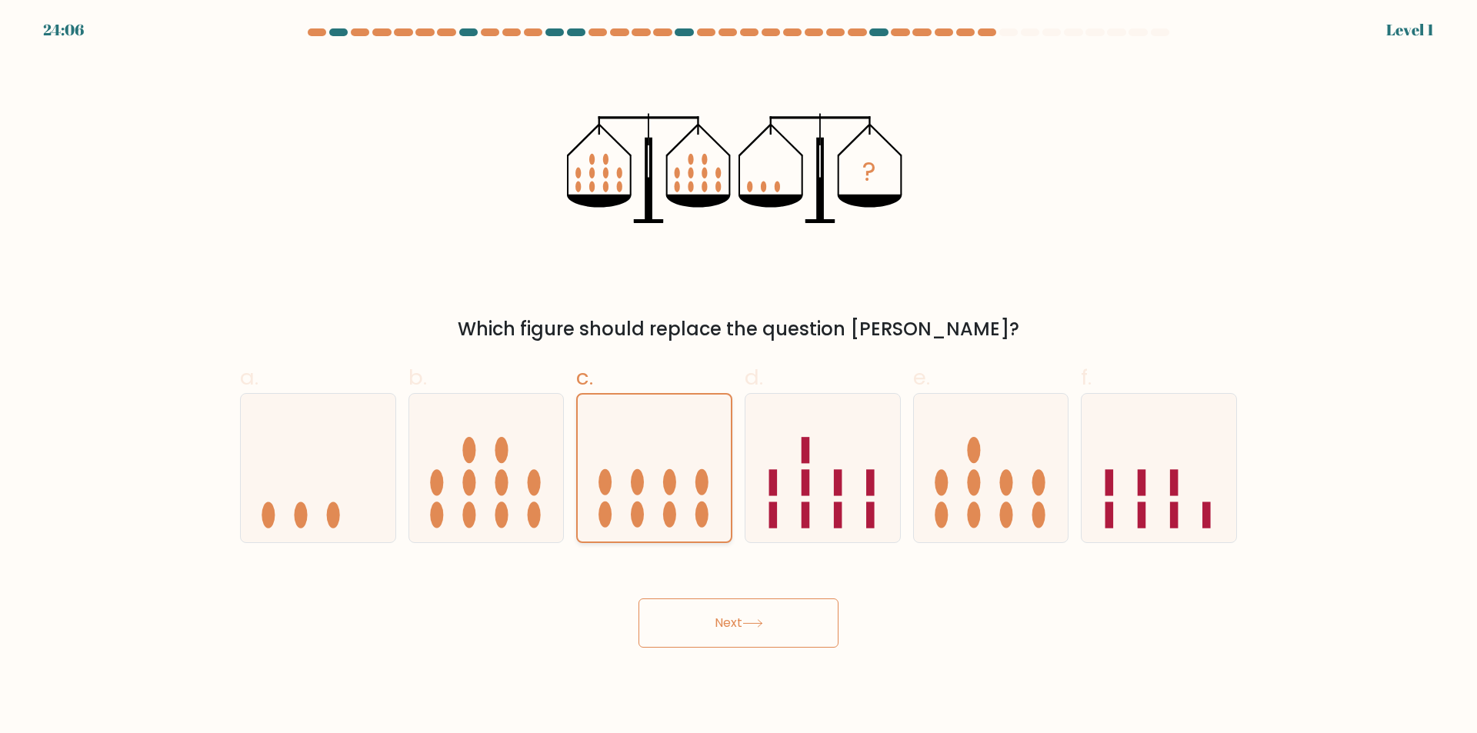
click at [739, 377] on input "c." at bounding box center [739, 372] width 1 height 10
click at [715, 629] on button "Next" at bounding box center [739, 623] width 200 height 49
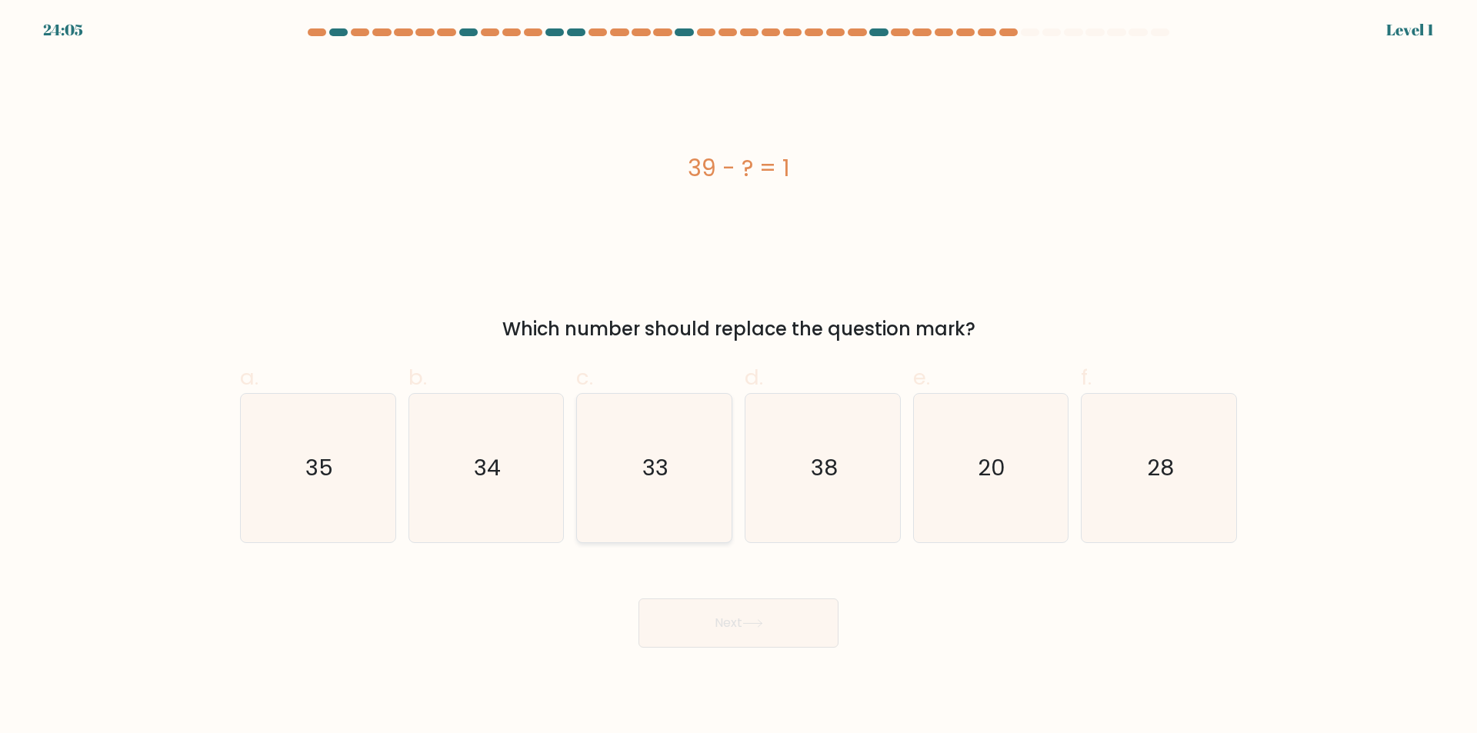
click at [696, 516] on icon "33" at bounding box center [654, 468] width 149 height 149
click at [739, 377] on input "c. 33" at bounding box center [739, 372] width 1 height 10
radio input "true"
click at [720, 633] on button "Next" at bounding box center [739, 623] width 200 height 49
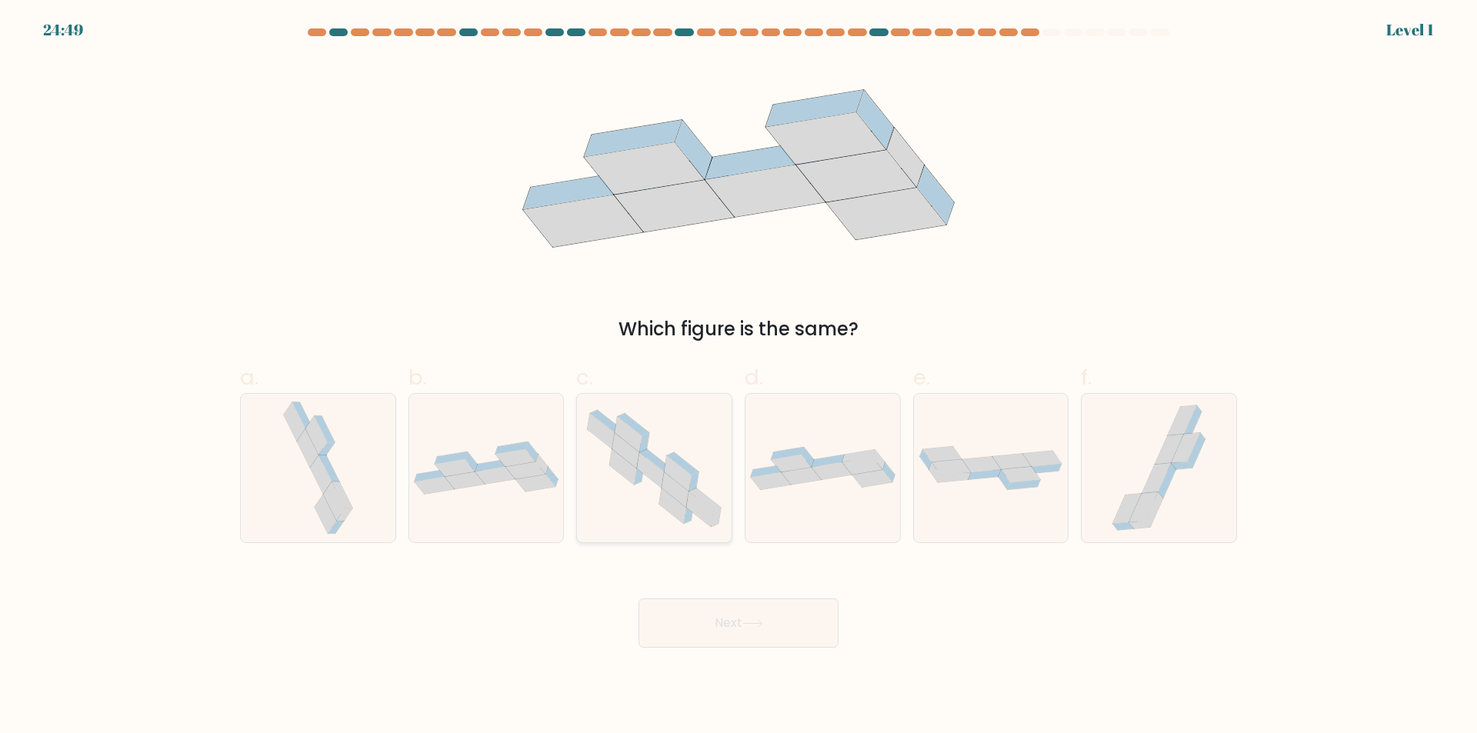
click at [679, 509] on icon at bounding box center [672, 505] width 27 height 35
click at [739, 377] on input "c." at bounding box center [739, 372] width 1 height 10
radio input "true"
click at [707, 608] on button "Next" at bounding box center [739, 623] width 200 height 49
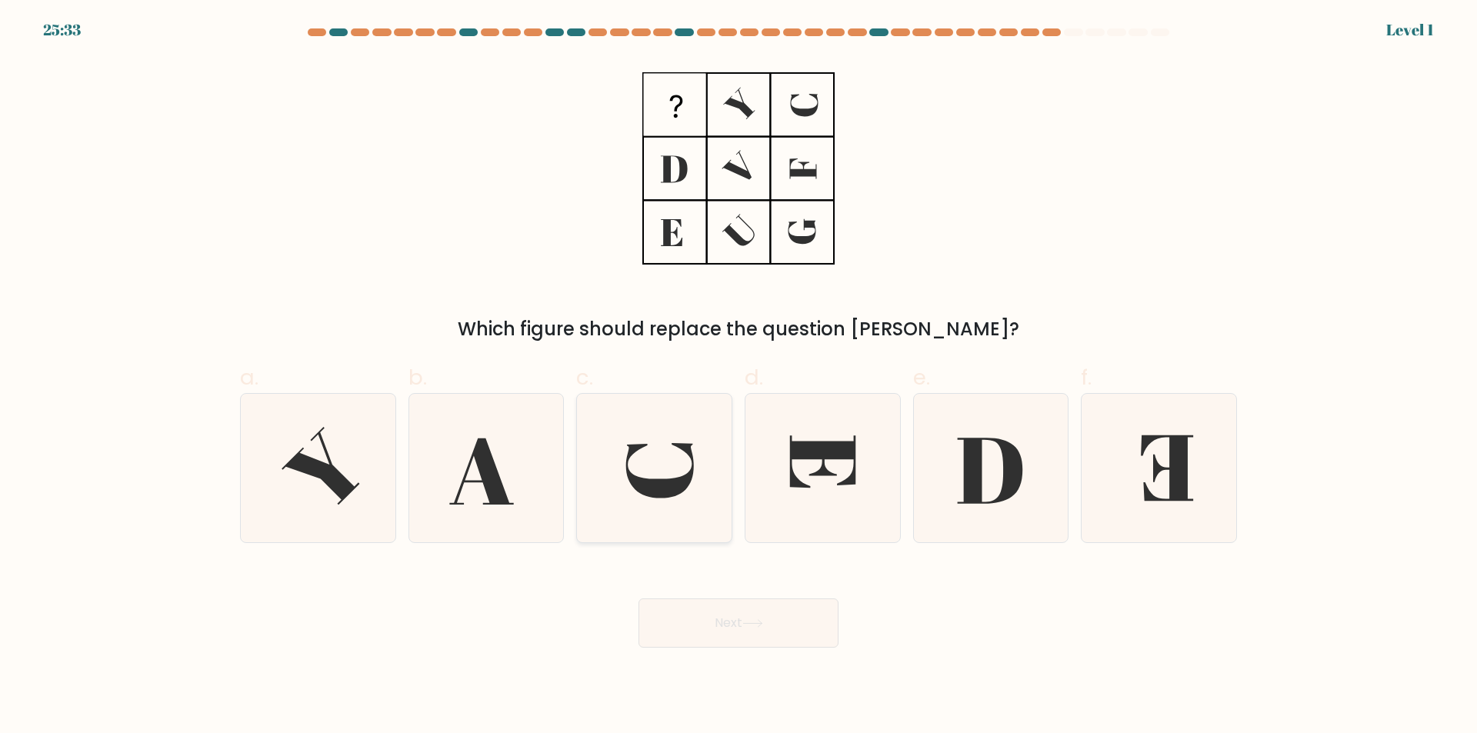
click at [689, 482] on icon at bounding box center [660, 470] width 68 height 55
click at [739, 377] on input "c." at bounding box center [739, 372] width 1 height 10
radio input "true"
drag, startPoint x: 723, startPoint y: 611, endPoint x: 720, endPoint y: 599, distance: 11.8
click at [723, 612] on button "Next" at bounding box center [739, 623] width 200 height 49
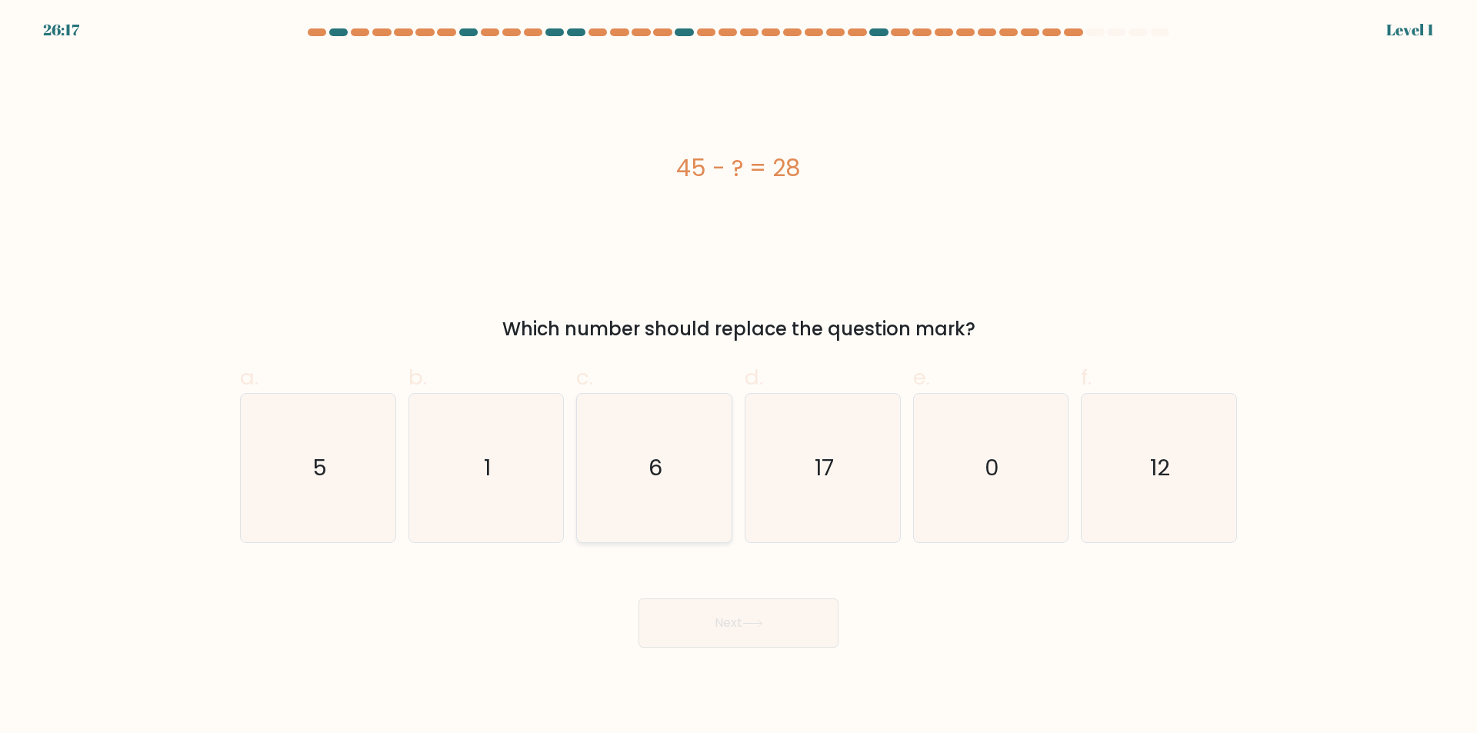
click at [698, 504] on icon "6" at bounding box center [654, 468] width 149 height 149
click at [739, 377] on input "c. 6" at bounding box center [739, 372] width 1 height 10
radio input "true"
click at [729, 651] on body "26:17 Level 1 5" at bounding box center [738, 366] width 1477 height 733
click at [716, 606] on button "Next" at bounding box center [739, 623] width 200 height 49
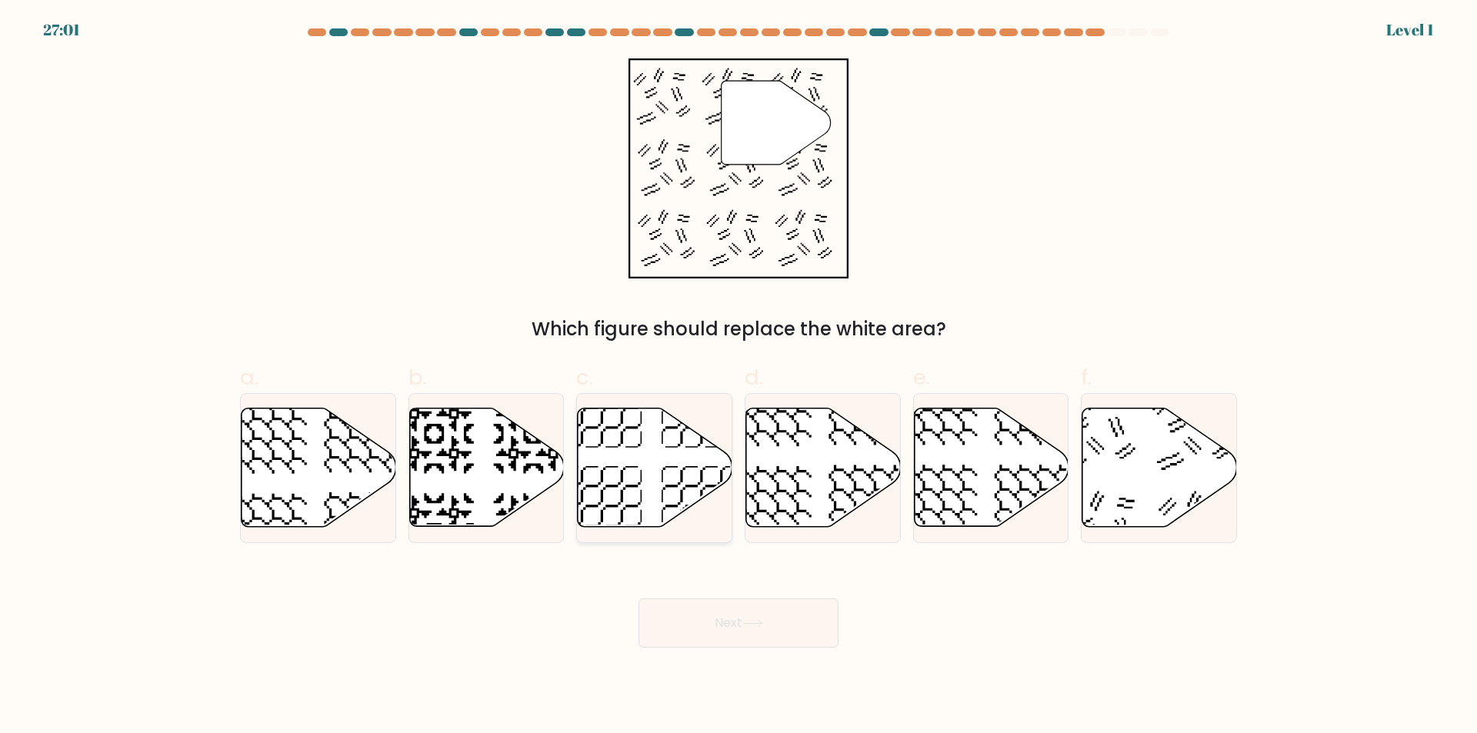
click at [699, 537] on div at bounding box center [654, 468] width 156 height 150
click at [739, 377] on input "c." at bounding box center [739, 372] width 1 height 10
radio input "true"
click at [738, 632] on button "Next" at bounding box center [739, 623] width 200 height 49
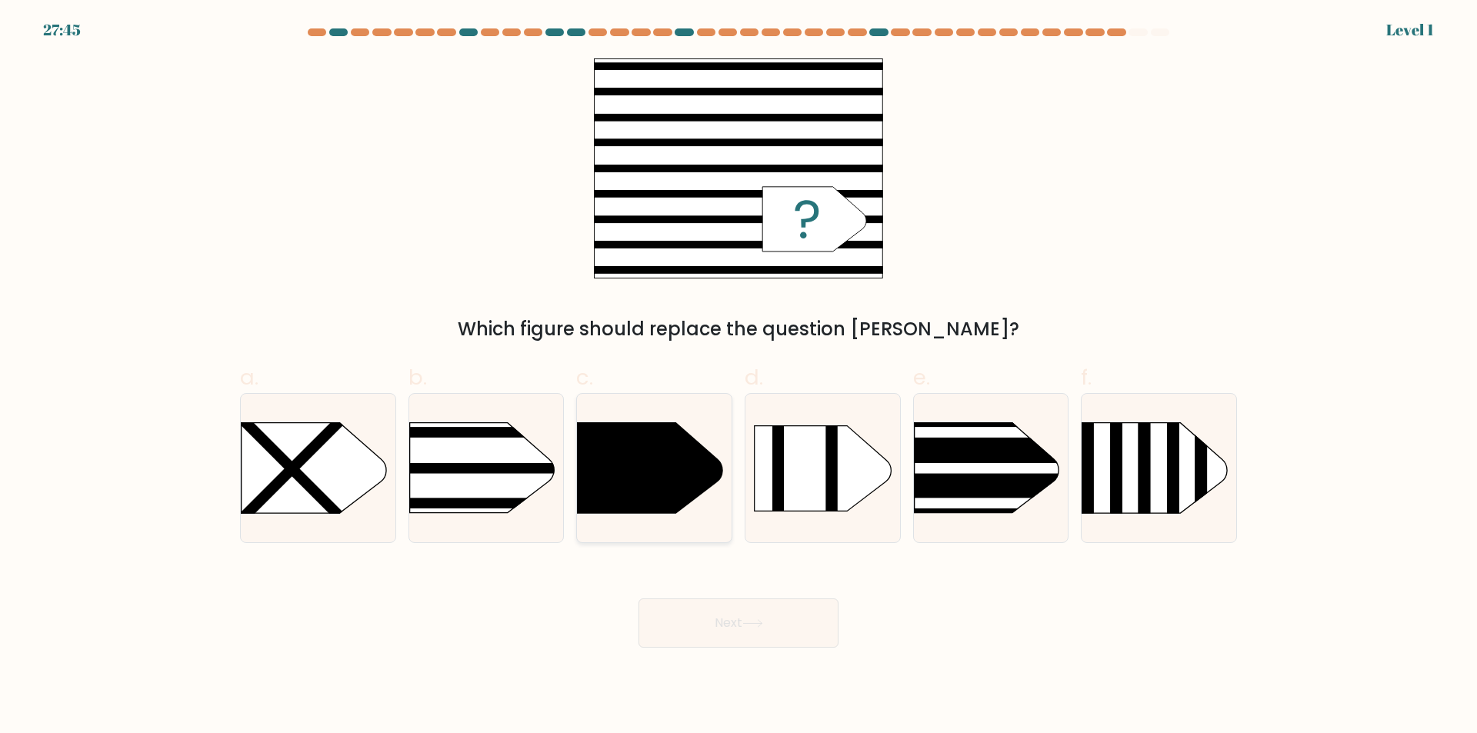
click at [708, 517] on div at bounding box center [654, 468] width 156 height 150
click at [739, 377] on input "c." at bounding box center [739, 372] width 1 height 10
radio input "true"
click at [736, 616] on button "Next" at bounding box center [739, 623] width 200 height 49
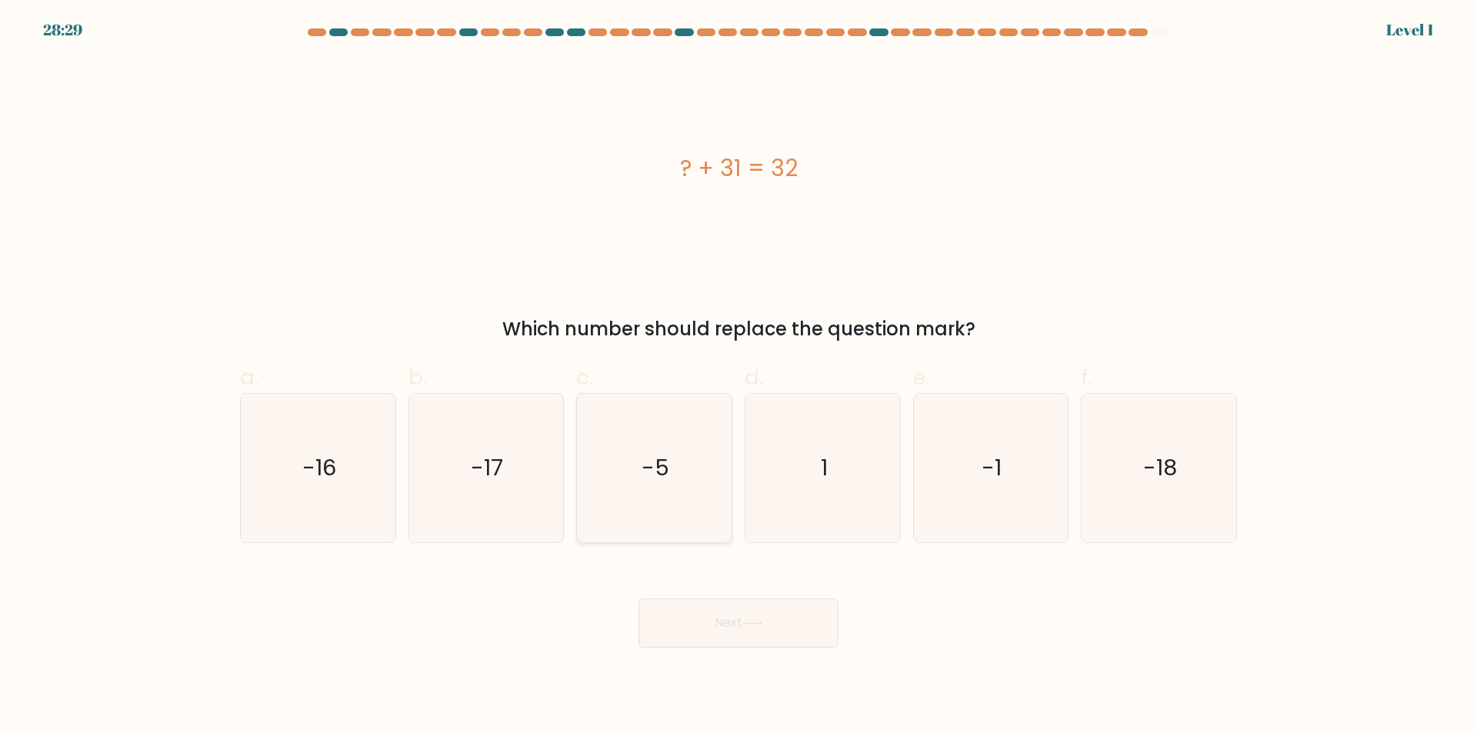
click at [709, 530] on icon "-5" at bounding box center [654, 468] width 149 height 149
click at [739, 377] on input "c. -5" at bounding box center [739, 372] width 1 height 10
radio input "true"
click at [744, 630] on button "Next" at bounding box center [739, 623] width 200 height 49
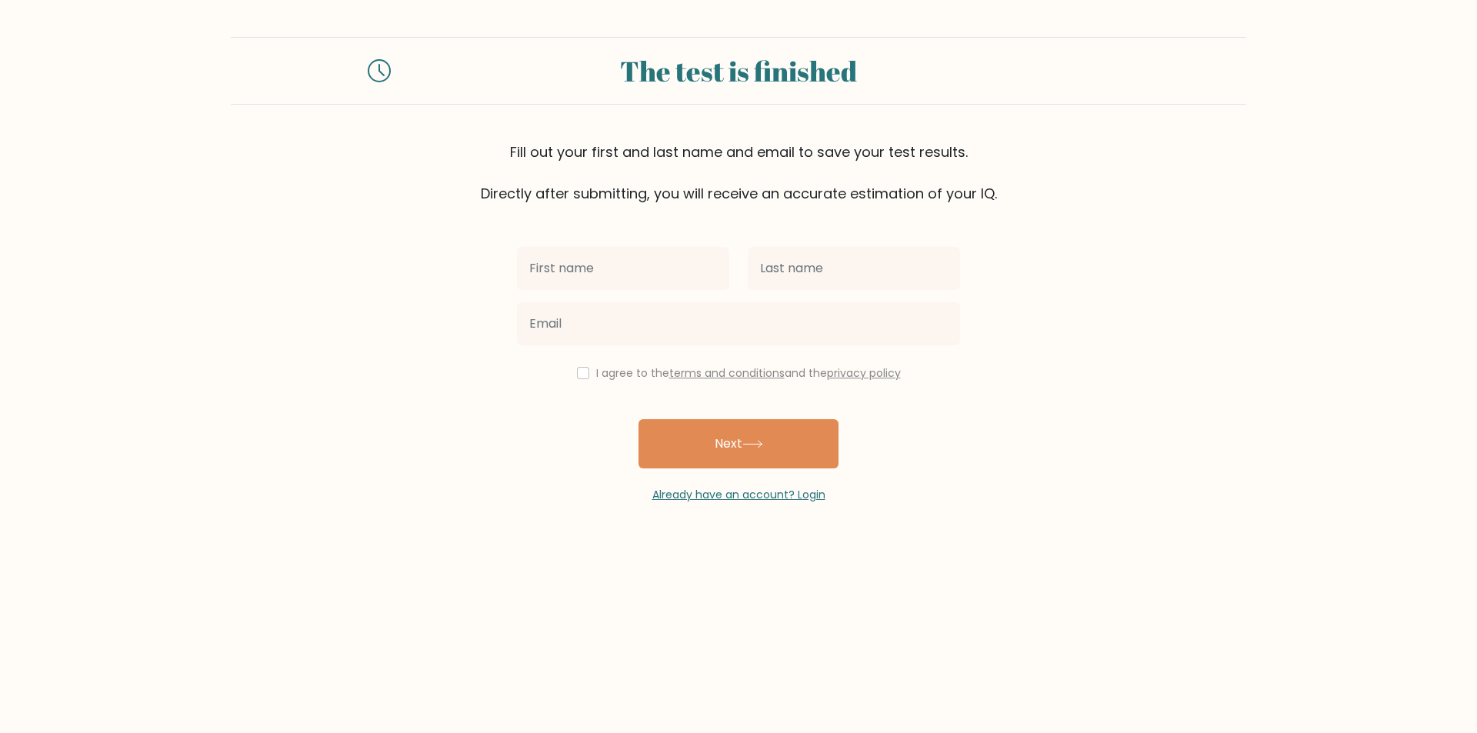
click at [689, 292] on div at bounding box center [623, 268] width 231 height 55
